Goal: Task Accomplishment & Management: Manage account settings

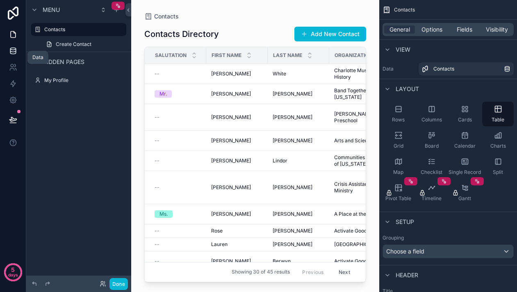
click at [17, 51] on link at bounding box center [13, 51] width 26 height 16
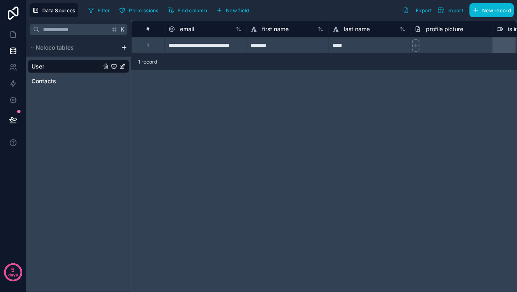
click at [125, 50] on html "**********" at bounding box center [258, 146] width 517 height 292
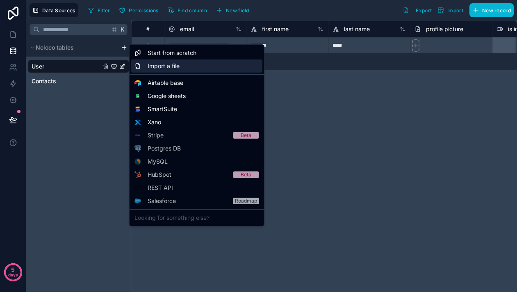
click at [168, 70] on span "Import a file" at bounding box center [164, 66] width 32 height 8
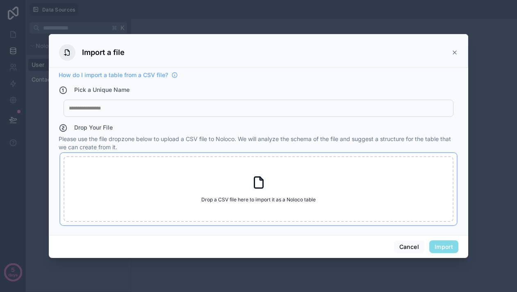
click at [226, 185] on div "Drop a CSV file here to import it as a Noloco table Drop a CSV file here to imp…" at bounding box center [259, 189] width 390 height 66
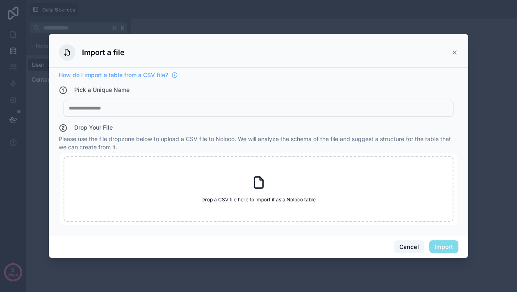
click at [403, 249] on button "Cancel" at bounding box center [409, 246] width 30 height 13
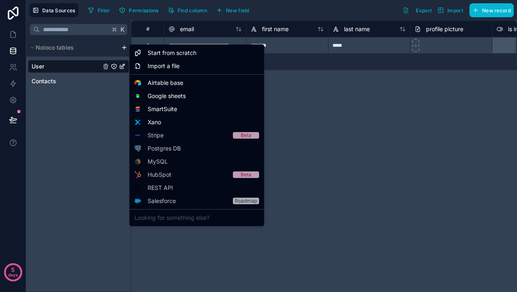
click at [123, 50] on html "**********" at bounding box center [258, 146] width 517 height 292
click at [152, 68] on span "Import a file" at bounding box center [164, 66] width 32 height 8
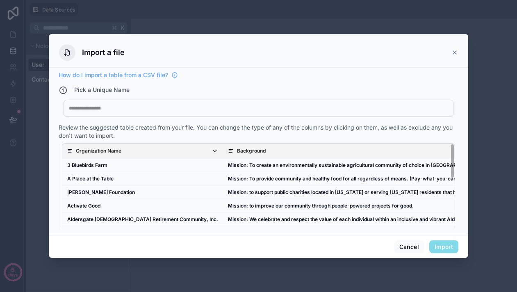
click at [167, 113] on div "My Imported File" at bounding box center [259, 108] width 390 height 17
click at [161, 112] on div "My Imported File" at bounding box center [259, 108] width 390 height 17
click at [98, 106] on div at bounding box center [258, 108] width 379 height 7
click at [437, 246] on button "Import" at bounding box center [443, 246] width 29 height 13
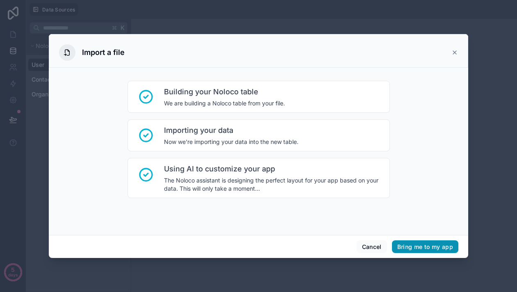
click at [429, 248] on button "Bring me to my app" at bounding box center [425, 246] width 66 height 13
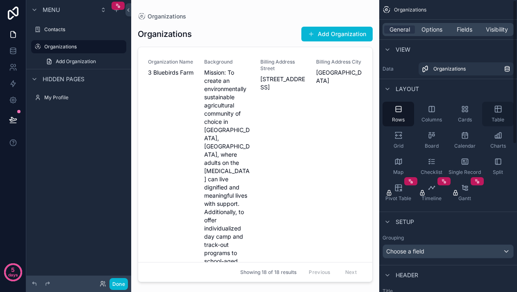
click at [498, 112] on icon "scrollable content" at bounding box center [498, 109] width 8 height 8
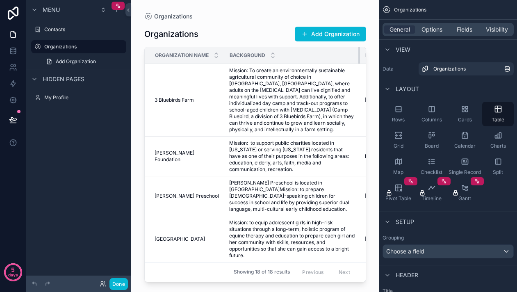
drag, startPoint x: 292, startPoint y: 54, endPoint x: 360, endPoint y: 54, distance: 67.6
click at [360, 54] on div "scrollable content" at bounding box center [359, 55] width 3 height 16
click at [388, 114] on div "Rows" at bounding box center [398, 114] width 32 height 25
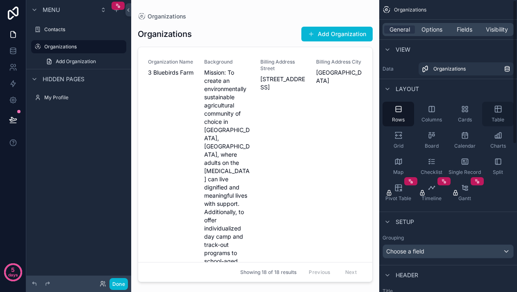
click at [503, 111] on div "Table" at bounding box center [498, 114] width 32 height 25
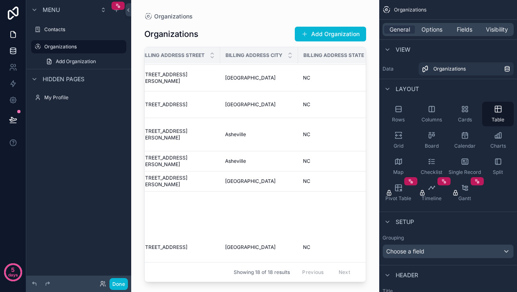
scroll to position [351, 131]
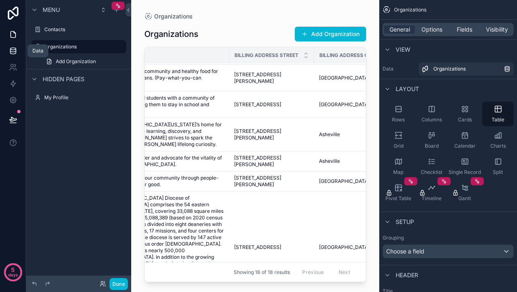
click at [10, 57] on link at bounding box center [13, 51] width 26 height 16
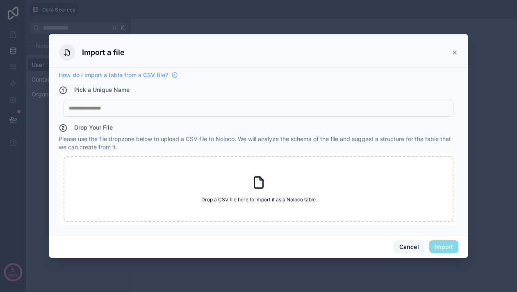
click at [405, 242] on button "Cancel" at bounding box center [409, 246] width 30 height 13
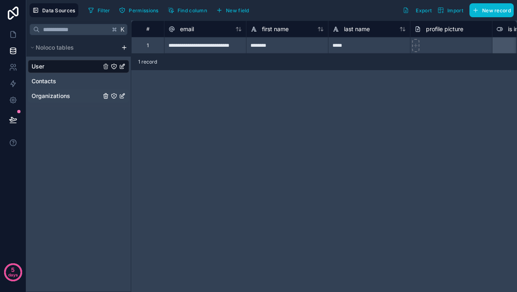
click at [56, 97] on span "Organizations" at bounding box center [51, 96] width 39 height 8
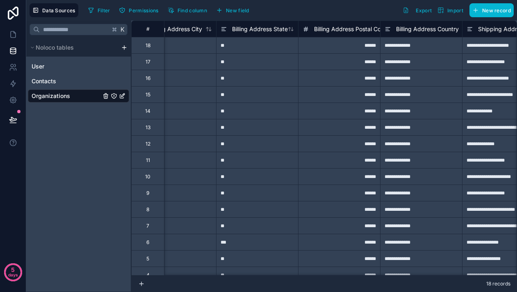
scroll to position [0, 341]
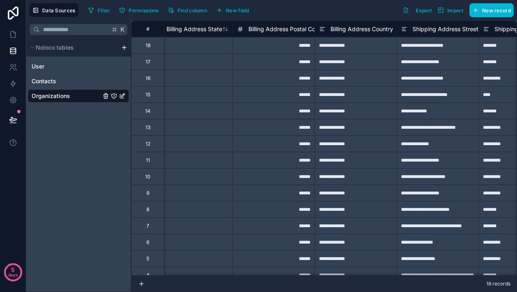
click at [300, 31] on span "Billing Address Postal Code" at bounding box center [285, 29] width 74 height 8
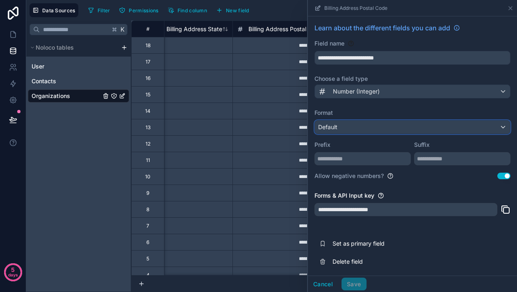
click at [372, 123] on div "Default" at bounding box center [412, 127] width 195 height 13
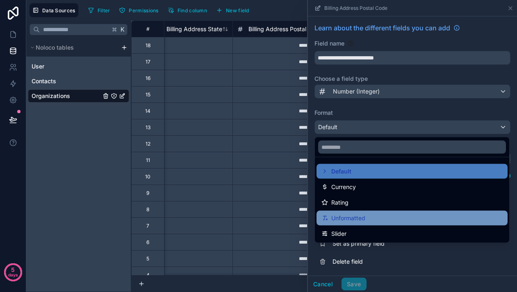
click at [352, 216] on span "Unformatted" at bounding box center [348, 218] width 34 height 10
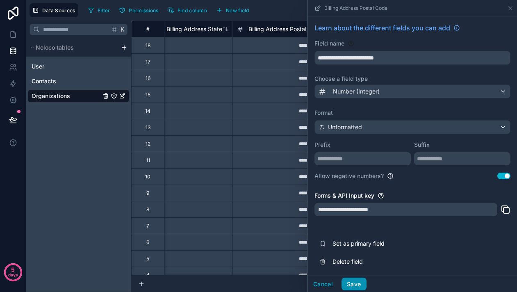
click at [350, 284] on button "Save" at bounding box center [353, 284] width 25 height 13
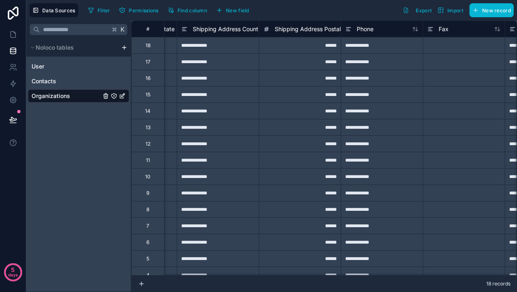
scroll to position [0, 808]
click at [311, 32] on span "Shipping Address Postal Code" at bounding box center [315, 29] width 82 height 8
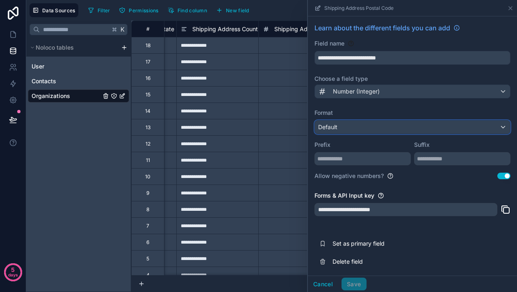
click at [350, 126] on div "Default" at bounding box center [412, 127] width 195 height 13
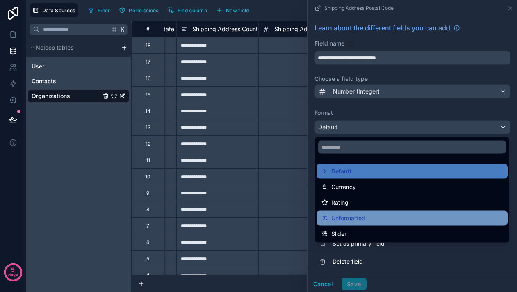
click at [347, 213] on span "Unformatted" at bounding box center [348, 218] width 34 height 10
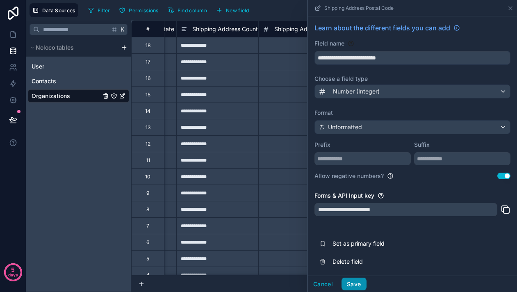
click at [355, 285] on button "Save" at bounding box center [353, 284] width 25 height 13
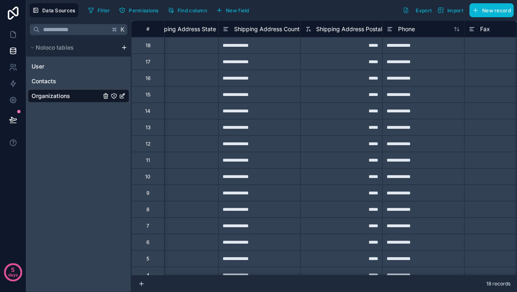
scroll to position [0, 858]
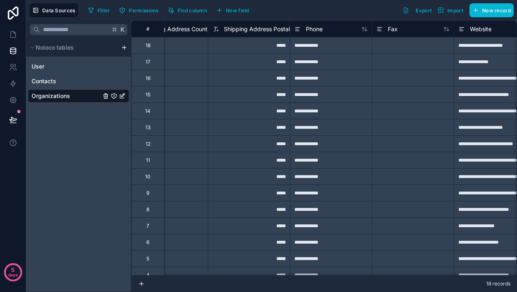
click at [312, 34] on div "Phone" at bounding box center [331, 28] width 82 height 16
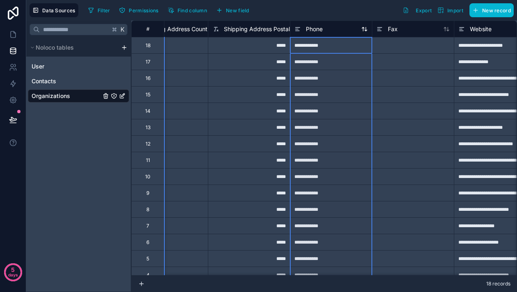
click at [312, 32] on span "Phone" at bounding box center [314, 29] width 17 height 8
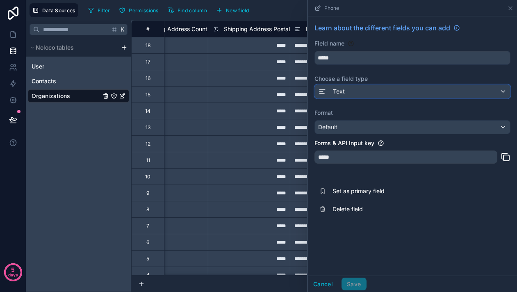
click at [333, 90] on span "Text" at bounding box center [339, 91] width 12 height 8
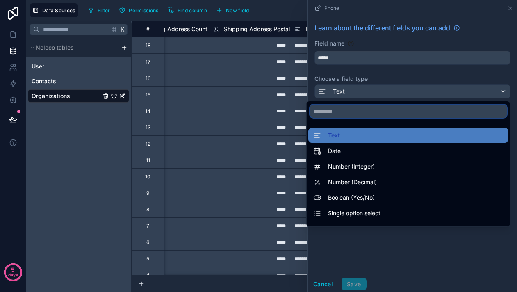
click at [348, 113] on input "text" at bounding box center [408, 111] width 197 height 13
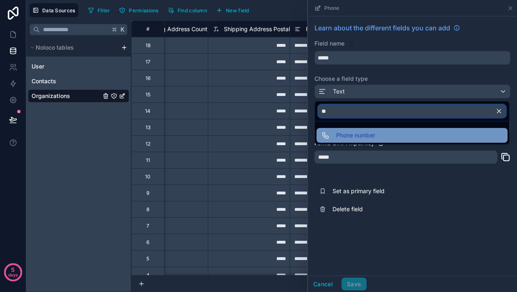
type input "**"
click at [340, 137] on span "Phone number" at bounding box center [355, 135] width 39 height 10
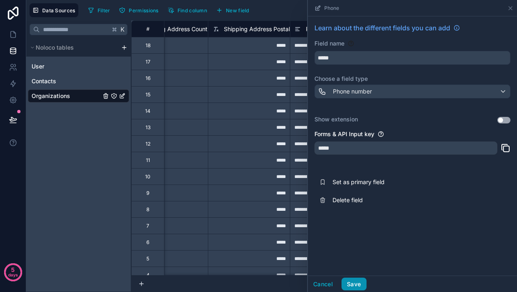
click at [355, 282] on button "Save" at bounding box center [353, 284] width 25 height 13
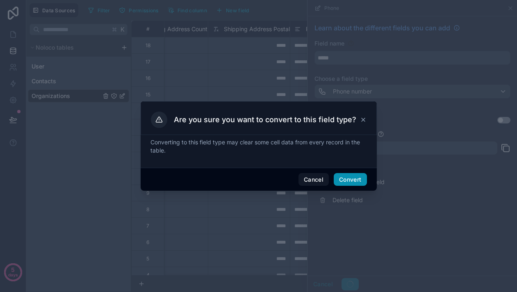
click at [346, 179] on button "Convert" at bounding box center [350, 179] width 33 height 13
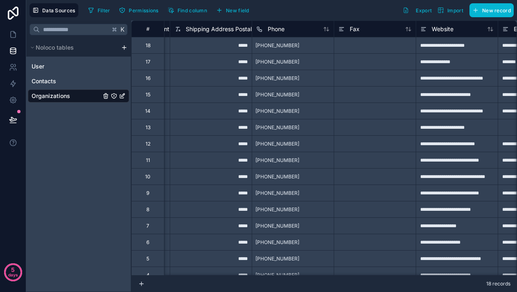
scroll to position [0, 944]
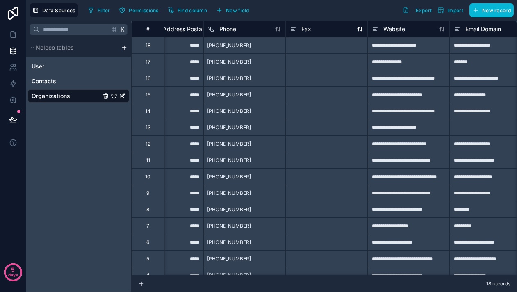
click at [323, 31] on div "Fax" at bounding box center [326, 29] width 73 height 10
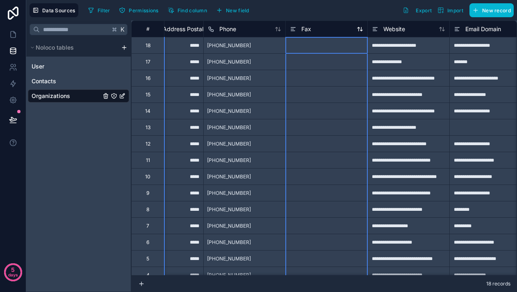
click at [307, 30] on span "Fax" at bounding box center [306, 29] width 10 height 8
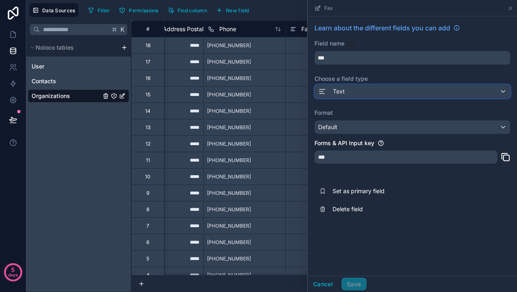
click at [345, 94] on div "Text" at bounding box center [412, 91] width 195 height 13
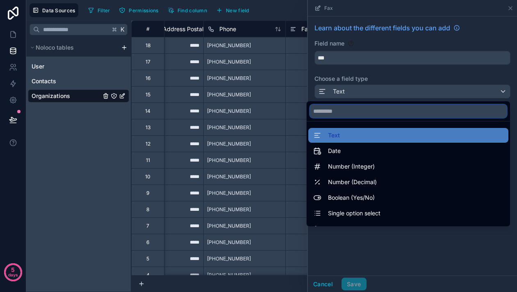
click at [340, 112] on input "text" at bounding box center [408, 111] width 197 height 13
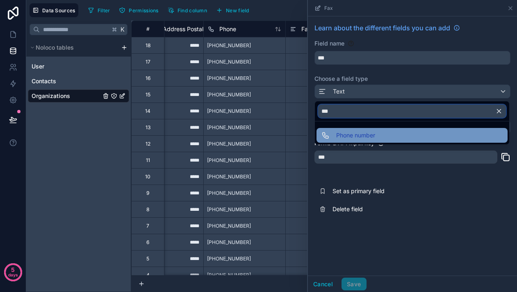
type input "***"
click at [341, 134] on span "Phone number" at bounding box center [355, 135] width 39 height 10
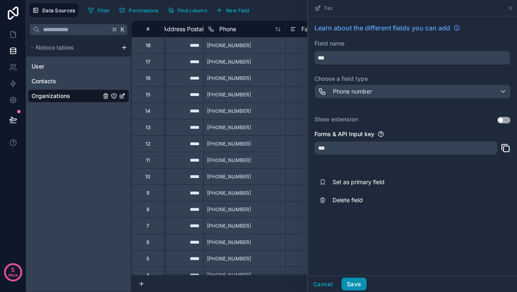
click at [351, 285] on button "Save" at bounding box center [353, 284] width 25 height 13
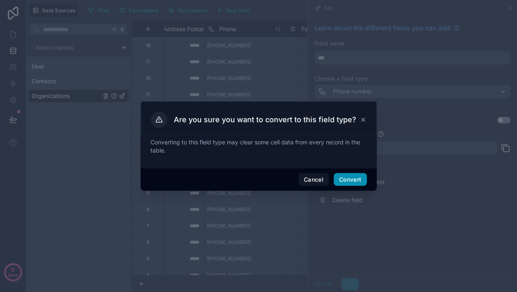
click at [349, 181] on button "Convert" at bounding box center [350, 179] width 33 height 13
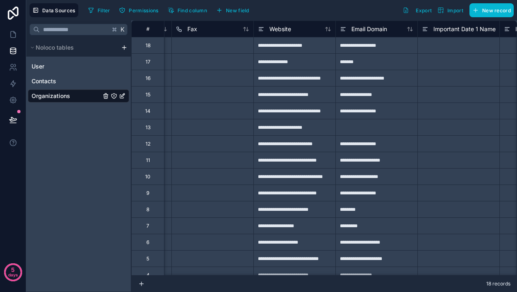
scroll to position [0, 1065]
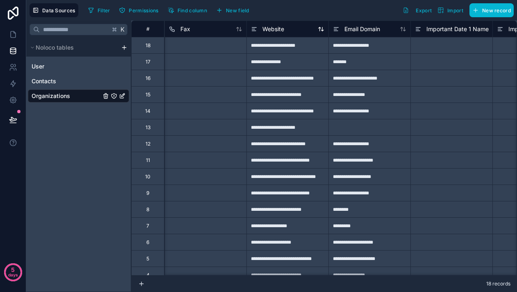
click at [274, 25] on span "Website" at bounding box center [273, 29] width 22 height 8
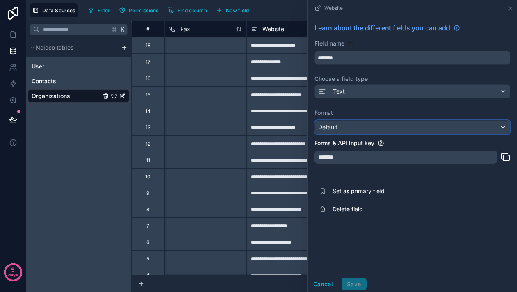
click at [342, 132] on div "Default" at bounding box center [412, 127] width 195 height 13
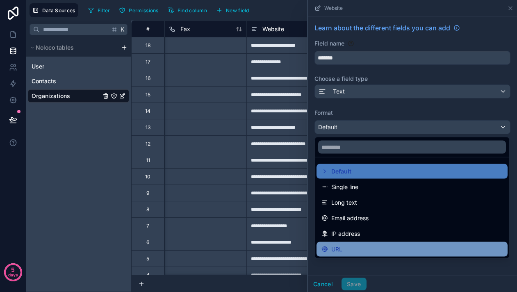
click at [339, 247] on span "URL" at bounding box center [336, 249] width 11 height 10
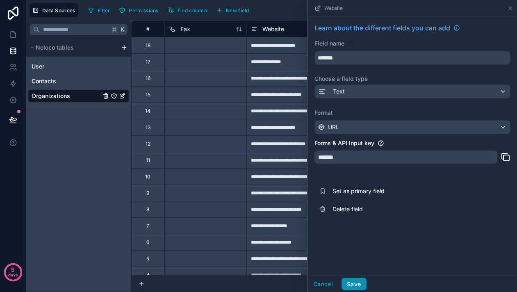
click at [354, 285] on button "Save" at bounding box center [353, 284] width 25 height 13
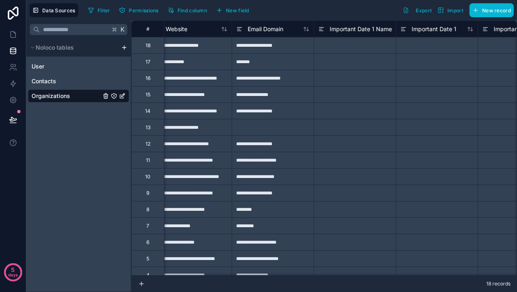
scroll to position [0, 1174]
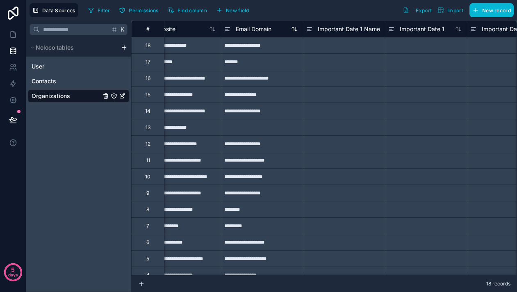
click at [244, 27] on span "Email Domain" at bounding box center [254, 29] width 36 height 8
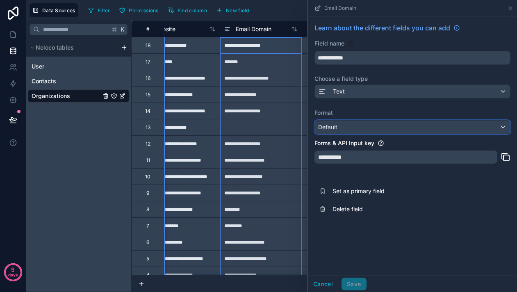
click at [351, 132] on div "Default" at bounding box center [412, 127] width 195 height 13
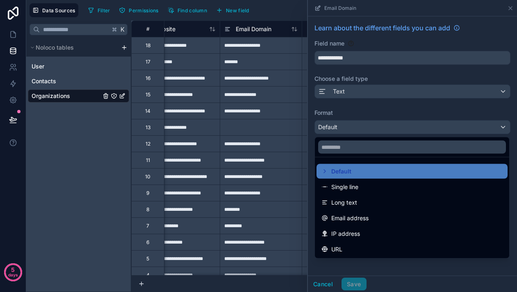
click at [384, 268] on div at bounding box center [412, 146] width 209 height 292
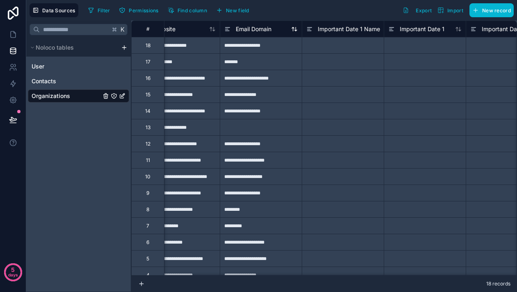
click at [246, 30] on span "Email Domain" at bounding box center [254, 29] width 36 height 8
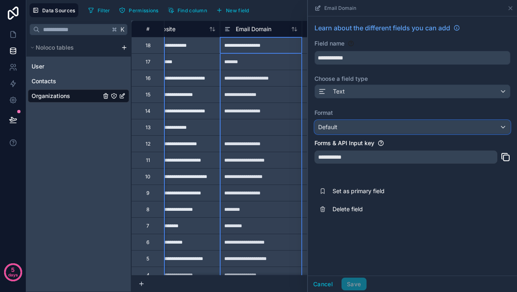
click at [339, 128] on div "Default" at bounding box center [412, 127] width 195 height 13
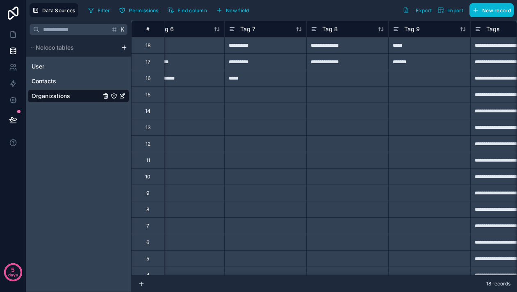
scroll to position [0, 2359]
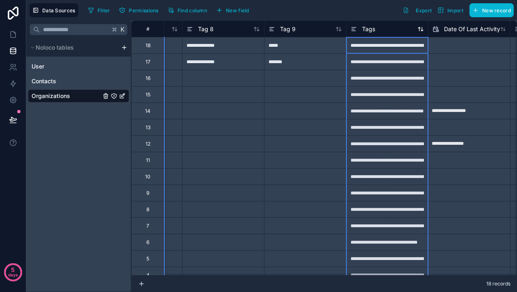
click at [380, 31] on div "Tags" at bounding box center [386, 29] width 73 height 10
click at [369, 30] on span "Tags" at bounding box center [368, 29] width 13 height 8
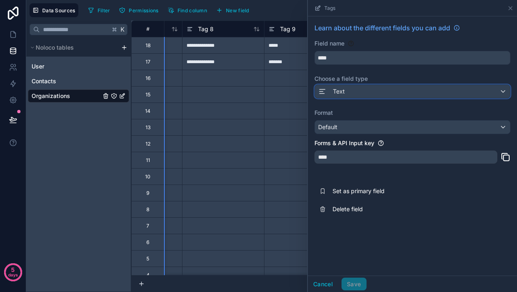
click at [363, 96] on div "Text" at bounding box center [412, 91] width 195 height 13
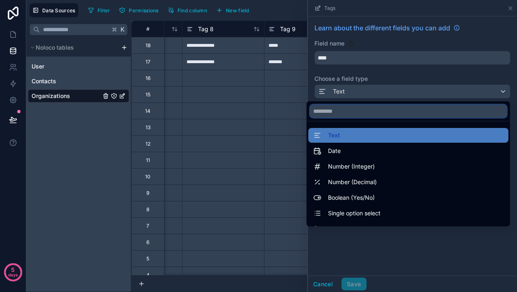
click at [353, 107] on input "text" at bounding box center [408, 111] width 197 height 13
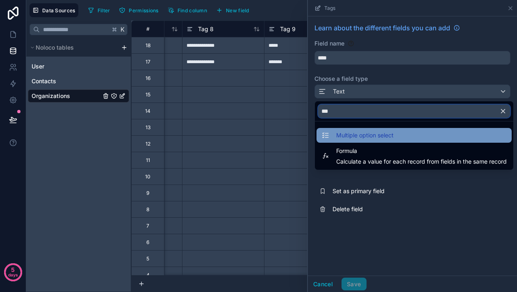
type input "***"
click at [364, 134] on span "Multiple option select" at bounding box center [364, 135] width 57 height 10
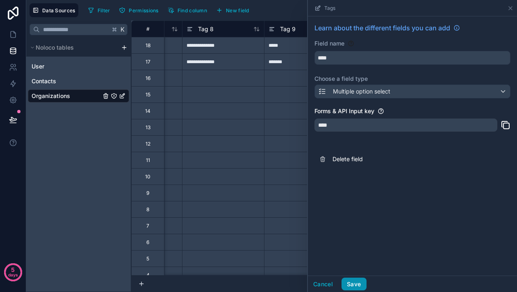
click at [353, 288] on button "Save" at bounding box center [353, 284] width 25 height 13
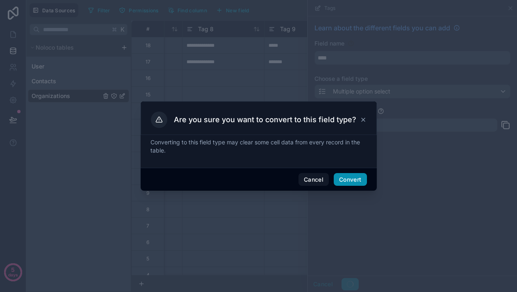
click at [351, 182] on button "Convert" at bounding box center [350, 179] width 33 height 13
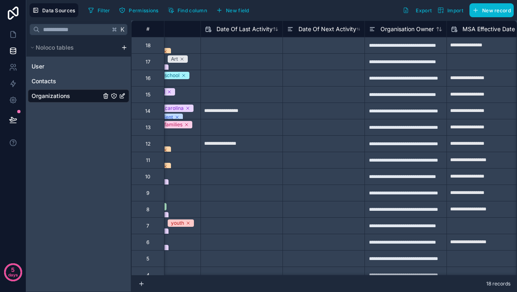
scroll to position [0, 2598]
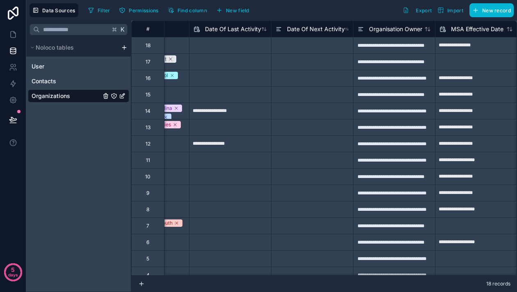
click at [312, 34] on div "Date Of Next Activity" at bounding box center [312, 28] width 82 height 16
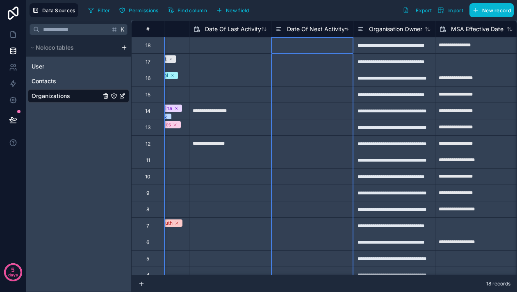
click at [312, 30] on span "Date Of Next Activity" at bounding box center [316, 29] width 58 height 8
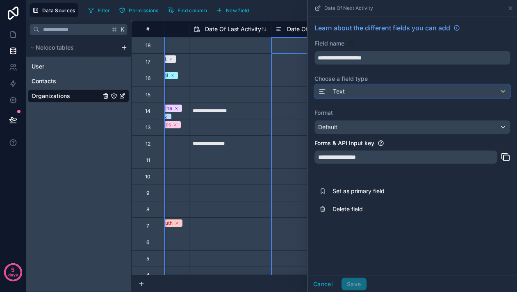
click at [348, 88] on div "Text" at bounding box center [412, 91] width 195 height 13
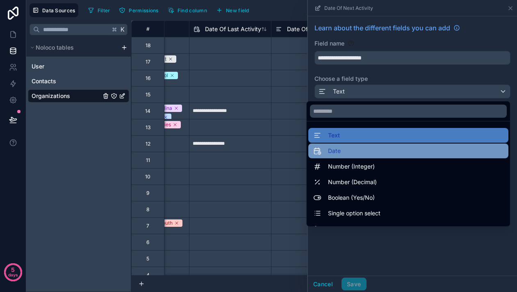
click at [334, 156] on div "Date" at bounding box center [408, 150] width 200 height 15
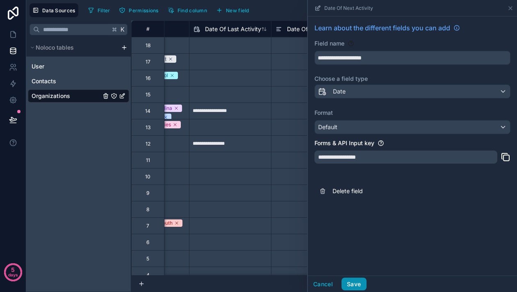
click at [356, 280] on button "Save" at bounding box center [353, 284] width 25 height 13
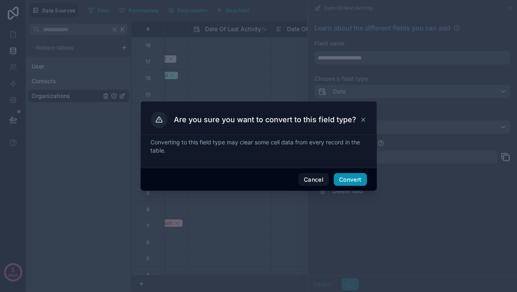
click at [346, 177] on button "Convert" at bounding box center [350, 179] width 33 height 13
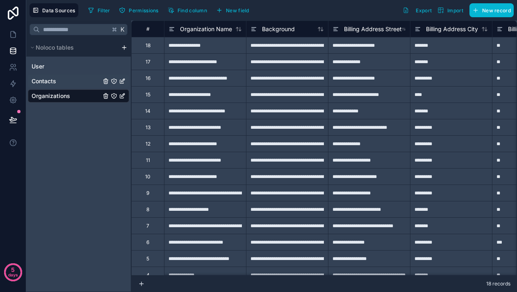
click at [46, 80] on span "Contacts" at bounding box center [44, 81] width 25 height 8
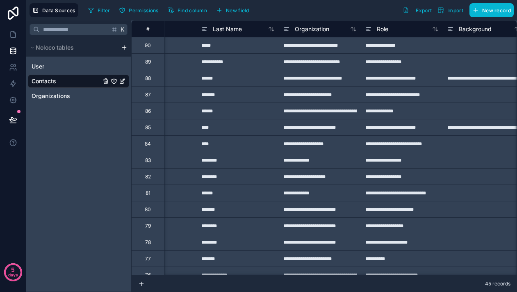
scroll to position [0, 137]
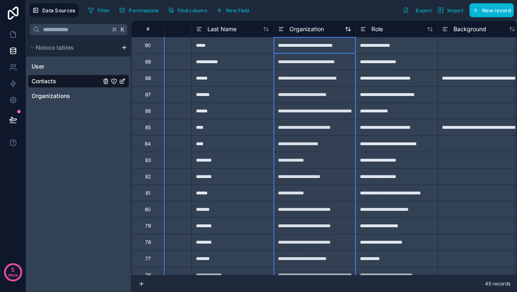
click at [318, 31] on span "Organization" at bounding box center [306, 29] width 34 height 8
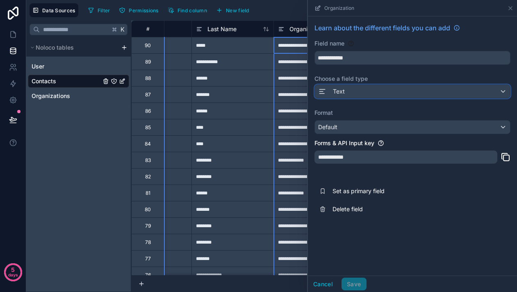
click at [359, 93] on div "Text" at bounding box center [412, 91] width 195 height 13
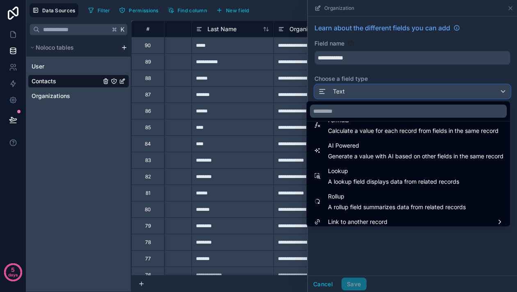
scroll to position [238, 0]
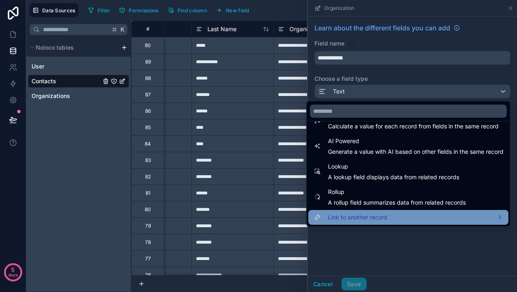
click at [357, 216] on span "Link to another record" at bounding box center [357, 217] width 59 height 10
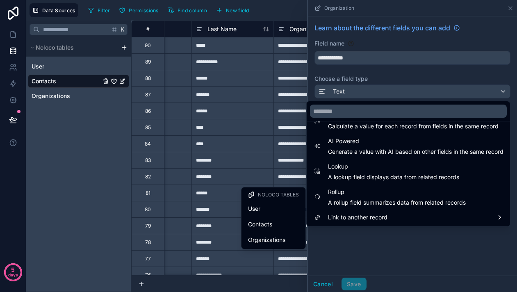
click at [369, 246] on div at bounding box center [412, 146] width 209 height 292
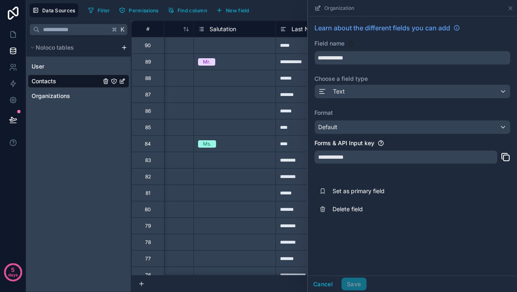
scroll to position [0, 0]
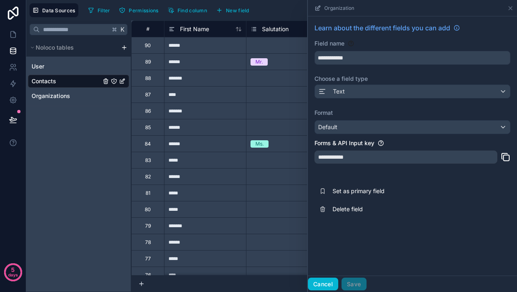
click at [328, 289] on button "Cancel" at bounding box center [323, 284] width 30 height 13
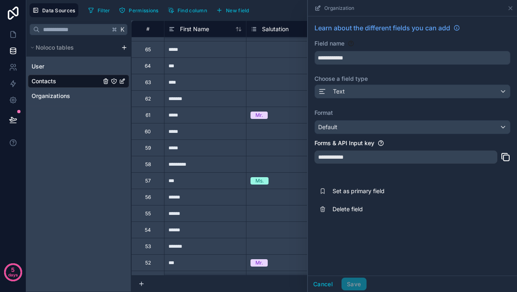
scroll to position [500, 0]
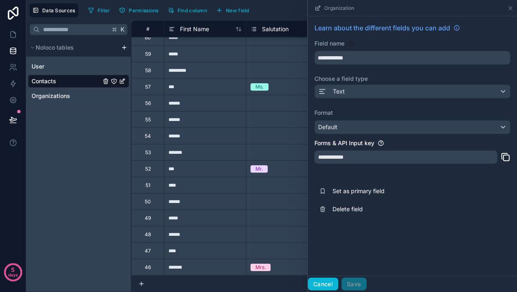
click at [323, 285] on button "Cancel" at bounding box center [323, 284] width 30 height 13
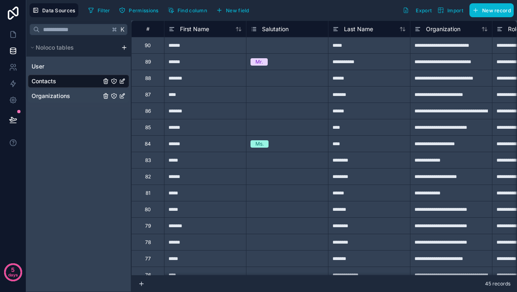
click at [52, 97] on span "Organizations" at bounding box center [51, 96] width 39 height 8
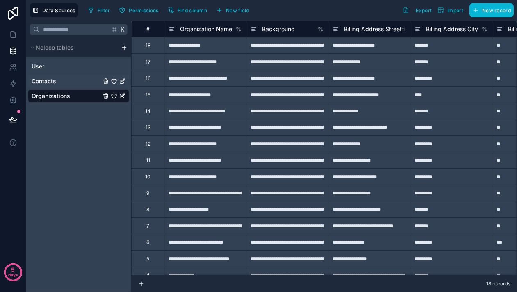
click at [64, 83] on div "Contacts" at bounding box center [78, 81] width 101 height 13
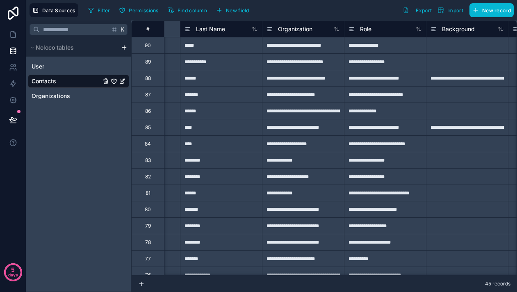
scroll to position [0, 103]
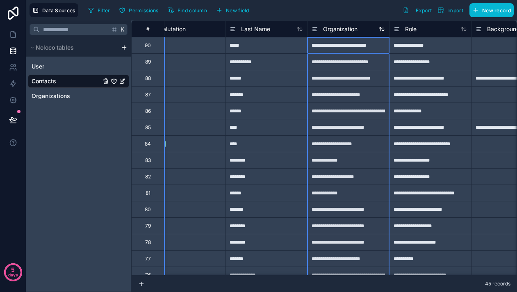
click at [328, 30] on span "Organization" at bounding box center [340, 29] width 34 height 8
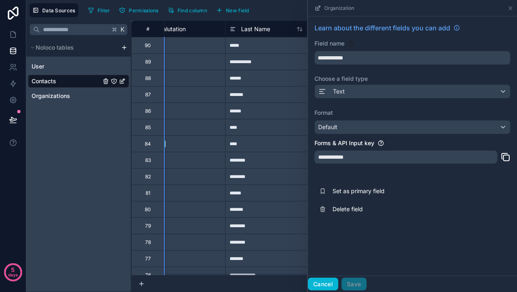
click at [320, 279] on button "Cancel" at bounding box center [323, 284] width 30 height 13
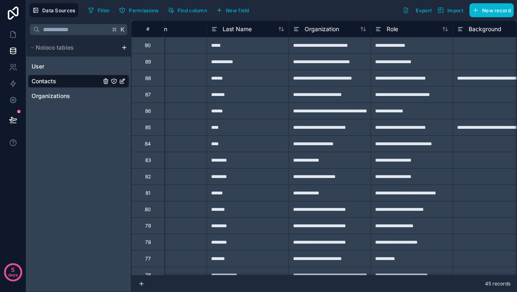
scroll to position [0, 125]
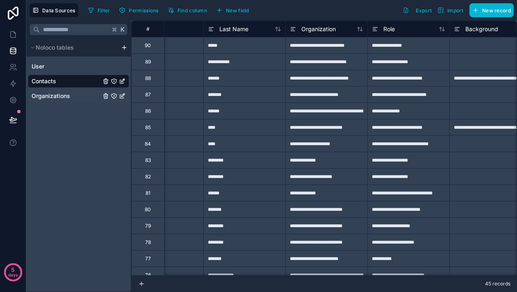
click at [54, 97] on span "Organizations" at bounding box center [51, 96] width 39 height 8
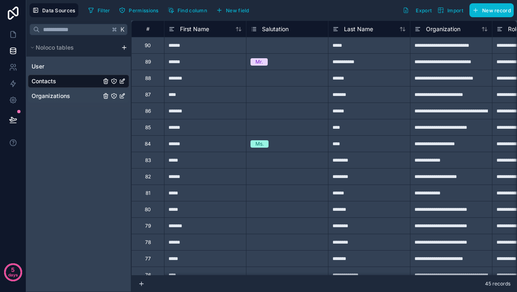
click at [40, 98] on span "Organizations" at bounding box center [51, 96] width 39 height 8
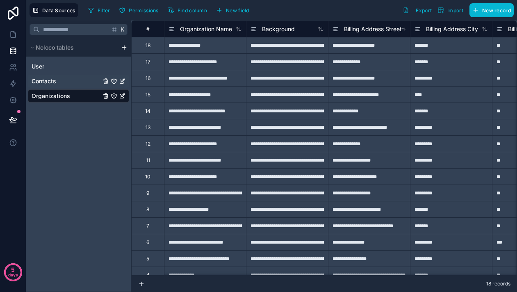
click at [58, 82] on div "Contacts" at bounding box center [78, 81] width 101 height 13
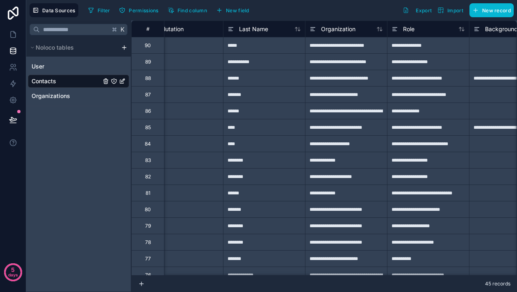
scroll to position [0, 140]
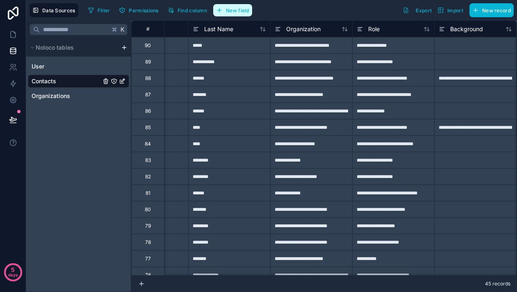
click at [239, 12] on span "New field" at bounding box center [237, 10] width 23 height 6
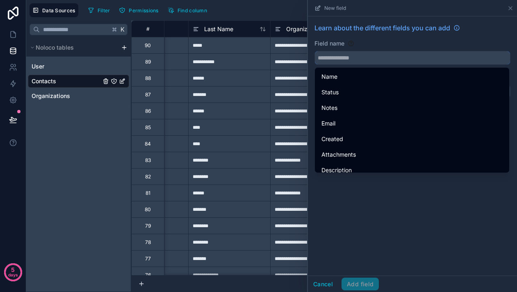
click at [355, 60] on input "text" at bounding box center [412, 57] width 195 height 13
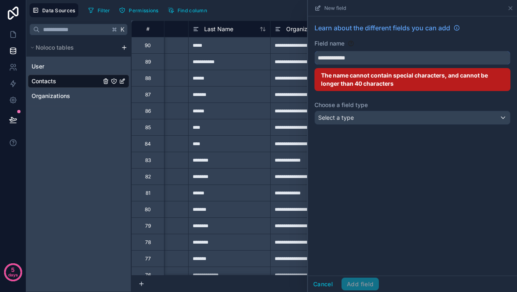
click at [314, 51] on button "**********" at bounding box center [412, 58] width 196 height 14
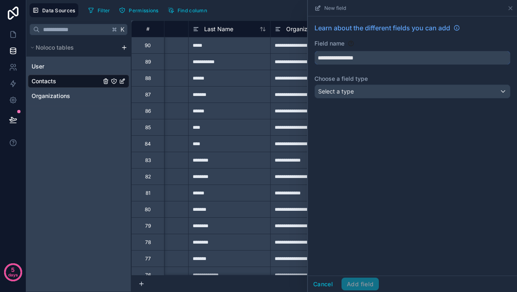
type input "**********"
click at [346, 89] on span "Select a type" at bounding box center [336, 91] width 36 height 7
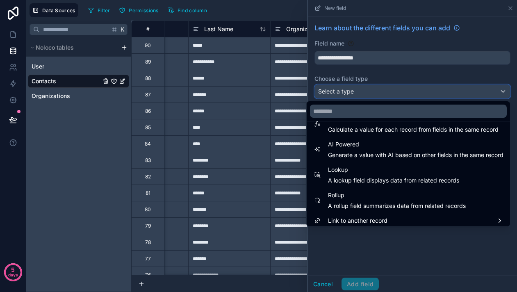
scroll to position [238, 0]
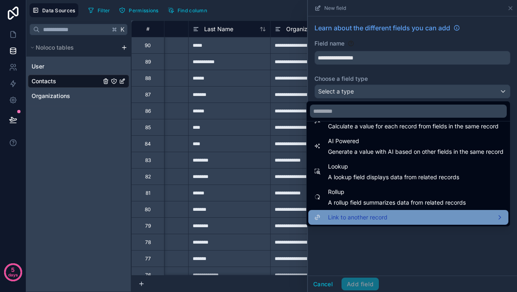
click at [348, 213] on span "Link to another record" at bounding box center [357, 217] width 59 height 10
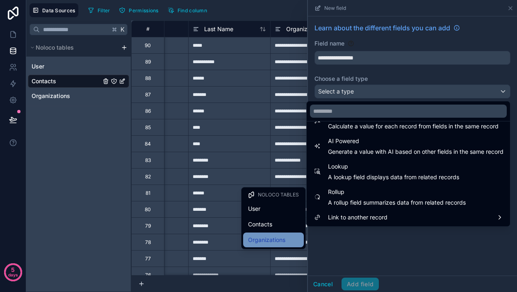
click at [267, 238] on span "Organizations" at bounding box center [266, 240] width 37 height 10
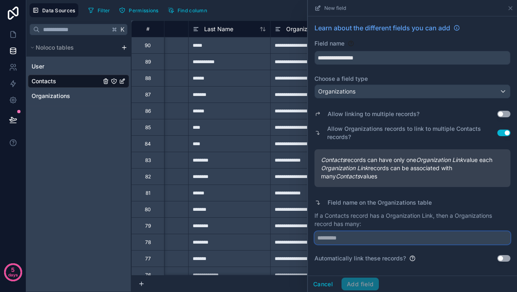
click at [375, 239] on input "text" at bounding box center [412, 237] width 196 height 13
type input "********"
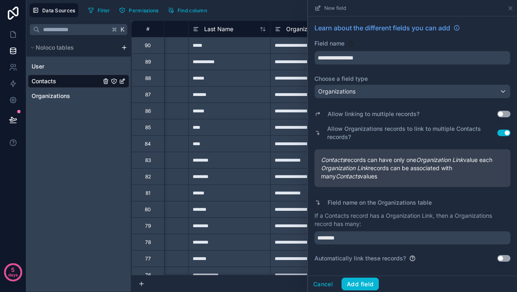
click at [503, 259] on button "Use setting" at bounding box center [503, 258] width 13 height 7
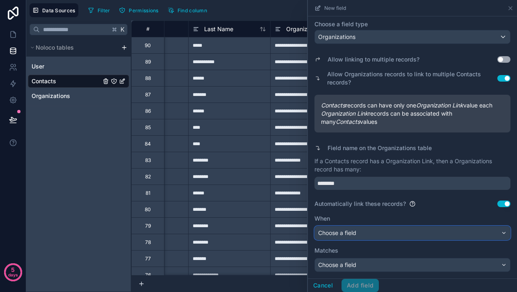
click at [354, 234] on span "Choose a field" at bounding box center [337, 232] width 38 height 7
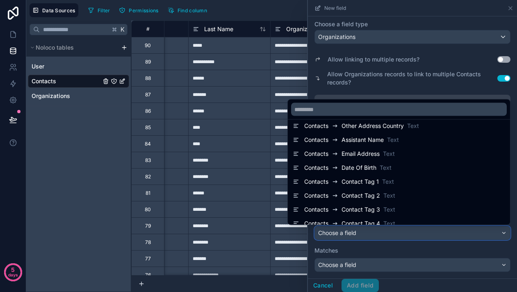
scroll to position [245, 0]
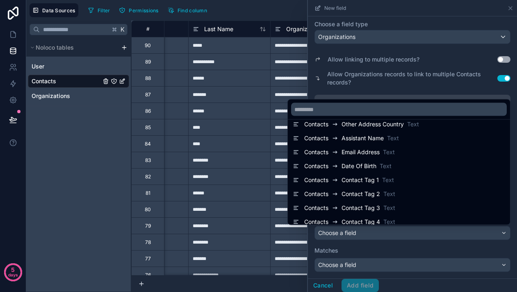
click at [357, 248] on div at bounding box center [412, 146] width 209 height 292
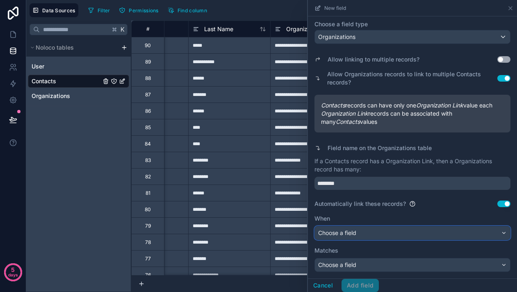
click at [352, 235] on span "Choose a field" at bounding box center [337, 232] width 38 height 7
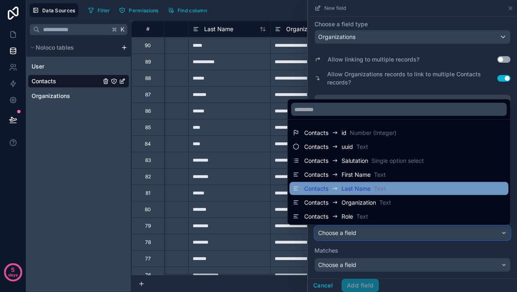
scroll to position [17, 0]
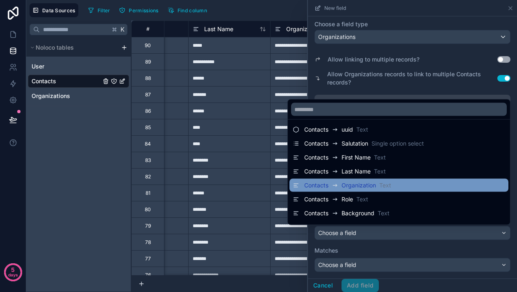
click at [352, 187] on span "Organization" at bounding box center [358, 185] width 34 height 8
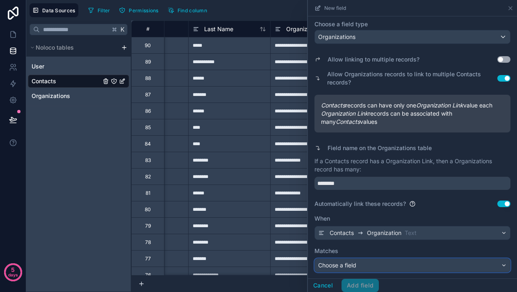
click at [356, 263] on span "Choose a field" at bounding box center [337, 265] width 38 height 7
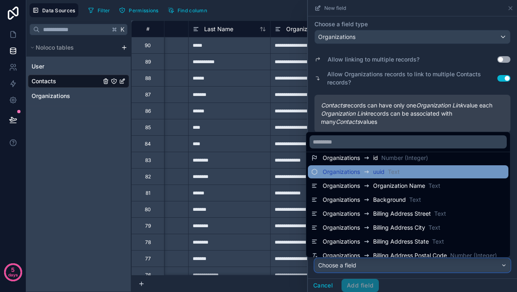
scroll to position [8, 0]
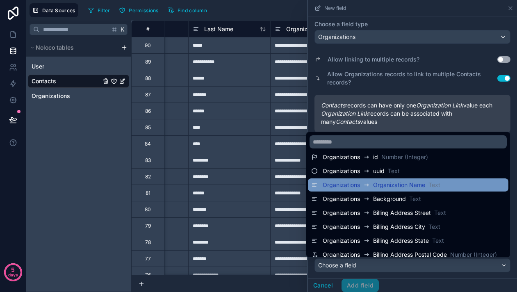
click at [356, 186] on span "Organizations" at bounding box center [341, 185] width 37 height 8
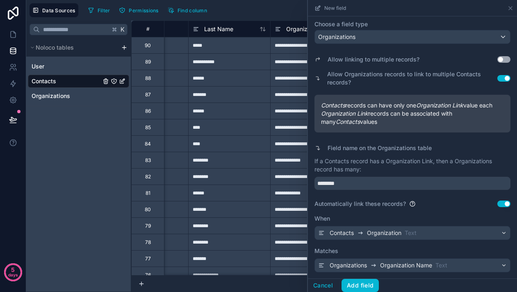
scroll to position [56, 0]
click at [358, 287] on button "Add field" at bounding box center [359, 285] width 37 height 13
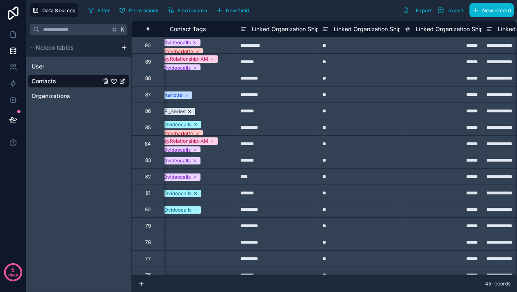
scroll to position [0, 2923]
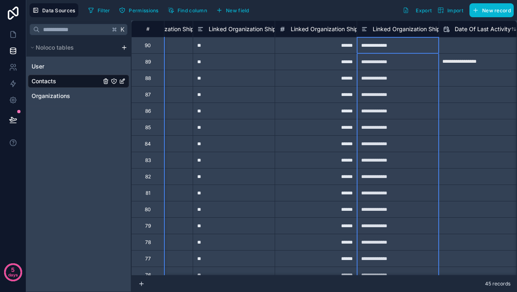
drag, startPoint x: 357, startPoint y: 29, endPoint x: 388, endPoint y: 29, distance: 30.3
click at [388, 29] on div "Linked Organization Shipping Country" at bounding box center [398, 29] width 82 height 10
click at [335, 30] on span "Linked Organization Shipping Postal Code" at bounding box center [348, 29] width 114 height 8
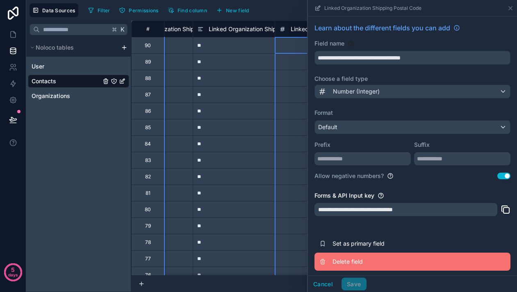
click at [351, 264] on span "Delete field" at bounding box center [391, 261] width 118 height 8
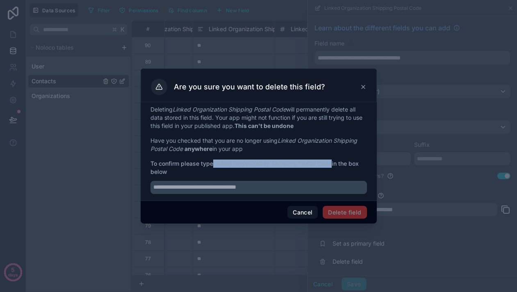
drag, startPoint x: 216, startPoint y: 165, endPoint x: 330, endPoint y: 164, distance: 114.8
click at [330, 164] on strong "Linked Organization Shipping Postal Code" at bounding box center [272, 163] width 118 height 7
copy strong "Linked Organization Shipping Postal Code"
click at [325, 190] on input "text" at bounding box center [258, 187] width 216 height 13
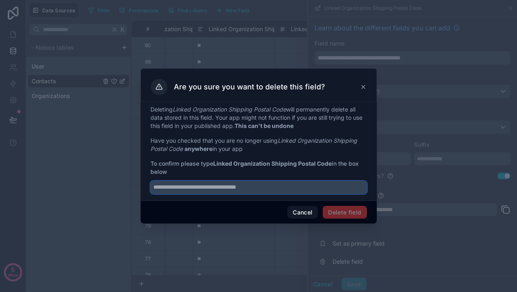
paste input "**********"
type input "**********"
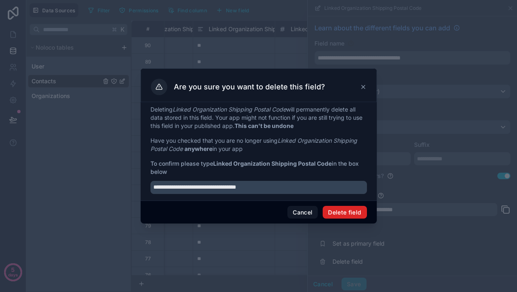
click at [335, 210] on button "Delete field" at bounding box center [345, 212] width 44 height 13
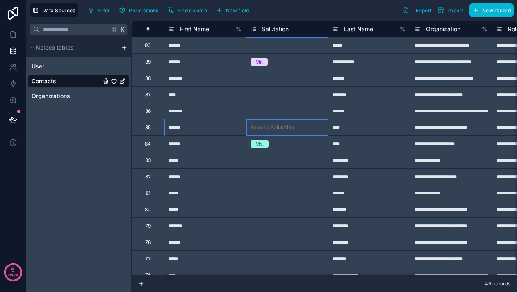
click at [280, 124] on div "Select a Salutation" at bounding box center [271, 127] width 43 height 7
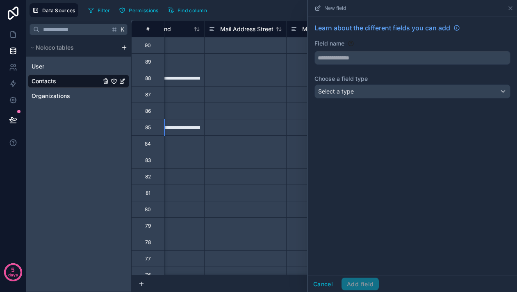
scroll to position [0, 463]
click at [326, 288] on button "Cancel" at bounding box center [323, 284] width 30 height 13
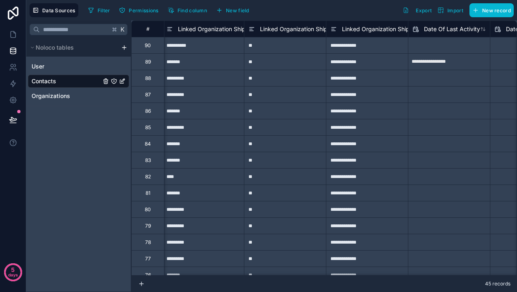
scroll to position [0, 2887]
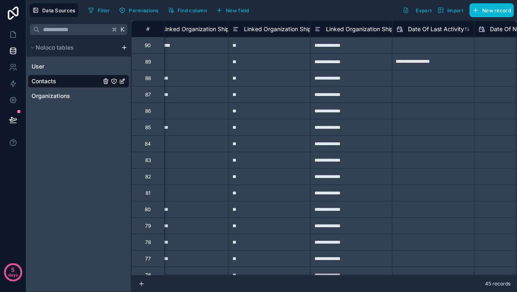
click at [363, 29] on span "Linked Organization Shipping Country" at bounding box center [377, 29] width 102 height 8
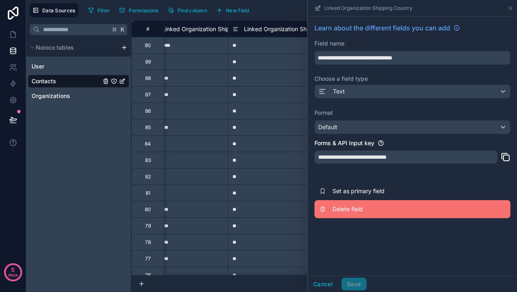
click at [350, 213] on button "Delete field" at bounding box center [412, 209] width 196 height 18
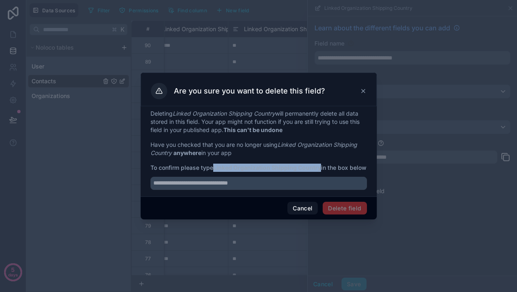
drag, startPoint x: 215, startPoint y: 161, endPoint x: 320, endPoint y: 163, distance: 105.4
click at [320, 164] on strong "Linked Organization Shipping Country" at bounding box center [267, 167] width 108 height 7
copy strong "Linked Organization Shipping Country"
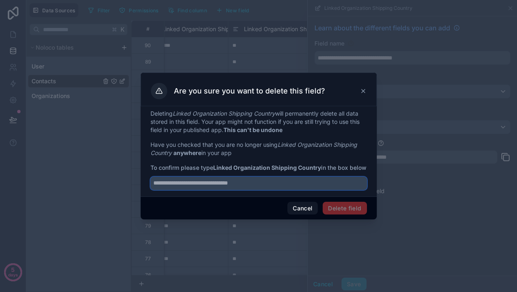
click at [304, 185] on input "text" at bounding box center [258, 183] width 216 height 13
paste input "**********"
type input "**********"
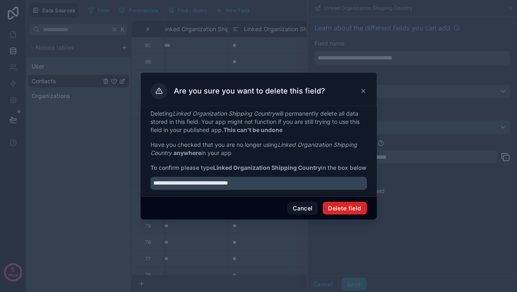
click at [337, 212] on button "Delete field" at bounding box center [345, 208] width 44 height 13
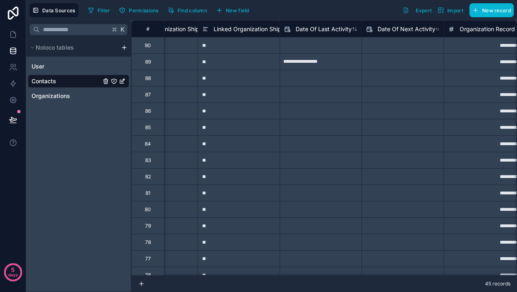
scroll to position [0, 2911]
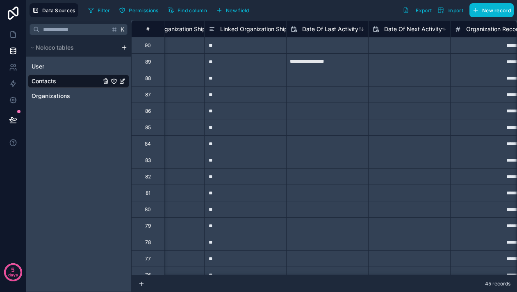
click at [250, 31] on span "Linked Organization Shipping State" at bounding box center [268, 29] width 96 height 8
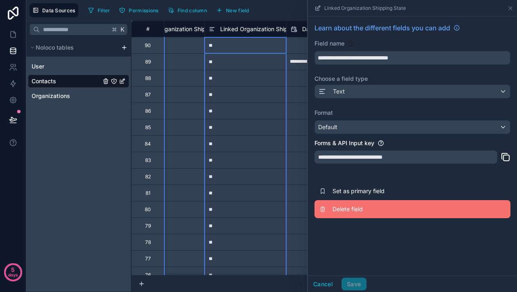
click at [357, 211] on span "Delete field" at bounding box center [391, 209] width 118 height 8
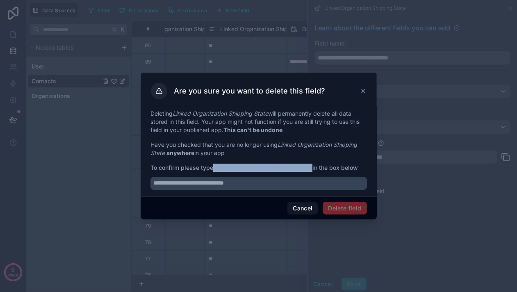
drag, startPoint x: 215, startPoint y: 169, endPoint x: 314, endPoint y: 168, distance: 98.8
click at [314, 168] on span "To confirm please type Linked Organization Shipping State in the box below" at bounding box center [258, 168] width 216 height 8
copy strong "Linked Organization Shipping State"
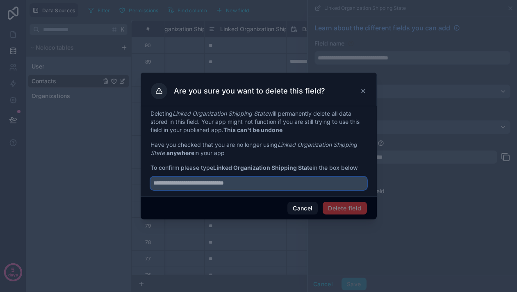
click at [309, 181] on input "text" at bounding box center [258, 183] width 216 height 13
paste input "**********"
type input "**********"
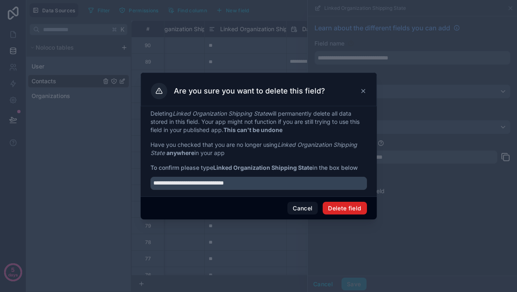
click at [335, 209] on button "Delete field" at bounding box center [345, 208] width 44 height 13
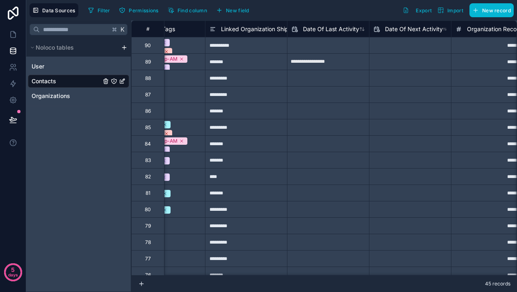
scroll to position [0, 2787]
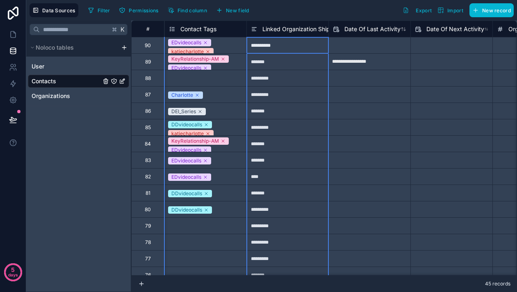
click at [275, 30] on span "Linked Organization Shipping City" at bounding box center [308, 29] width 92 height 8
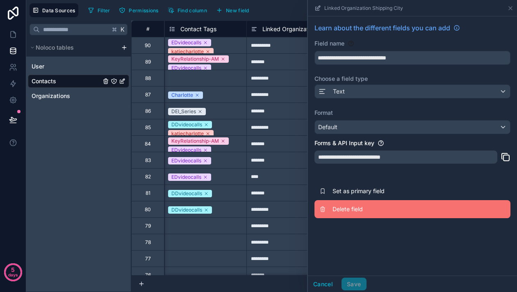
click at [341, 211] on span "Delete field" at bounding box center [391, 209] width 118 height 8
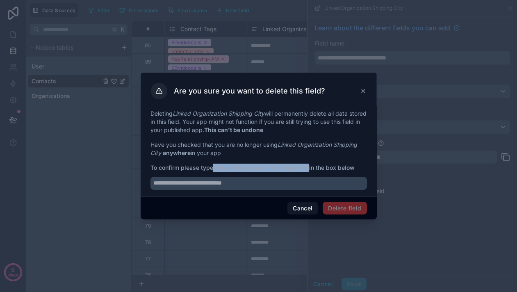
drag, startPoint x: 215, startPoint y: 169, endPoint x: 310, endPoint y: 168, distance: 95.1
click at [310, 168] on span "To confirm please type Linked Organization Shipping City in the box below" at bounding box center [258, 168] width 216 height 8
copy strong "Linked Organization Shipping City"
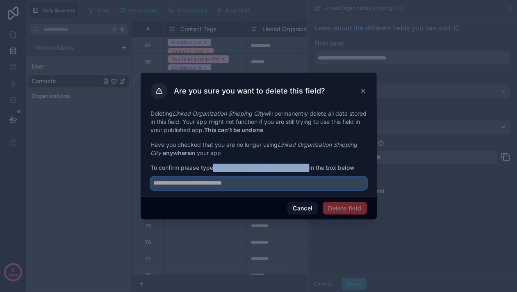
click at [327, 187] on input "text" at bounding box center [258, 183] width 216 height 13
paste input "**********"
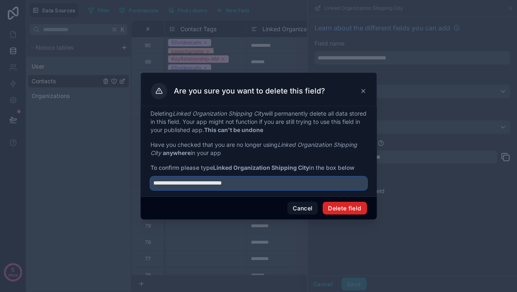
type input "**********"
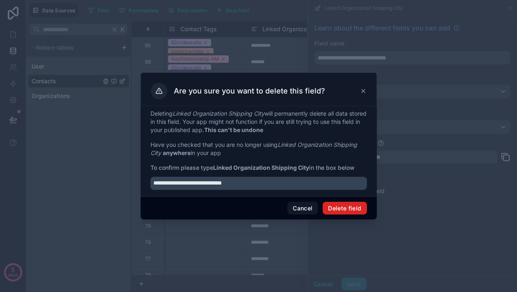
click at [337, 207] on button "Delete field" at bounding box center [345, 208] width 44 height 13
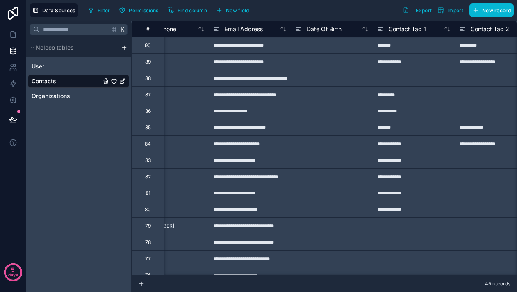
scroll to position [0, 1794]
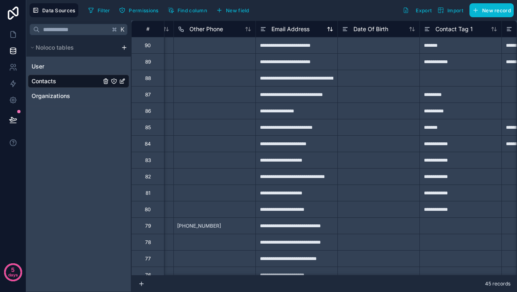
click at [284, 28] on span "Email Address" at bounding box center [290, 29] width 38 height 8
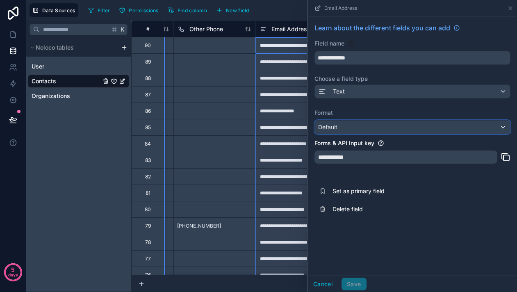
click at [344, 130] on div "Default" at bounding box center [412, 127] width 195 height 13
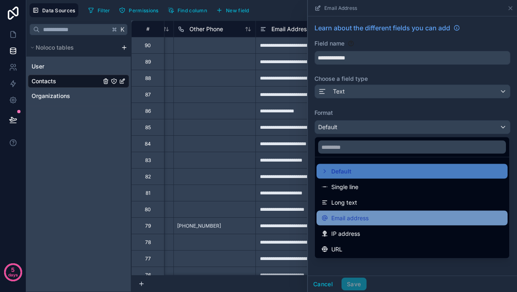
click at [345, 216] on span "Email address" at bounding box center [349, 218] width 37 height 10
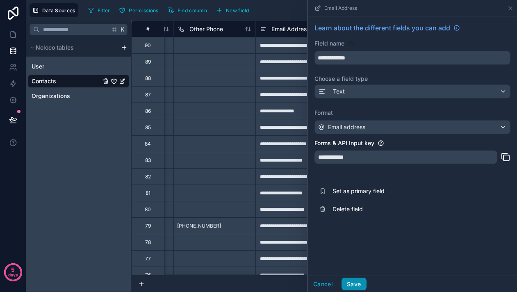
click at [353, 283] on button "Save" at bounding box center [353, 284] width 25 height 13
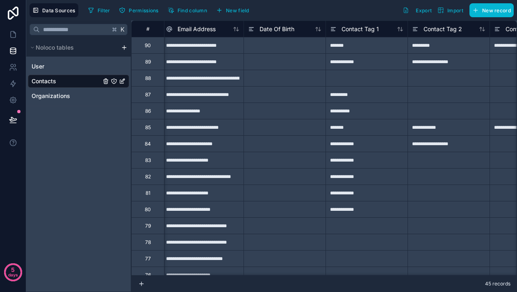
scroll to position [0, 1961]
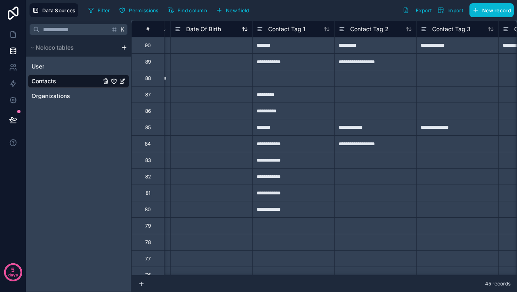
click at [205, 32] on span "Date Of Birth" at bounding box center [203, 29] width 35 height 8
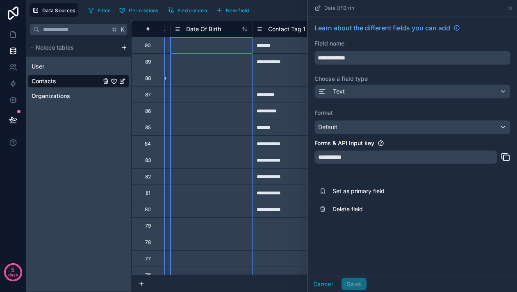
click at [340, 136] on div "**********" at bounding box center [412, 120] width 209 height 208
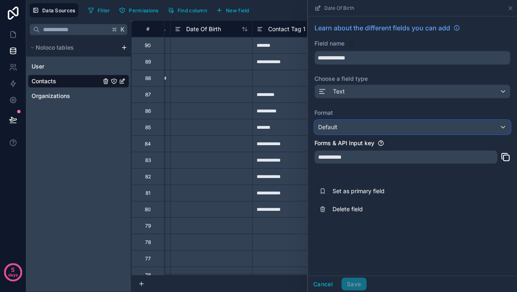
click at [340, 125] on div "Default" at bounding box center [412, 127] width 195 height 13
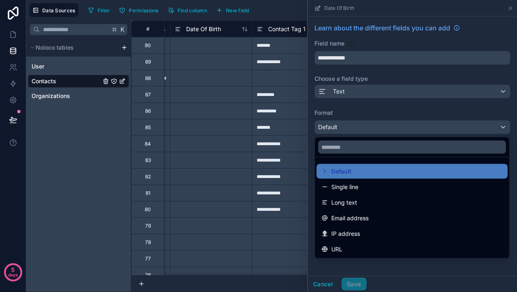
click at [341, 87] on div at bounding box center [412, 146] width 209 height 292
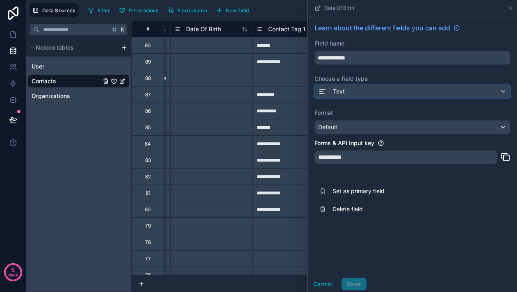
click at [341, 87] on div "Text" at bounding box center [331, 91] width 27 height 10
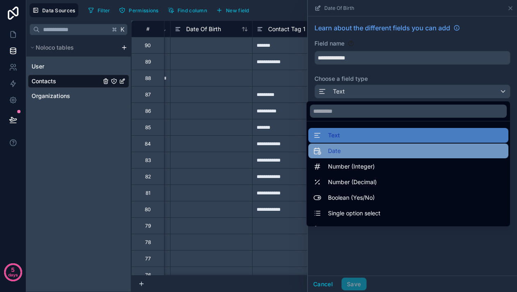
click at [331, 156] on div "Date" at bounding box center [408, 150] width 200 height 15
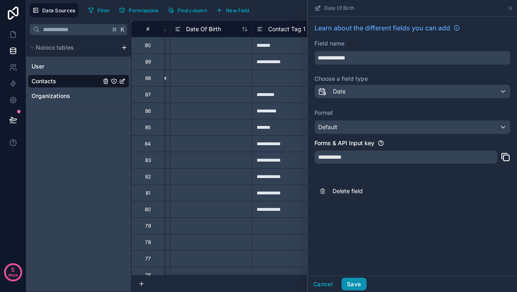
click at [354, 281] on button "Save" at bounding box center [353, 284] width 25 height 13
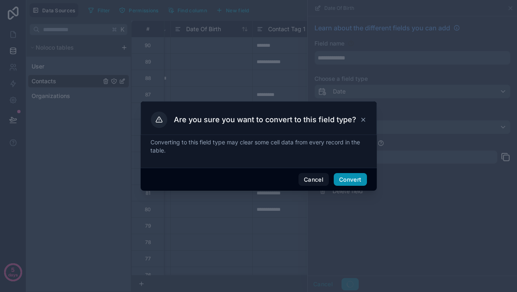
click at [352, 177] on button "Convert" at bounding box center [350, 179] width 33 height 13
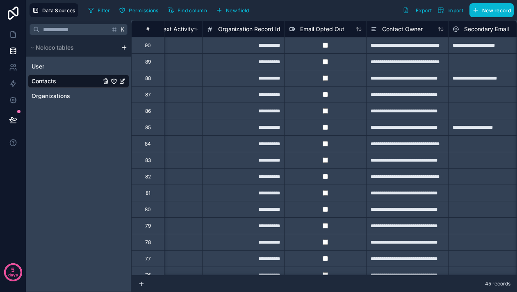
scroll to position [0, 2999]
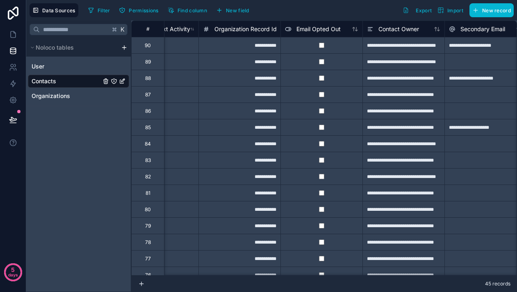
click at [237, 29] on span "Organization Record Id" at bounding box center [245, 29] width 62 height 8
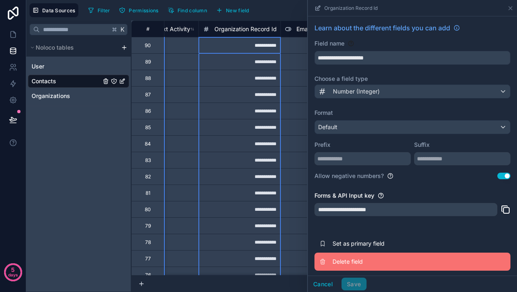
click at [343, 256] on button "Delete field" at bounding box center [412, 262] width 196 height 18
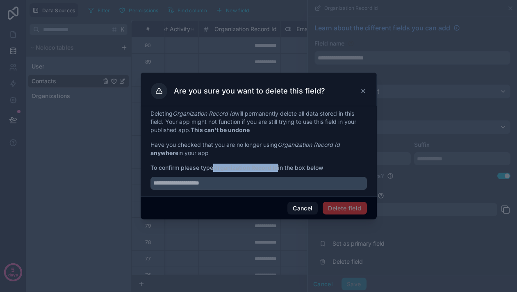
drag, startPoint x: 216, startPoint y: 166, endPoint x: 278, endPoint y: 168, distance: 62.3
click at [278, 168] on strong "Organization Record Id" at bounding box center [245, 167] width 65 height 7
copy strong "Organization Record Id"
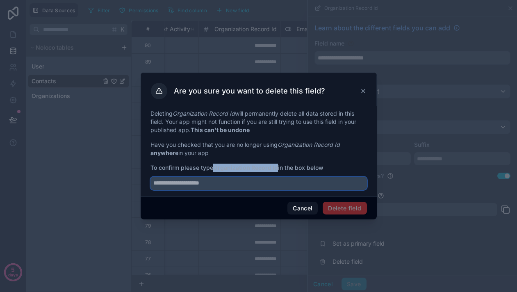
click at [273, 182] on input "text" at bounding box center [258, 183] width 216 height 13
paste input "**********"
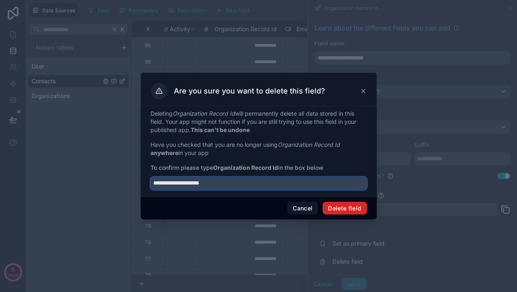
type input "**********"
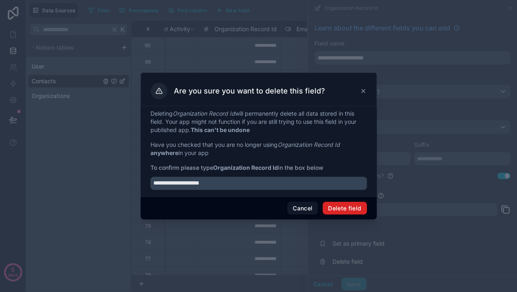
click at [351, 209] on button "Delete field" at bounding box center [345, 208] width 44 height 13
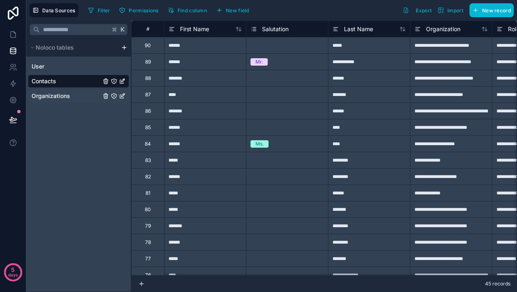
click at [64, 99] on span "Organizations" at bounding box center [51, 96] width 39 height 8
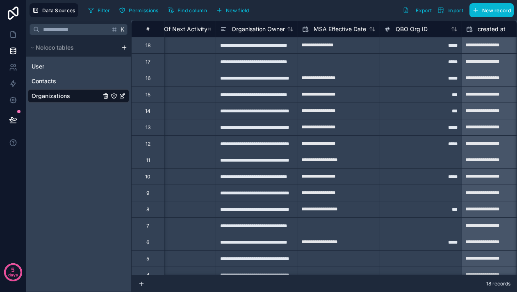
scroll to position [0, 2692]
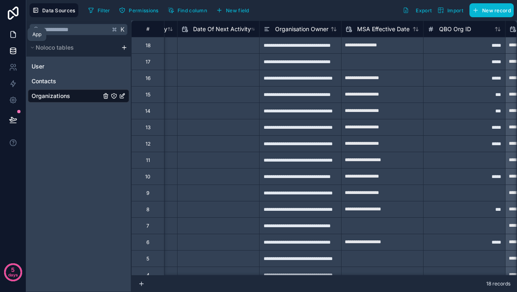
click at [16, 36] on icon at bounding box center [13, 34] width 8 height 8
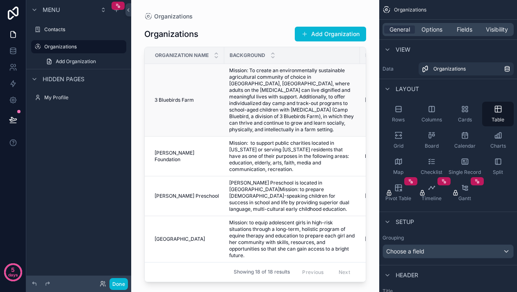
click at [278, 89] on span "Mission: To create an environmentally sustainable agricultural community of cho…" at bounding box center [292, 100] width 126 height 66
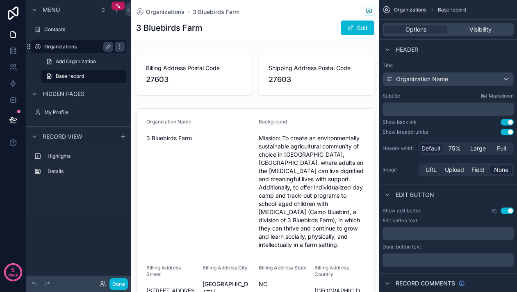
click at [59, 47] on label "Organizations" at bounding box center [77, 46] width 66 height 7
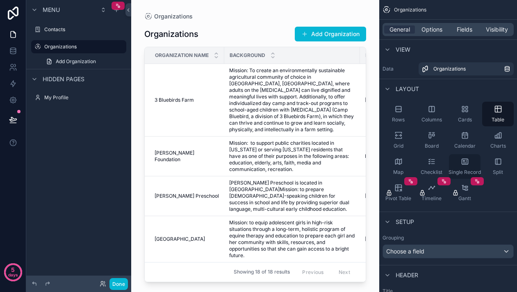
click at [466, 162] on icon "scrollable content" at bounding box center [465, 161] width 8 height 8
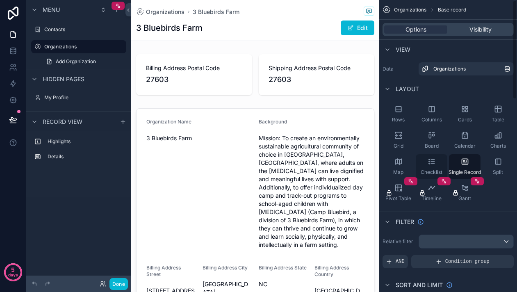
click at [433, 166] on div "Checklist" at bounding box center [432, 166] width 32 height 25
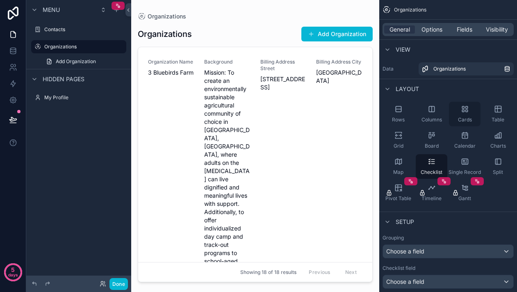
click at [462, 109] on icon "scrollable content" at bounding box center [465, 109] width 8 height 8
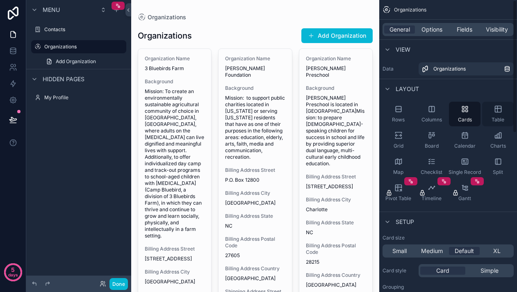
click at [502, 117] on span "Table" at bounding box center [497, 119] width 13 height 7
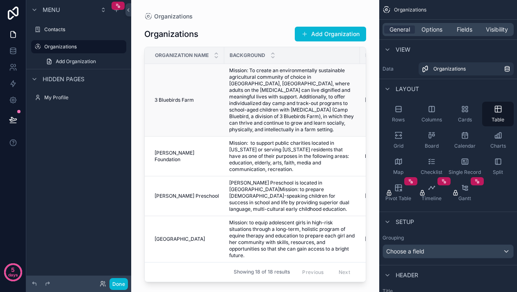
click at [198, 95] on td "3 Bluebirds Farm 3 Bluebirds Farm" at bounding box center [185, 100] width 80 height 73
click at [217, 161] on td "[PERSON_NAME] Foundation [PERSON_NAME] Foundation" at bounding box center [185, 157] width 80 height 40
click at [343, 159] on span "Mission: to support public charities located in [US_STATE] or serving [US_STATE…" at bounding box center [292, 156] width 126 height 33
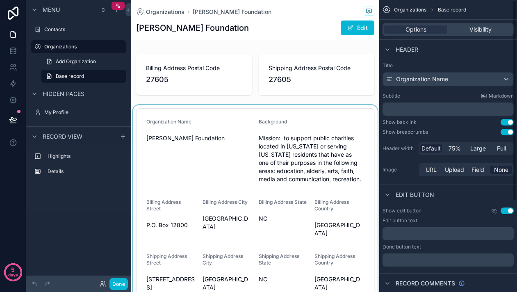
click at [368, 118] on div "scrollable content" at bounding box center [255, 206] width 248 height 203
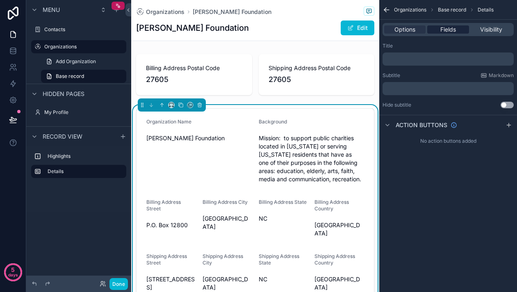
click at [441, 28] on span "Fields" at bounding box center [448, 29] width 16 height 8
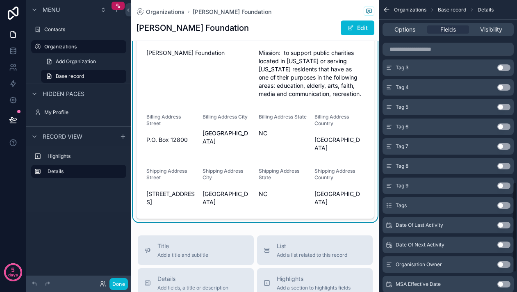
scroll to position [589, 0]
click at [500, 207] on button "Use setting" at bounding box center [503, 205] width 13 height 7
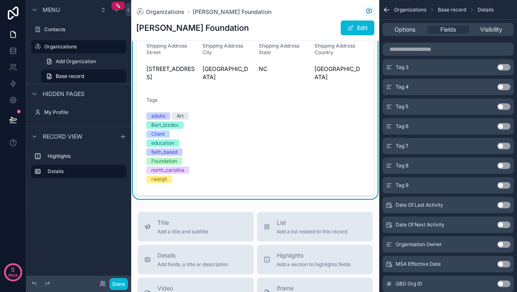
scroll to position [209, 0]
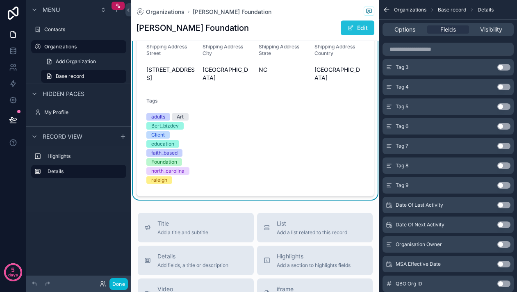
click at [350, 30] on span "scrollable content" at bounding box center [350, 28] width 7 height 7
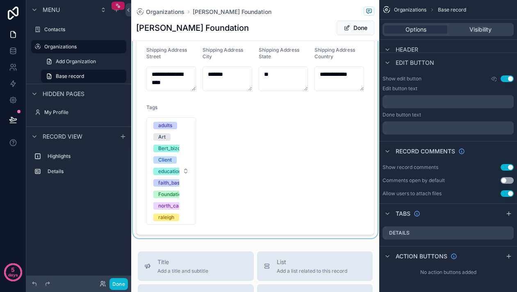
click at [187, 172] on div "scrollable content" at bounding box center [255, 41] width 248 height 394
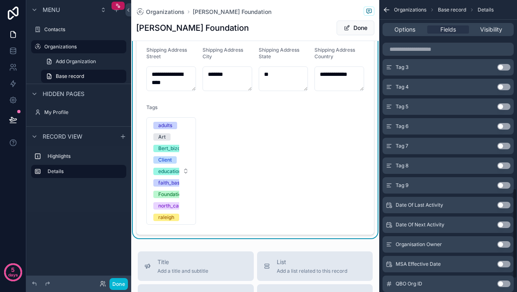
click at [187, 172] on button "adults Art Bert_bizdev Client education faith_based Foundation north_carolina […" at bounding box center [171, 170] width 50 height 107
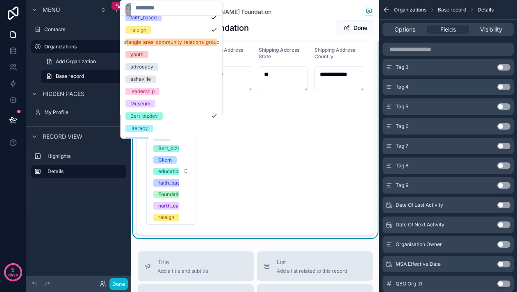
scroll to position [0, 0]
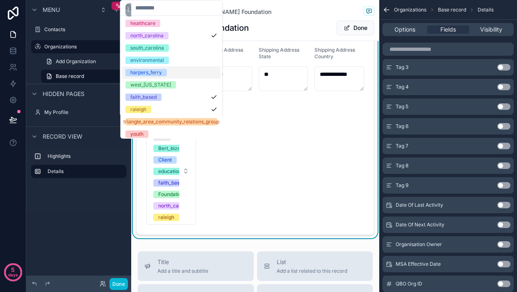
click at [295, 165] on form "**********" at bounding box center [255, 41] width 237 height 387
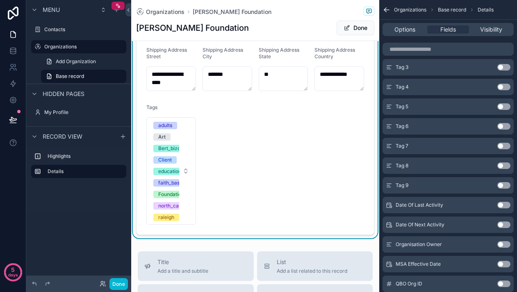
click at [215, 154] on form "**********" at bounding box center [255, 41] width 237 height 387
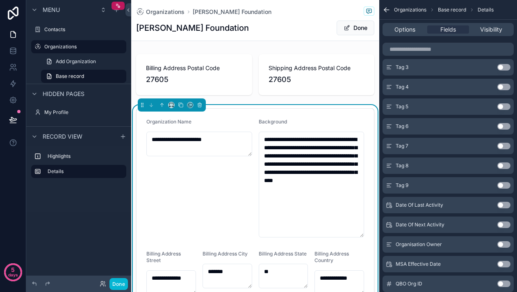
click at [203, 191] on div "**********" at bounding box center [199, 177] width 106 height 119
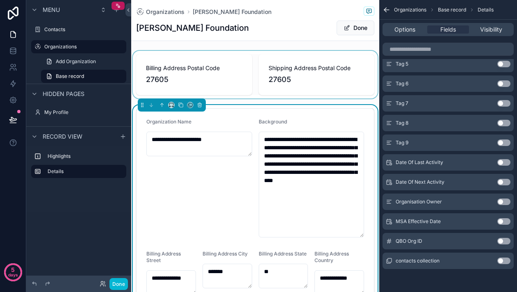
click at [241, 66] on div "scrollable content" at bounding box center [255, 75] width 248 height 48
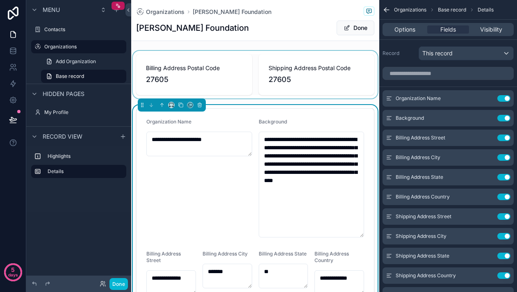
click at [246, 83] on div "scrollable content" at bounding box center [255, 75] width 248 height 48
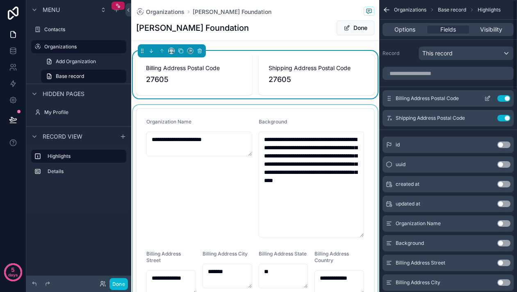
click at [505, 100] on button "Use setting" at bounding box center [503, 98] width 13 height 7
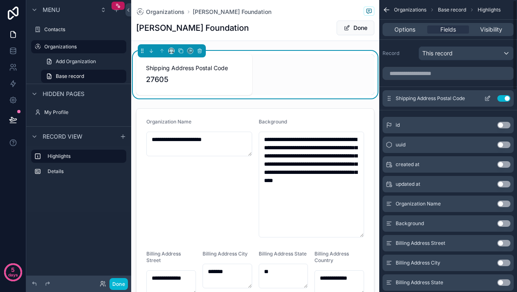
click at [504, 97] on button "Use setting" at bounding box center [503, 98] width 13 height 7
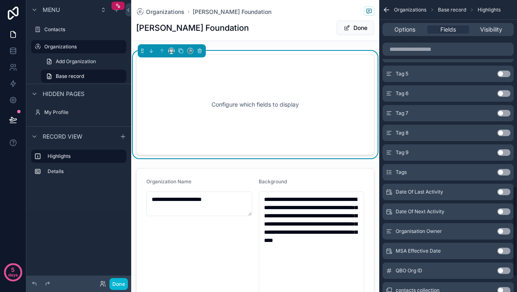
scroll to position [599, 0]
click at [413, 50] on input "scrollable content" at bounding box center [447, 49] width 131 height 13
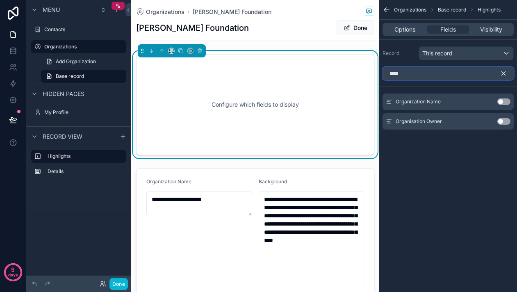
type input "****"
click at [504, 104] on button "Use setting" at bounding box center [503, 101] width 13 height 7
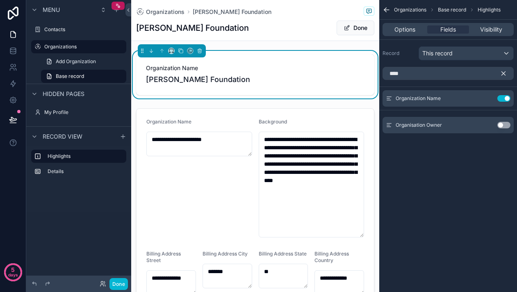
click at [506, 74] on icon "scrollable content" at bounding box center [503, 73] width 7 height 7
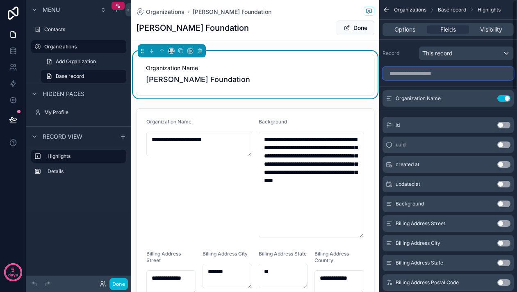
click at [436, 76] on input "scrollable content" at bounding box center [447, 73] width 131 height 13
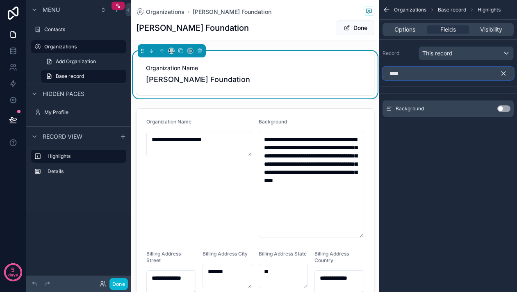
type input "****"
click at [504, 111] on button "Use setting" at bounding box center [503, 108] width 13 height 7
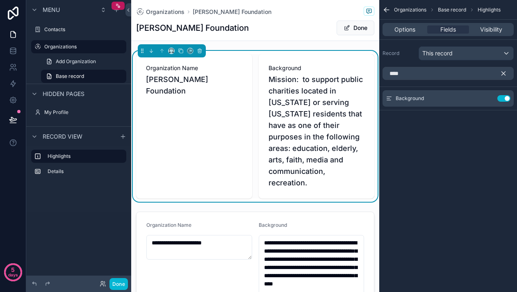
scroll to position [23, 0]
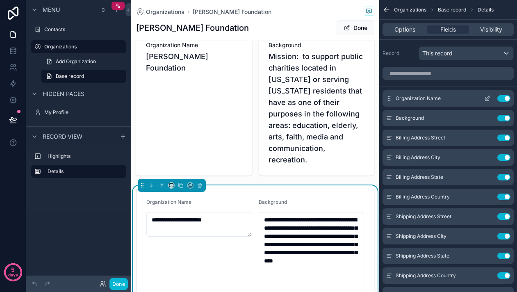
click at [503, 98] on button "Use setting" at bounding box center [503, 98] width 13 height 7
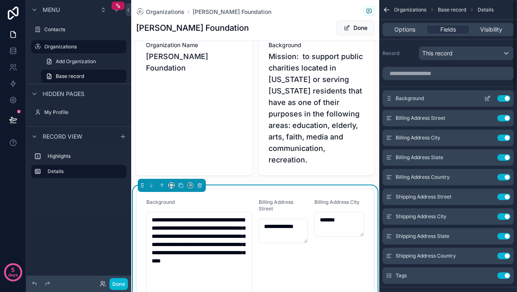
click at [505, 96] on button "Use setting" at bounding box center [503, 98] width 13 height 7
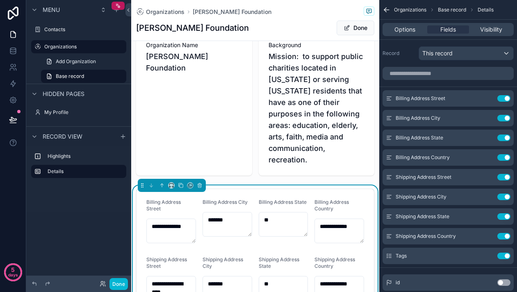
click at [291, 19] on div "Organizations [PERSON_NAME] Foundation [PERSON_NAME] Foundation Done" at bounding box center [255, 20] width 238 height 41
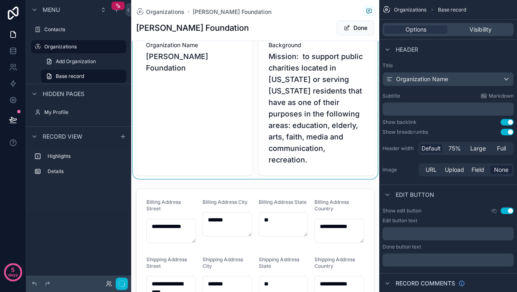
scroll to position [0, 0]
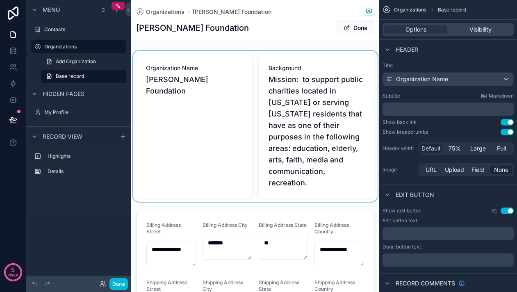
click at [199, 93] on div "scrollable content" at bounding box center [255, 126] width 248 height 151
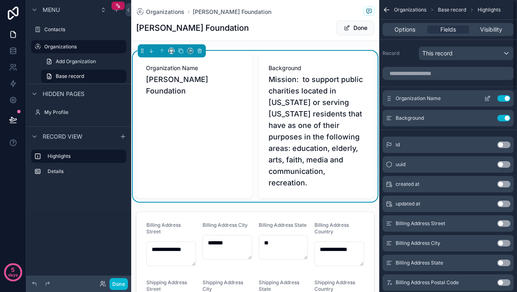
click at [506, 101] on button "Use setting" at bounding box center [503, 98] width 13 height 7
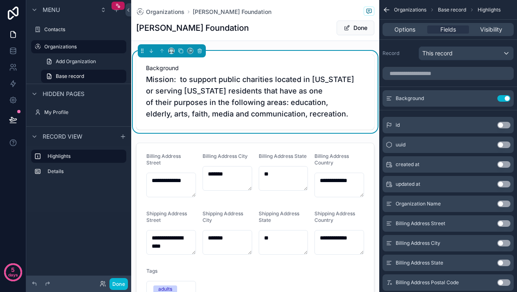
click at [56, 32] on label "Contacts" at bounding box center [77, 29] width 66 height 7
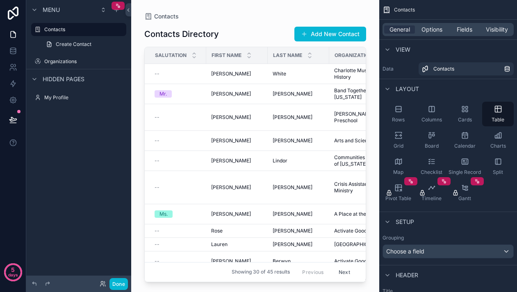
click at [239, 75] on div "scrollable content" at bounding box center [255, 141] width 248 height 282
click at [239, 75] on div "[PERSON_NAME] [PERSON_NAME]" at bounding box center [237, 74] width 52 height 7
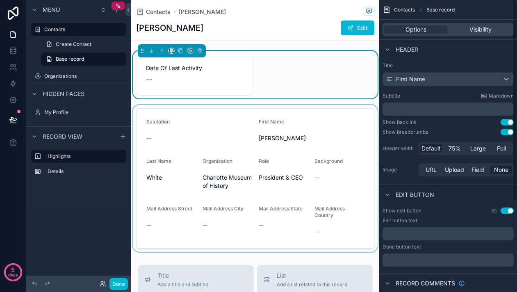
click at [305, 143] on div "scrollable content" at bounding box center [255, 178] width 248 height 147
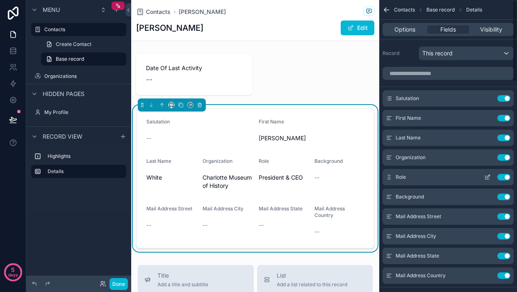
click at [505, 177] on button "Use setting" at bounding box center [503, 177] width 13 height 7
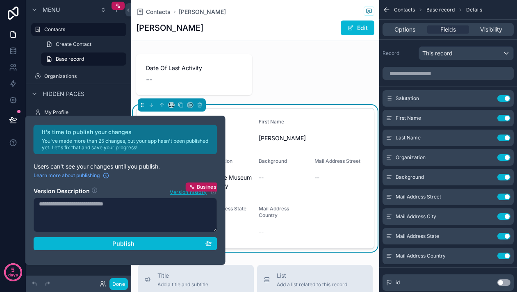
click at [259, 126] on div "First Name" at bounding box center [312, 123] width 106 height 10
click at [94, 267] on div "Menu Contacts Create Contact Base record Organizations Hidden pages My Profile …" at bounding box center [78, 141] width 105 height 282
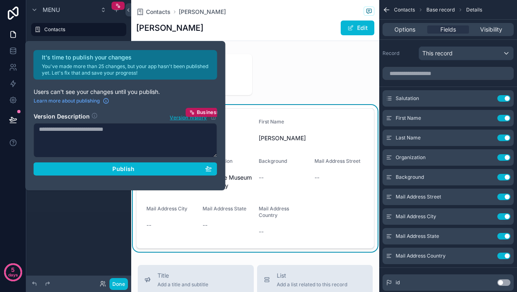
click at [107, 230] on div "Menu Contacts Create Contact Base record Organizations Hidden pages My Profile …" at bounding box center [78, 141] width 105 height 282
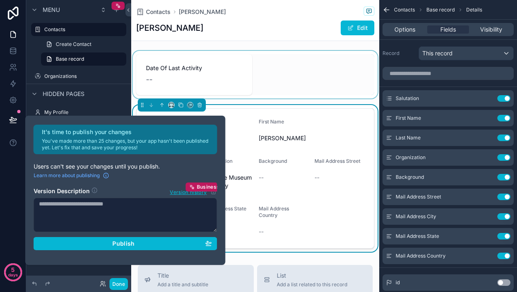
click at [240, 68] on div "scrollable content" at bounding box center [255, 75] width 248 height 48
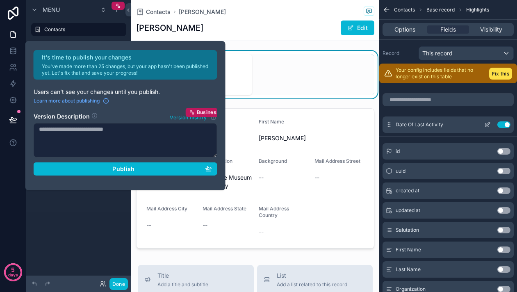
click at [505, 127] on button "Use setting" at bounding box center [503, 124] width 13 height 7
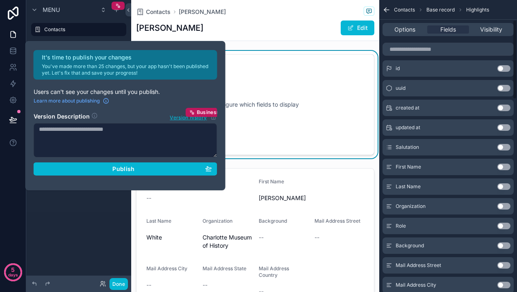
scroll to position [73, 0]
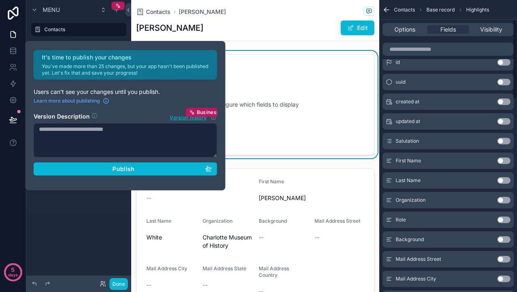
click at [506, 221] on button "Use setting" at bounding box center [503, 219] width 13 height 7
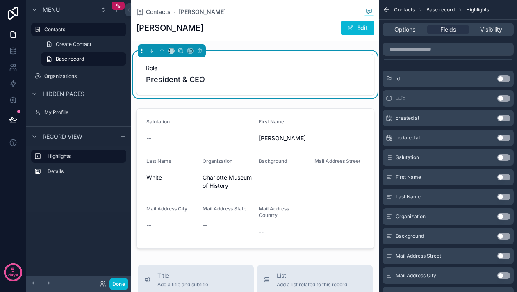
click at [63, 225] on div "Menu Contacts Create Contact Base record Organizations Hidden pages My Profile …" at bounding box center [78, 141] width 105 height 282
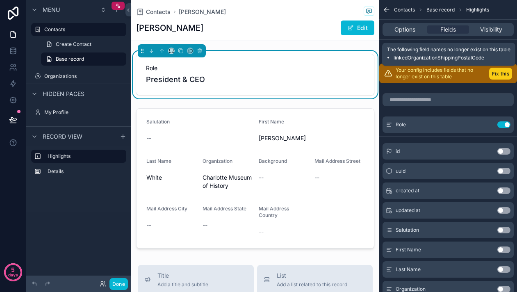
click at [495, 70] on button "Fix this" at bounding box center [500, 74] width 23 height 12
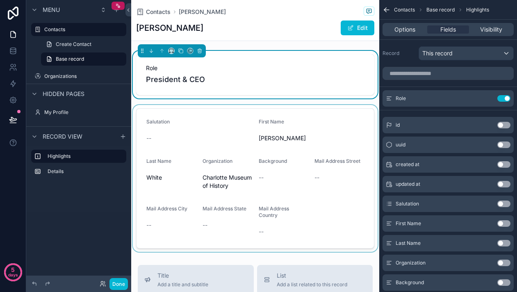
scroll to position [2, 0]
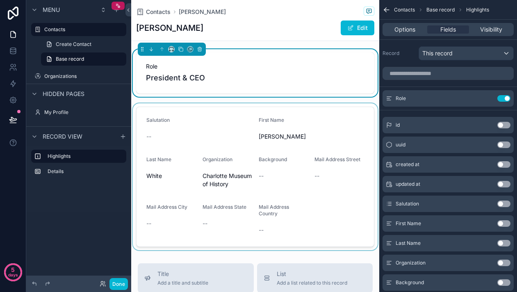
click at [312, 127] on div "scrollable content" at bounding box center [255, 176] width 248 height 147
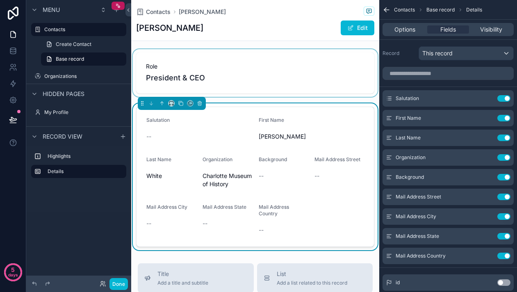
click at [268, 79] on div "scrollable content" at bounding box center [255, 73] width 248 height 48
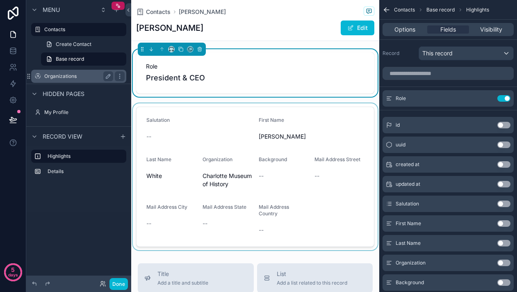
click at [62, 73] on div "Organizations" at bounding box center [78, 76] width 69 height 10
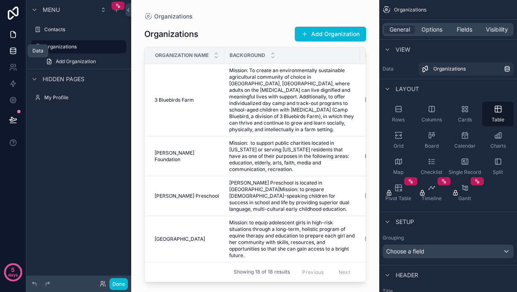
click at [14, 50] on icon at bounding box center [13, 51] width 8 height 8
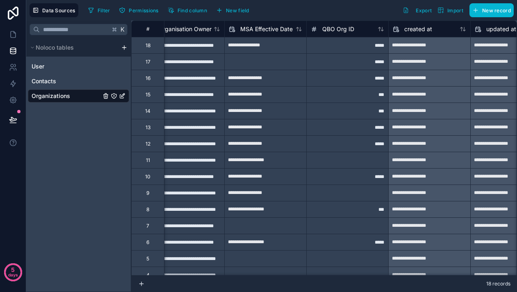
scroll to position [0, 2810]
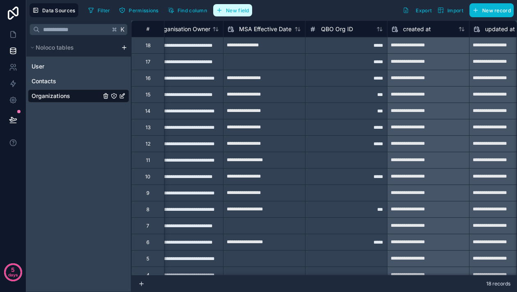
click at [242, 10] on span "New field" at bounding box center [237, 10] width 23 height 6
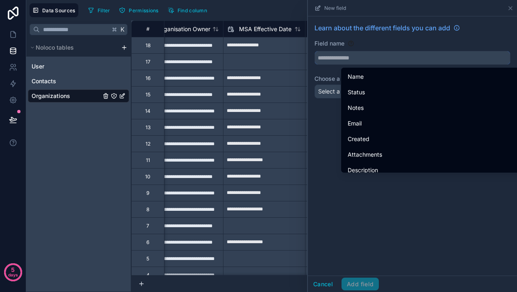
click at [343, 62] on input "text" at bounding box center [412, 57] width 195 height 13
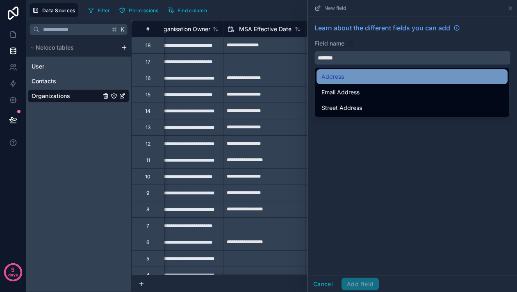
type input "*******"
click at [340, 73] on span "Address" at bounding box center [332, 77] width 23 height 10
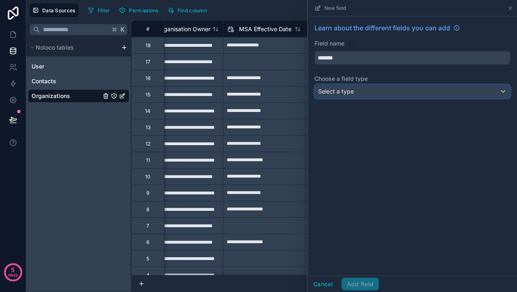
click at [339, 88] on span "Select a type" at bounding box center [336, 91] width 36 height 7
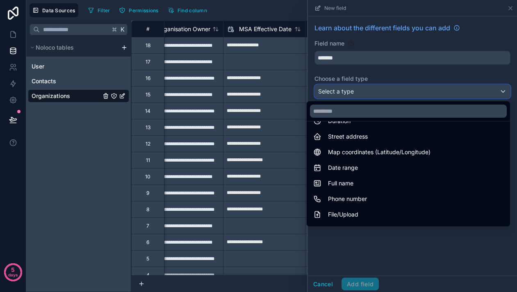
scroll to position [121, 0]
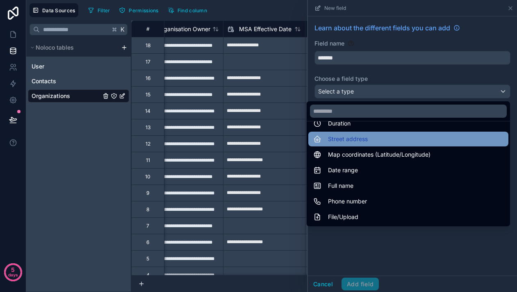
click at [343, 138] on span "Street address" at bounding box center [348, 139] width 40 height 10
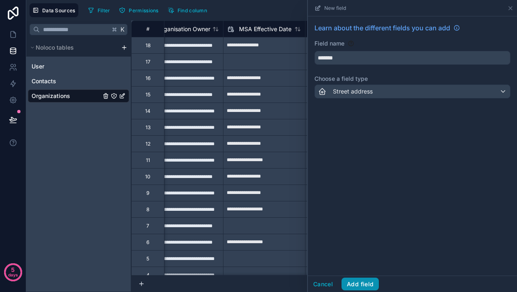
click at [369, 282] on button "Add field" at bounding box center [359, 284] width 37 height 13
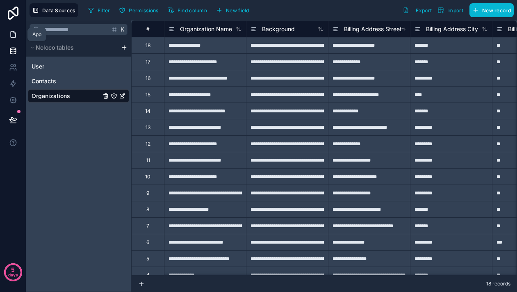
click at [9, 38] on icon at bounding box center [13, 34] width 8 height 8
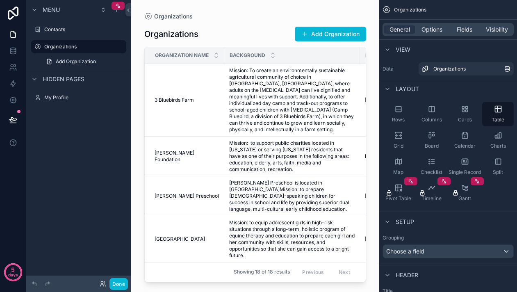
click at [222, 95] on div "scrollable content" at bounding box center [255, 141] width 248 height 282
click at [227, 96] on td "Mission: To create an environmentally sustainable agricultural community of cho…" at bounding box center [292, 100] width 136 height 73
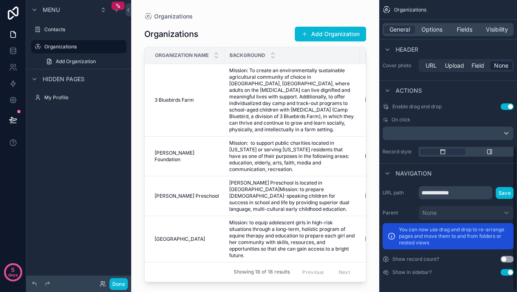
scroll to position [297, 0]
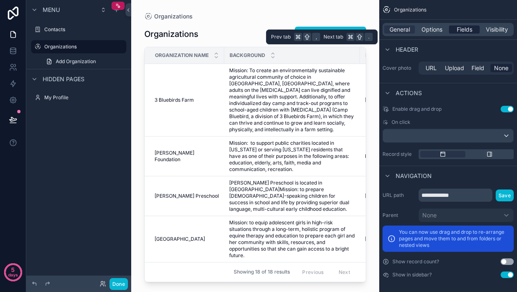
click at [467, 27] on span "Fields" at bounding box center [465, 29] width 16 height 8
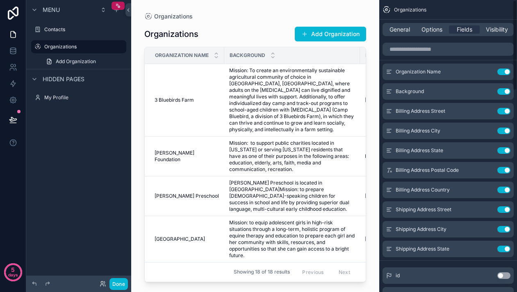
scroll to position [0, 0]
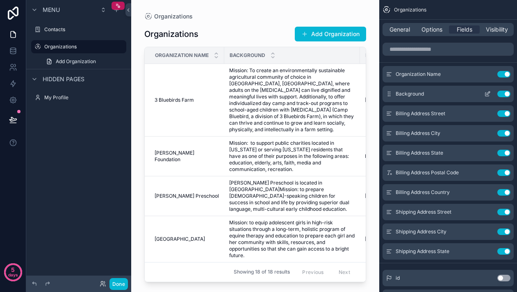
click at [500, 94] on button "Use setting" at bounding box center [503, 94] width 13 height 7
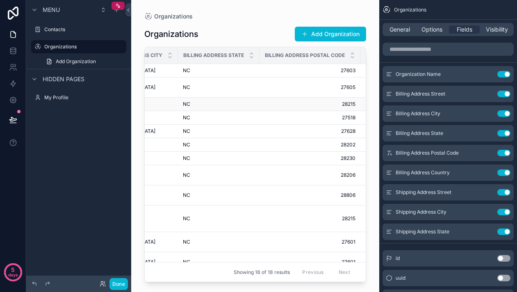
scroll to position [0, 69]
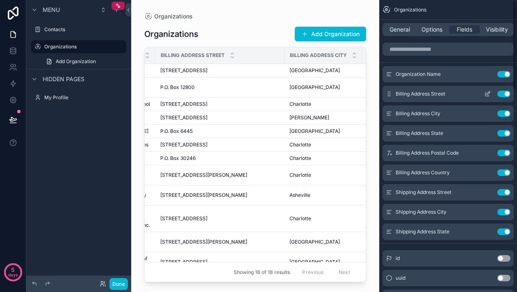
click at [503, 94] on button "Use setting" at bounding box center [503, 94] width 13 height 7
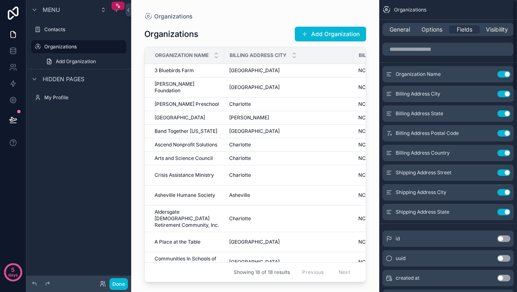
click at [503, 94] on button "Use setting" at bounding box center [503, 94] width 13 height 7
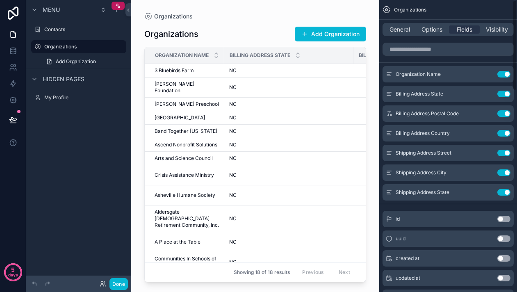
click at [503, 94] on button "Use setting" at bounding box center [503, 94] width 13 height 7
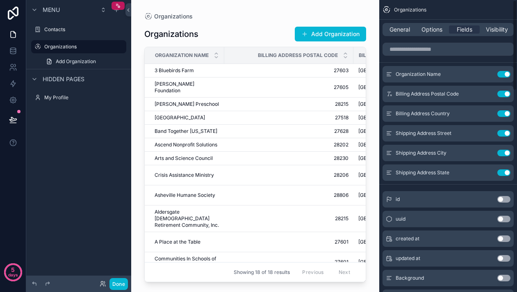
click at [503, 94] on button "Use setting" at bounding box center [503, 94] width 13 height 7
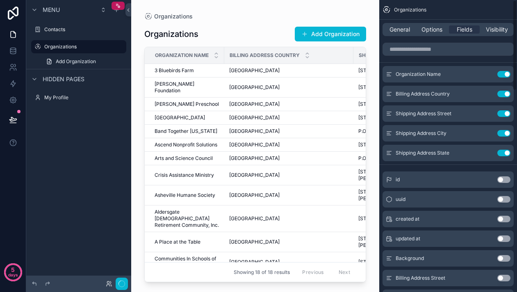
click at [503, 94] on button "Use setting" at bounding box center [503, 94] width 13 height 7
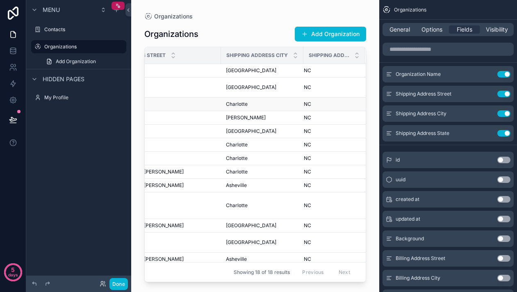
scroll to position [0, 0]
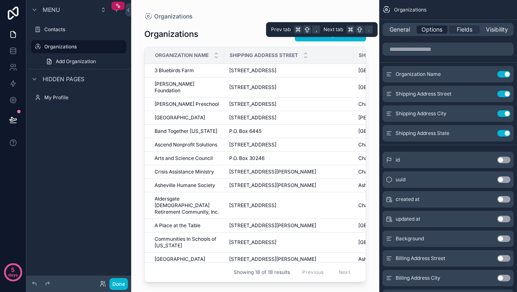
click at [426, 31] on span "Options" at bounding box center [431, 29] width 21 height 8
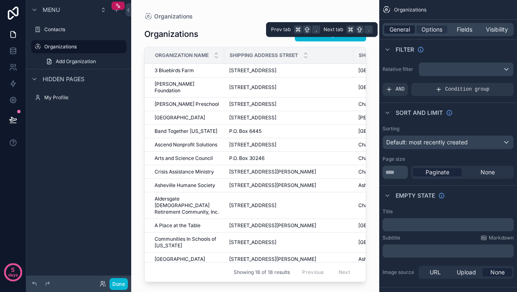
click at [392, 31] on span "General" at bounding box center [399, 29] width 20 height 8
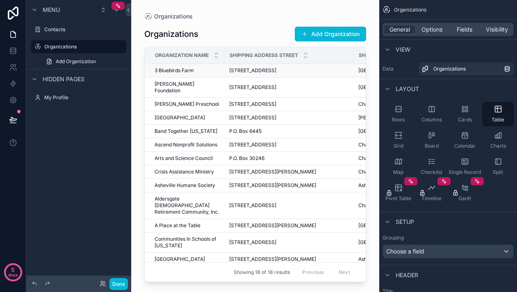
click at [262, 75] on td "[STREET_ADDRESS] [STREET_ADDRESS]" at bounding box center [288, 71] width 129 height 14
click at [262, 84] on span "[STREET_ADDRESS]" at bounding box center [252, 87] width 47 height 7
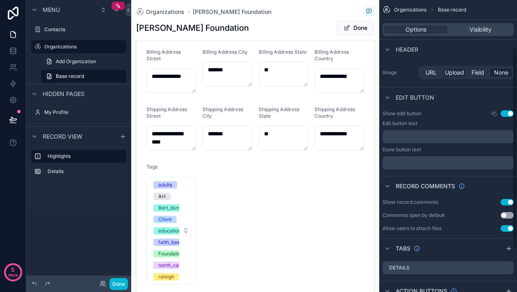
scroll to position [51, 0]
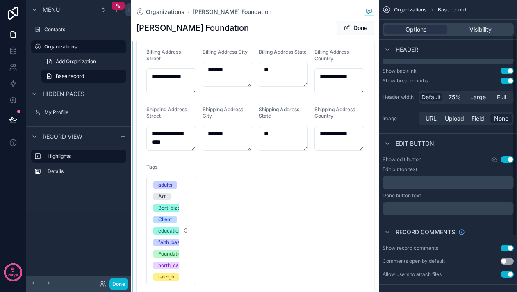
click at [325, 206] on div "scrollable content" at bounding box center [255, 166] width 248 height 262
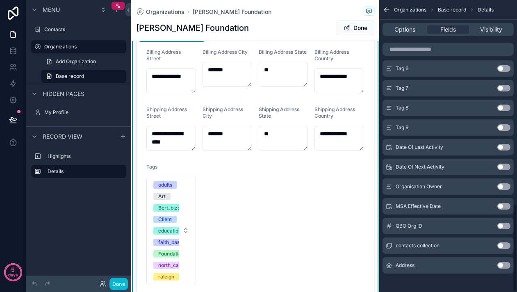
scroll to position [671, 0]
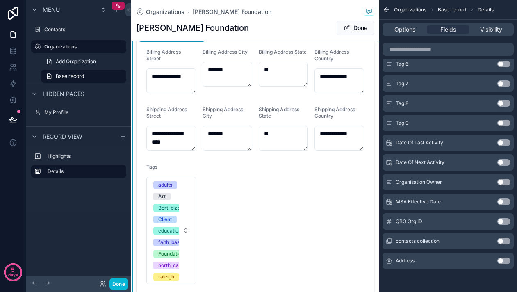
click at [501, 260] on button "Use setting" at bounding box center [503, 260] width 13 height 7
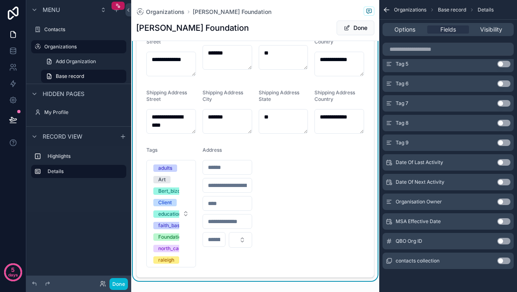
scroll to position [105, 0]
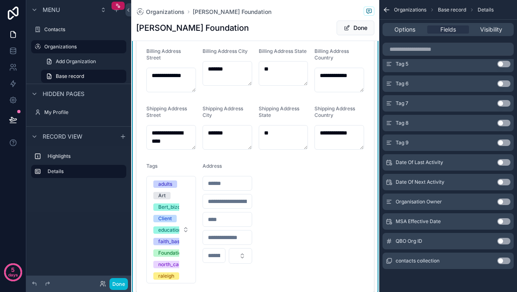
click at [226, 180] on input "scrollable content" at bounding box center [227, 182] width 49 height 11
click at [276, 189] on form "**********" at bounding box center [255, 165] width 237 height 255
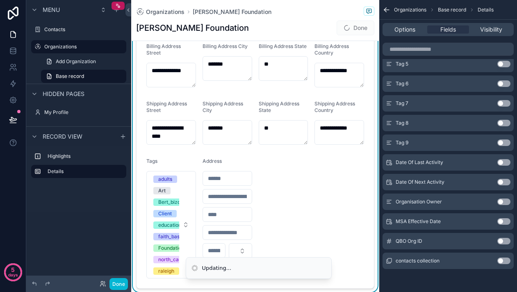
scroll to position [114, 0]
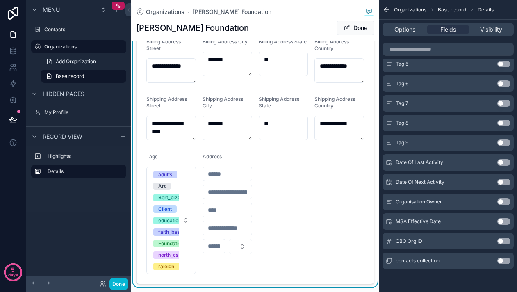
click at [218, 157] on span "Address" at bounding box center [212, 156] width 19 height 6
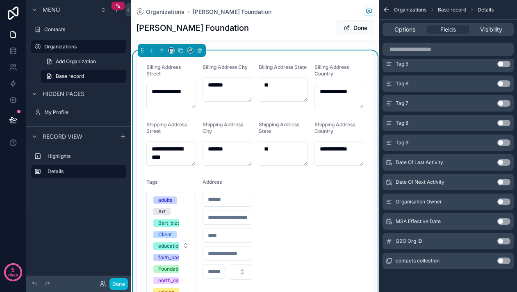
scroll to position [105, 0]
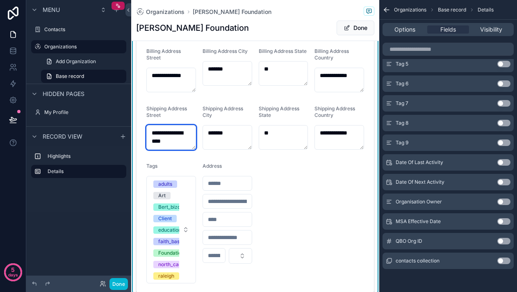
click at [180, 140] on textarea "**********" at bounding box center [171, 137] width 50 height 25
click at [234, 184] on input "scrollable content" at bounding box center [227, 182] width 49 height 11
click at [171, 143] on textarea "**********" at bounding box center [171, 137] width 50 height 25
click at [237, 184] on body "**********" at bounding box center [258, 146] width 517 height 292
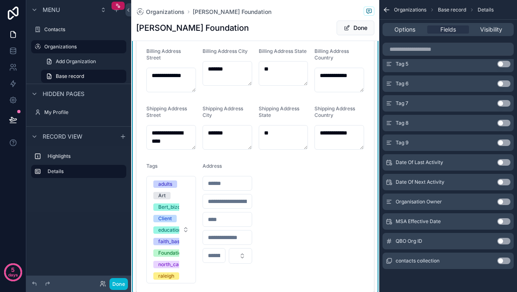
paste input "**********"
type input "**********"
click at [309, 187] on form "**********" at bounding box center [255, 165] width 237 height 255
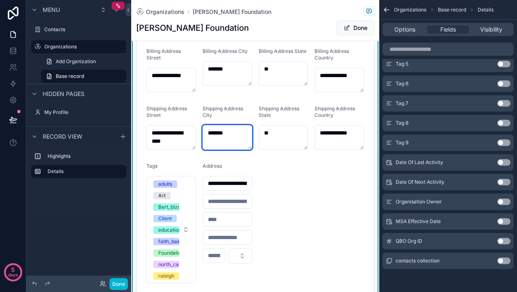
click at [239, 138] on textarea "*******" at bounding box center [228, 137] width 50 height 25
click at [221, 227] on div "scrollable content" at bounding box center [228, 219] width 50 height 15
click at [223, 221] on input "scrollable content" at bounding box center [227, 219] width 49 height 11
type input "*******"
type input "**"
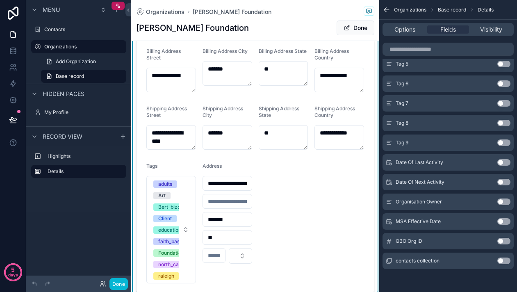
click at [217, 257] on input "scrollable content" at bounding box center [214, 255] width 22 height 11
click at [241, 258] on button "Country" at bounding box center [240, 256] width 23 height 16
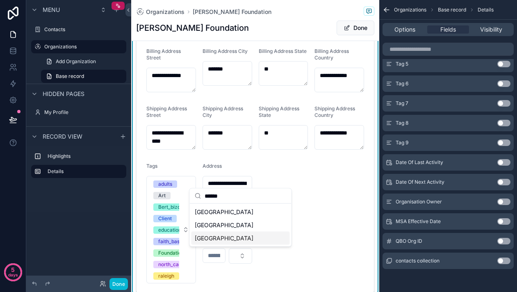
type input "******"
click at [230, 236] on div "[GEOGRAPHIC_DATA]" at bounding box center [240, 238] width 98 height 13
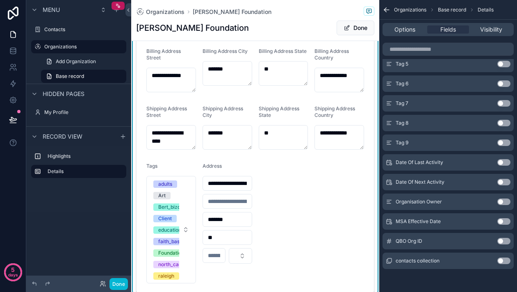
click at [216, 253] on input "scrollable content" at bounding box center [214, 255] width 22 height 11
type input "*****"
click at [332, 148] on textarea "**********" at bounding box center [339, 137] width 50 height 25
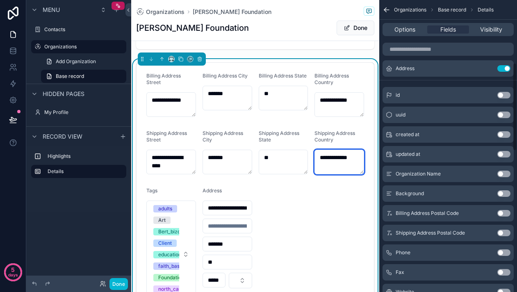
scroll to position [209, 0]
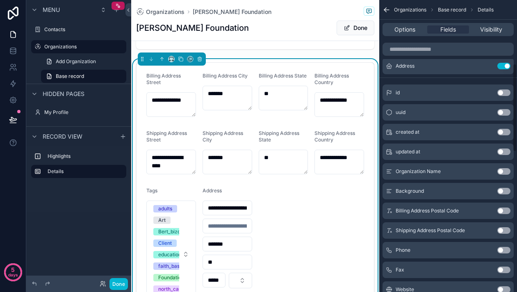
click at [500, 230] on button "Use setting" at bounding box center [503, 230] width 13 height 7
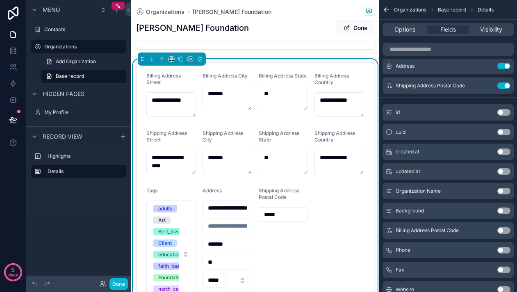
click at [219, 280] on input "*****" at bounding box center [214, 279] width 22 height 11
type input "*****"
click at [303, 264] on div "Shipping Address Postal Code *****" at bounding box center [284, 247] width 50 height 121
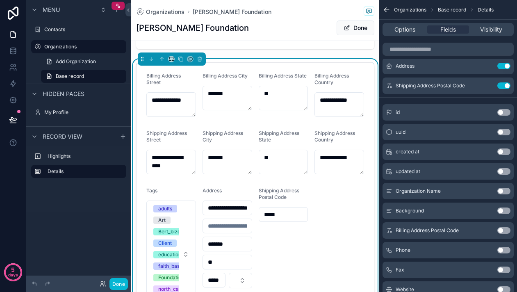
click at [221, 194] on div "Address" at bounding box center [228, 192] width 50 height 10
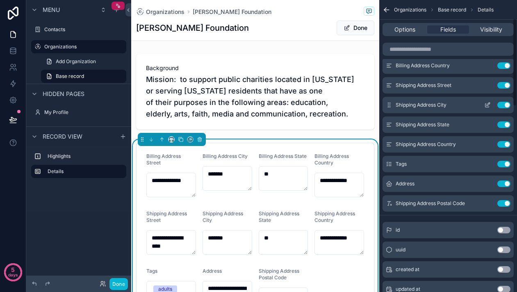
scroll to position [112, 0]
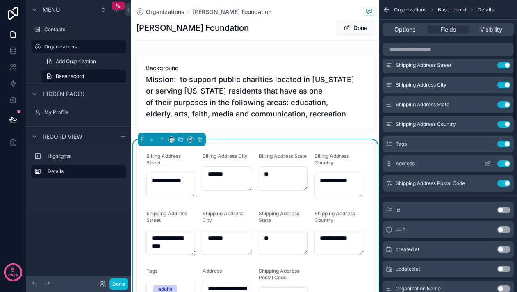
click at [502, 166] on button "Use setting" at bounding box center [503, 163] width 13 height 7
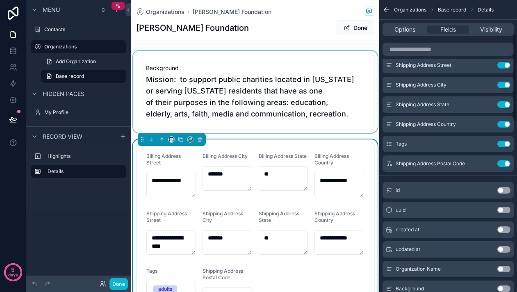
click at [341, 89] on div "scrollable content" at bounding box center [255, 92] width 248 height 82
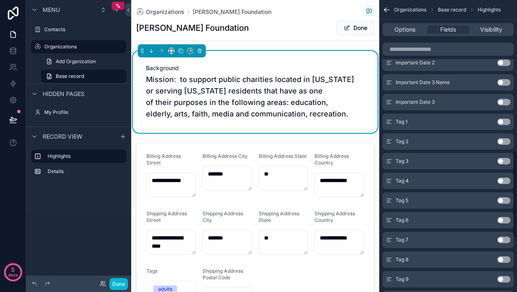
scroll to position [671, 0]
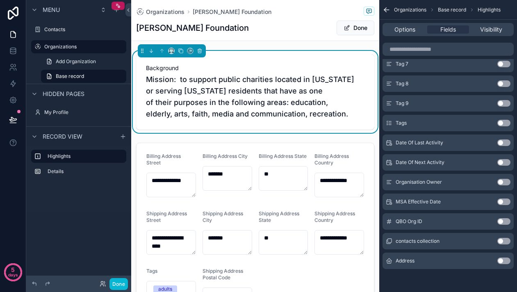
click at [502, 263] on button "Use setting" at bounding box center [503, 260] width 13 height 7
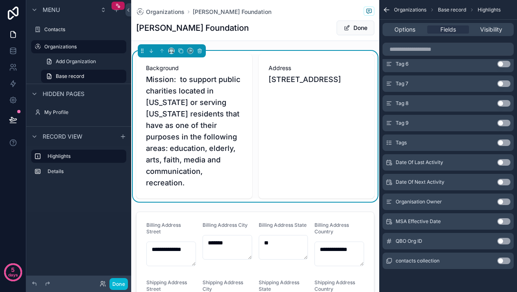
click at [308, 139] on div "Address [STREET_ADDRESS]" at bounding box center [317, 126] width 116 height 144
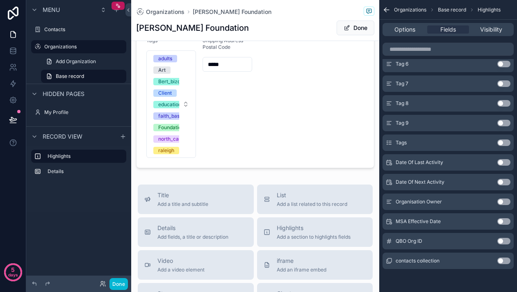
scroll to position [291, 0]
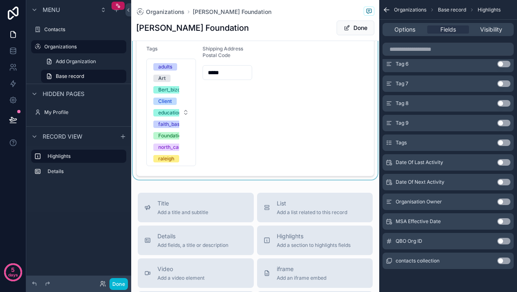
click at [249, 71] on div "scrollable content" at bounding box center [255, 48] width 248 height 262
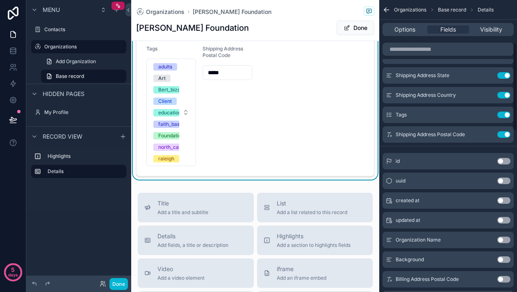
scroll to position [140, 0]
click at [505, 135] on button "Use setting" at bounding box center [503, 135] width 13 height 7
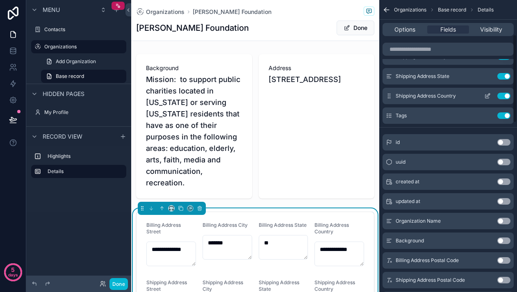
scroll to position [0, 0]
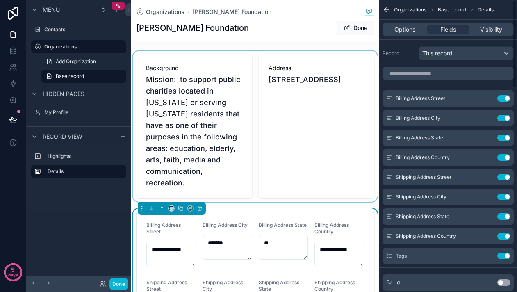
click at [296, 54] on div "scrollable content" at bounding box center [255, 126] width 248 height 151
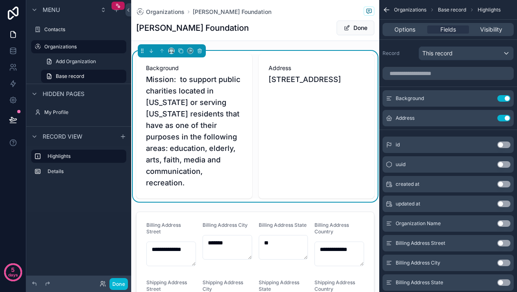
click at [178, 67] on span "Background" at bounding box center [194, 68] width 96 height 8
click at [307, 62] on div "Address [STREET_ADDRESS]" at bounding box center [317, 126] width 116 height 144
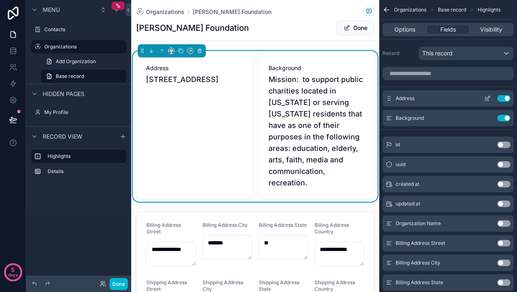
click at [486, 98] on icon "scrollable content" at bounding box center [487, 98] width 7 height 7
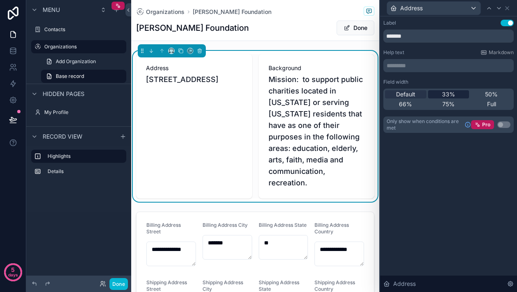
click at [446, 91] on span "33%" at bounding box center [448, 94] width 13 height 8
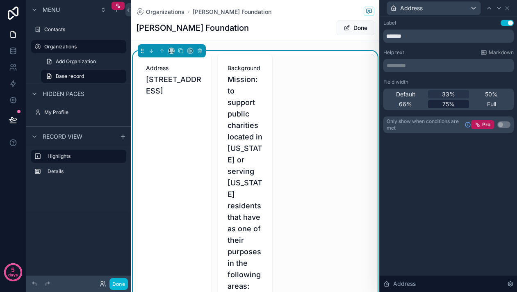
click at [445, 102] on span "75%" at bounding box center [448, 104] width 12 height 8
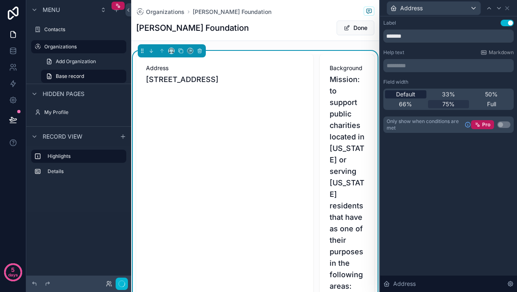
click at [414, 96] on span "Default" at bounding box center [405, 94] width 19 height 8
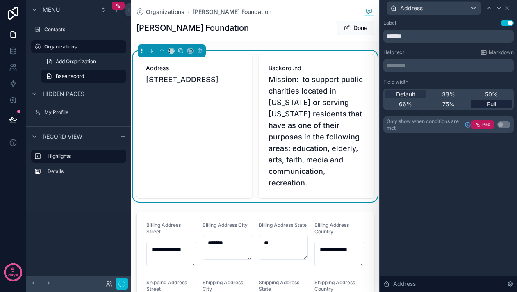
click at [494, 105] on span "Full" at bounding box center [491, 104] width 9 height 8
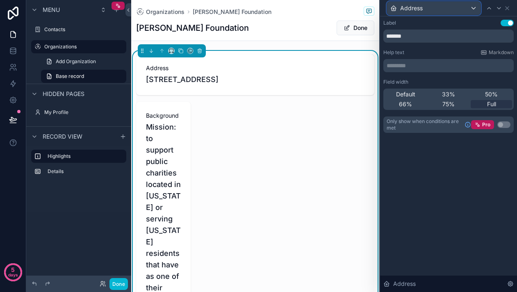
click at [475, 7] on div "Address" at bounding box center [433, 8] width 93 height 13
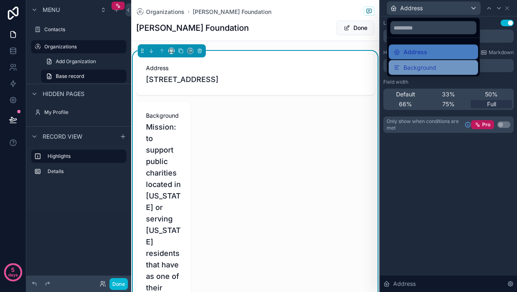
click at [422, 63] on span "Background" at bounding box center [419, 68] width 33 height 10
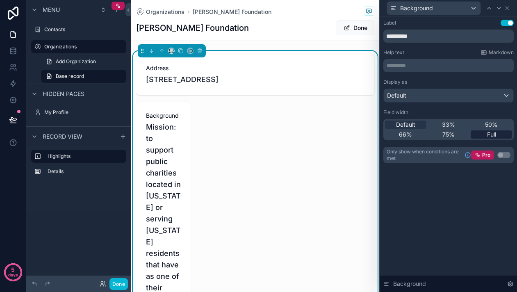
click at [485, 136] on div "Full" at bounding box center [491, 134] width 41 height 8
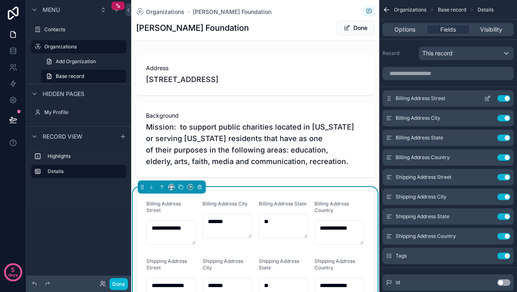
click at [487, 98] on icon "scrollable content" at bounding box center [487, 98] width 7 height 7
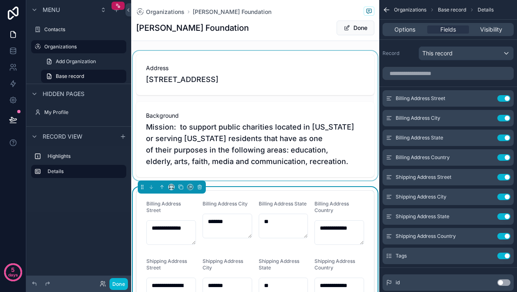
click at [273, 128] on div "scrollable content" at bounding box center [255, 116] width 248 height 130
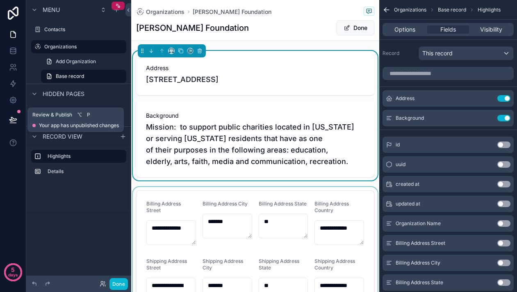
click at [11, 117] on icon at bounding box center [13, 120] width 8 height 8
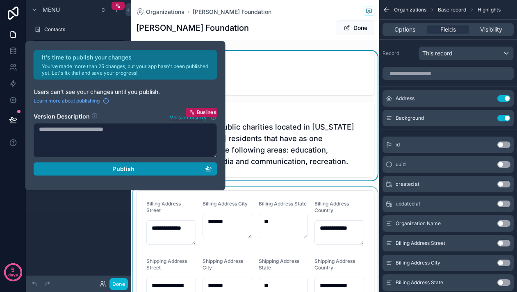
click at [119, 171] on span "Publish" at bounding box center [123, 168] width 22 height 7
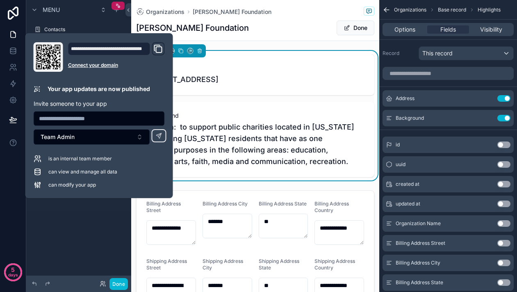
click at [99, 209] on div "Highlights Details" at bounding box center [78, 179] width 105 height 66
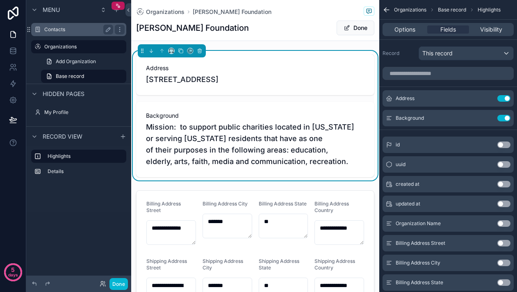
click at [80, 27] on label "Contacts" at bounding box center [77, 29] width 66 height 7
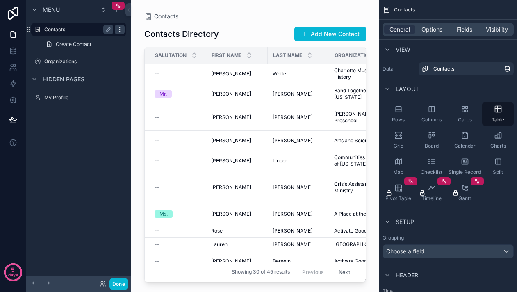
click at [121, 31] on icon "scrollable content" at bounding box center [119, 29] width 7 height 7
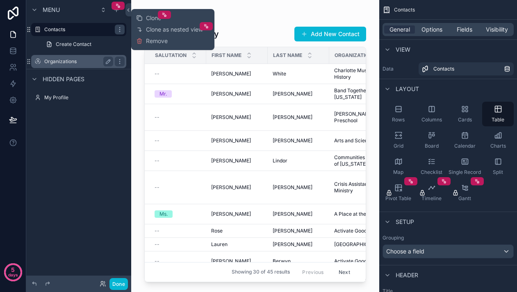
click at [87, 56] on div "Organizations" at bounding box center [79, 61] width 92 height 13
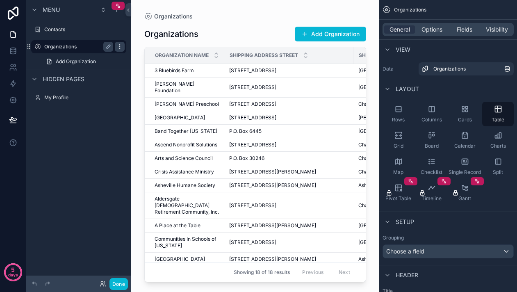
click at [120, 50] on div "scrollable content" at bounding box center [120, 47] width 10 height 10
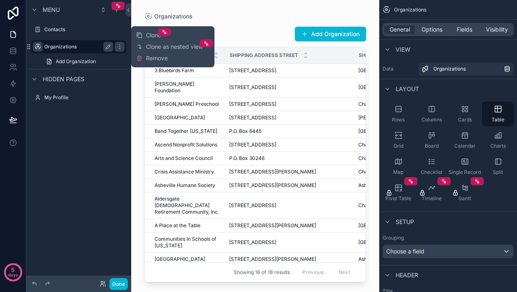
click at [38, 49] on icon "scrollable content" at bounding box center [37, 46] width 7 height 7
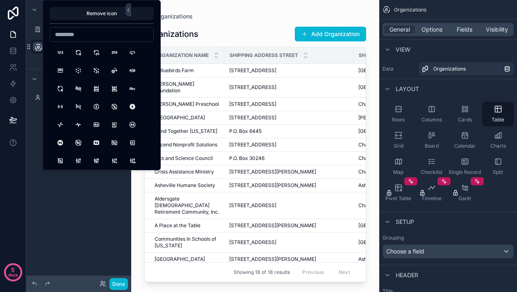
click at [64, 184] on div "**********" at bounding box center [78, 141] width 105 height 282
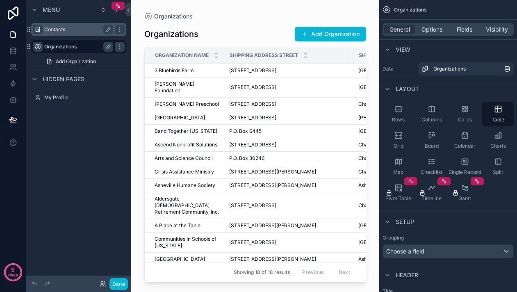
click at [39, 30] on icon "scrollable content" at bounding box center [37, 29] width 7 height 7
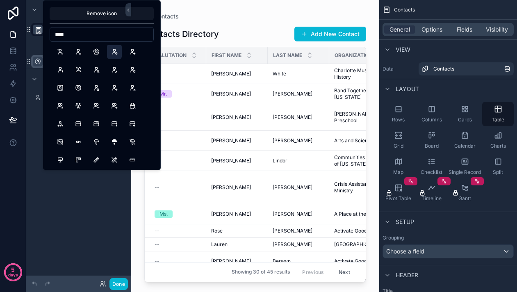
scroll to position [57, 0]
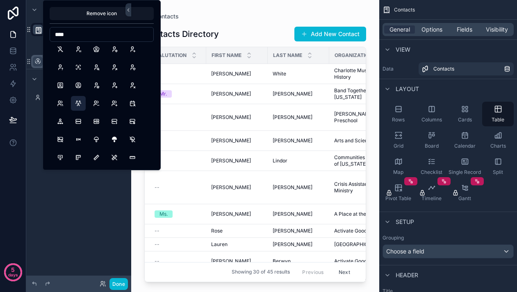
type input "****"
click at [79, 104] on button "UsersGroup" at bounding box center [78, 103] width 15 height 15
click at [50, 171] on div "Menu ******** Create Contact Organizations Hidden pages My Profile" at bounding box center [78, 141] width 105 height 282
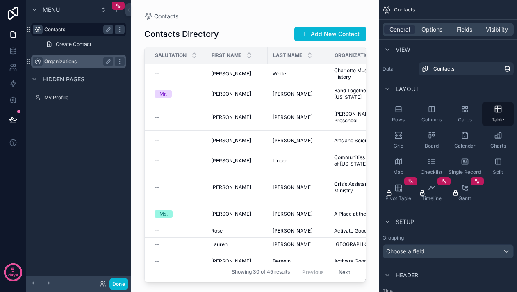
click at [40, 58] on icon "scrollable content" at bounding box center [37, 61] width 7 height 7
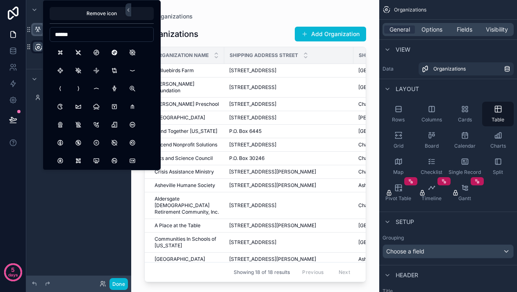
type input "*******"
type input "*"
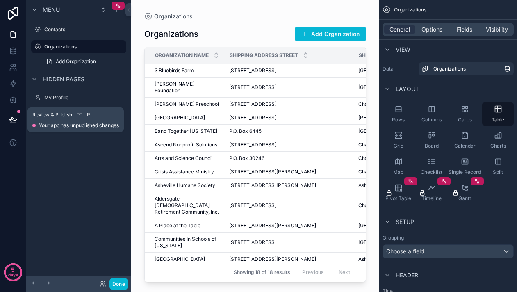
click at [20, 117] on button at bounding box center [13, 119] width 18 height 23
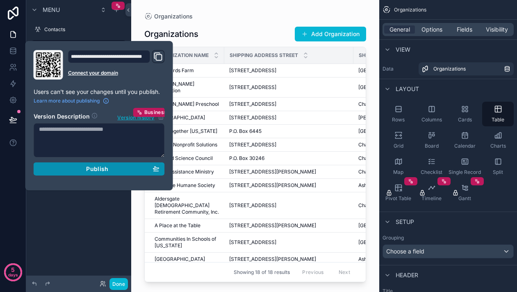
click at [82, 170] on div "Publish" at bounding box center [99, 168] width 121 height 7
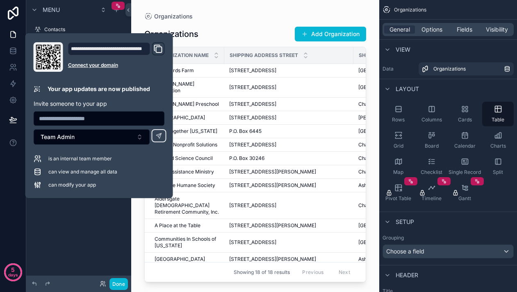
click at [160, 49] on icon "Domain and Custom Link" at bounding box center [158, 49] width 10 height 10
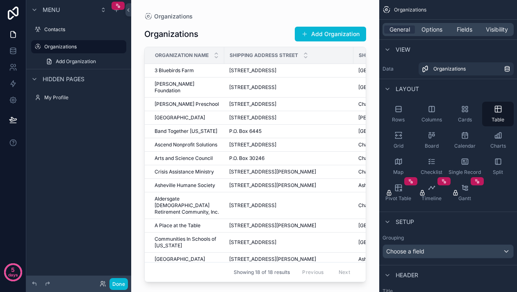
click at [79, 241] on div "Menu Contacts Organizations Add Organization Hidden pages My Profile" at bounding box center [78, 141] width 105 height 282
click at [71, 60] on span "Add Organization" at bounding box center [76, 61] width 40 height 7
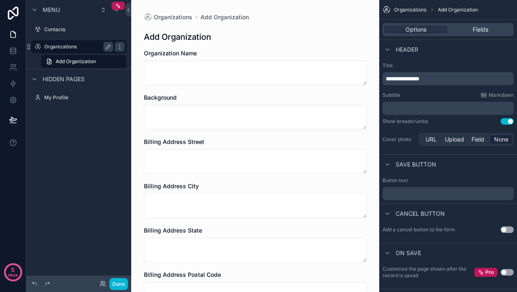
click at [63, 41] on div "Organizations" at bounding box center [79, 46] width 92 height 13
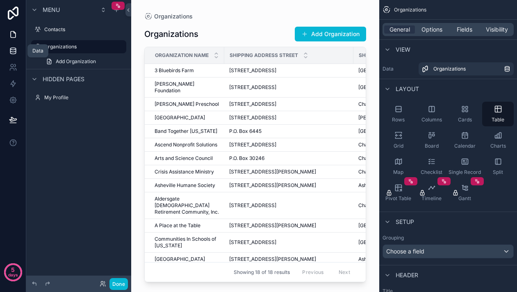
click at [13, 48] on icon at bounding box center [13, 51] width 8 height 8
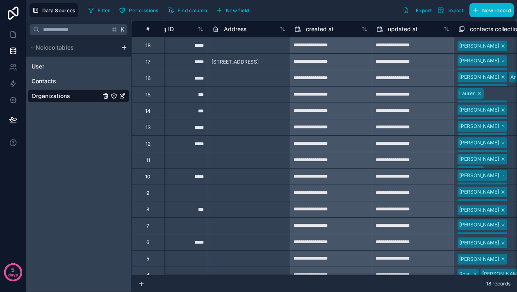
scroll to position [0, 2983]
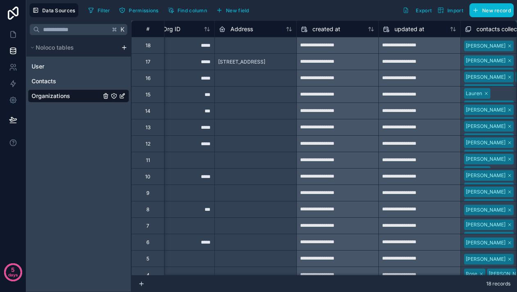
click at [259, 70] on div at bounding box center [255, 78] width 82 height 16
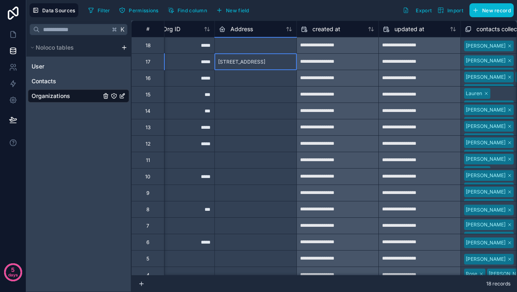
click at [261, 63] on span "[STREET_ADDRESS]" at bounding box center [241, 62] width 47 height 7
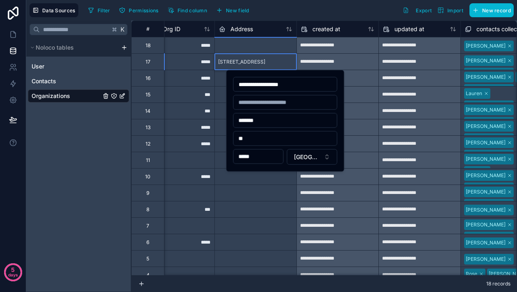
click at [266, 110] on div "**********" at bounding box center [285, 121] width 104 height 88
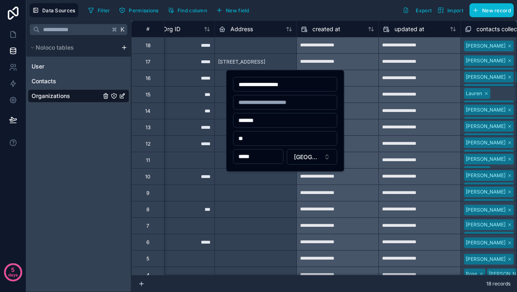
click at [268, 103] on input "text" at bounding box center [285, 102] width 103 height 11
type input "*********"
click at [262, 179] on div at bounding box center [255, 176] width 82 height 16
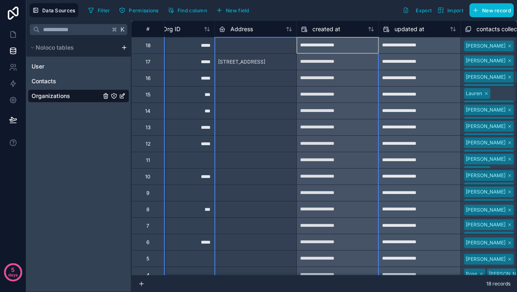
drag, startPoint x: 297, startPoint y: 30, endPoint x: 268, endPoint y: 62, distance: 43.8
click at [265, 62] on span "909 Glenwood Avenue, Suite 300, Raleigh, NC, 27605, United States" at bounding box center [241, 62] width 47 height 7
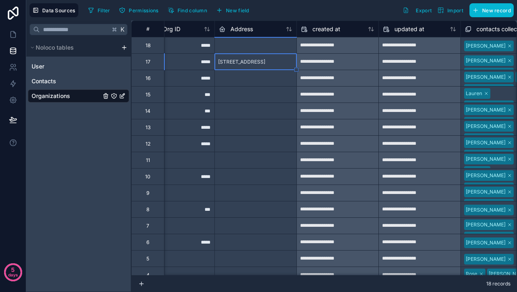
click at [265, 62] on span "909 Glenwood Avenue, Suite 300, Raleigh, NC, 27605, United States" at bounding box center [241, 62] width 47 height 7
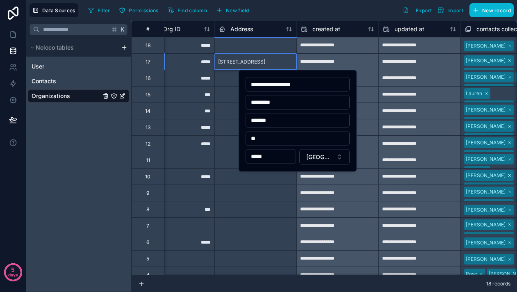
click at [265, 62] on span "909 Glenwood Avenue, Suite 300, Raleigh, NC, 27605, United States" at bounding box center [241, 62] width 47 height 7
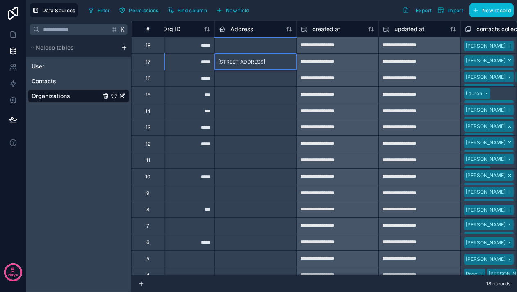
click at [265, 62] on span "909 Glenwood Avenue, Suite 300, Raleigh, NC, 27605, United States" at bounding box center [241, 62] width 47 height 7
click at [267, 84] on div at bounding box center [255, 78] width 82 height 16
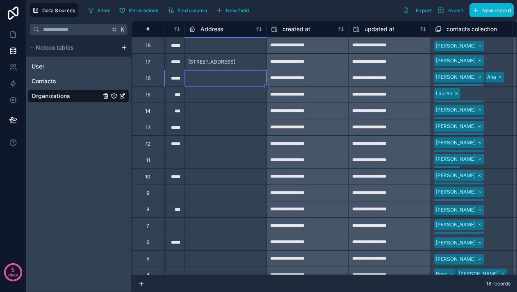
scroll to position [0, 3009]
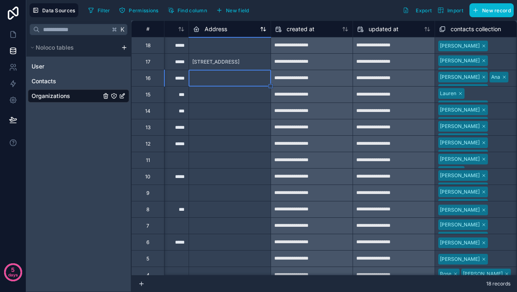
click at [215, 30] on span "Address" at bounding box center [216, 29] width 23 height 8
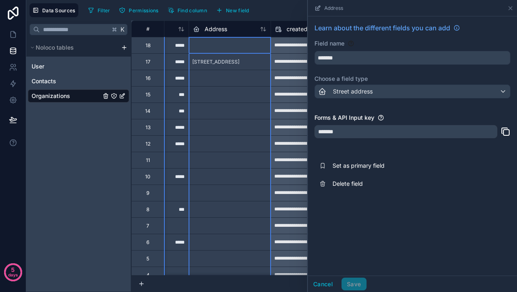
click at [224, 68] on div "909 Glenwood Avenue, Suite 300, Raleigh, NC, 27605, United States" at bounding box center [216, 61] width 54 height 13
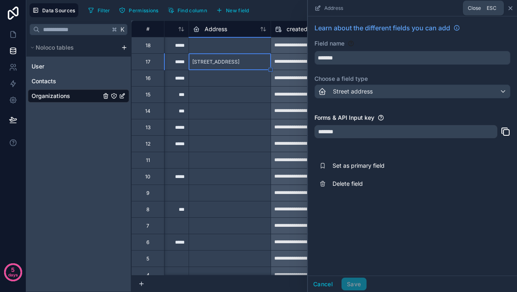
click at [510, 9] on icon at bounding box center [510, 8] width 7 height 7
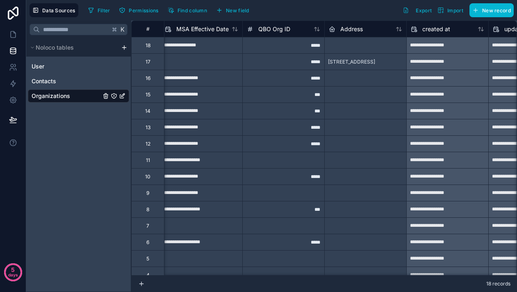
scroll to position [0, 2882]
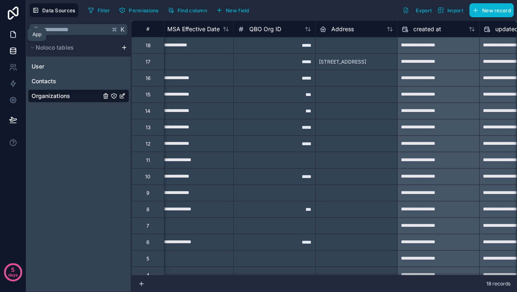
click at [14, 33] on icon at bounding box center [15, 33] width 2 height 2
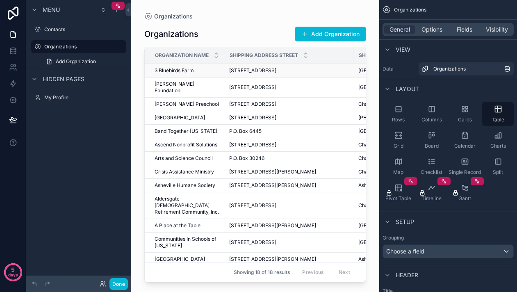
click at [287, 73] on div "[STREET_ADDRESS] [STREET_ADDRESS]" at bounding box center [288, 70] width 119 height 7
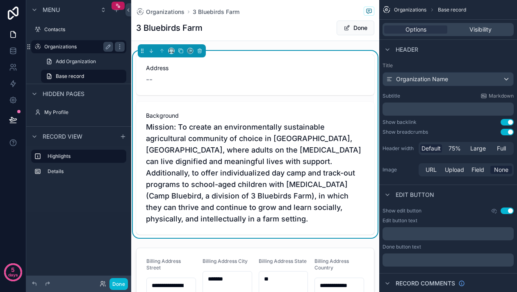
click at [60, 43] on label "Organizations" at bounding box center [77, 46] width 66 height 7
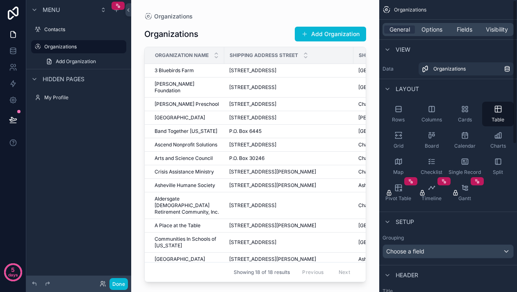
click at [260, 23] on div "Organizations Add Organization Organization Name Shipping Address Street Shippi…" at bounding box center [255, 151] width 222 height 262
click at [460, 31] on span "Fields" at bounding box center [465, 29] width 16 height 8
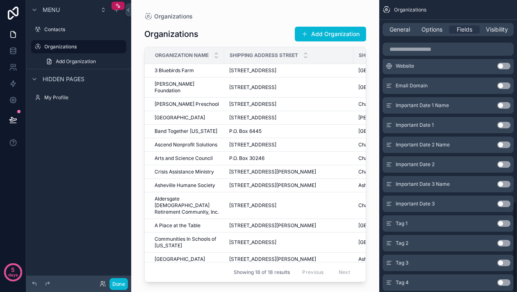
scroll to position [647, 0]
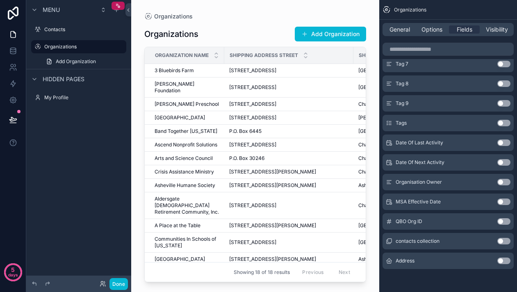
click at [510, 264] on div "Use setting" at bounding box center [503, 260] width 13 height 7
click at [497, 257] on div "Address Use setting" at bounding box center [447, 261] width 131 height 16
click at [500, 259] on button "Use setting" at bounding box center [503, 260] width 13 height 7
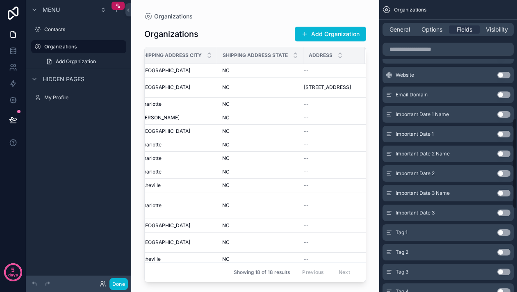
scroll to position [0, 0]
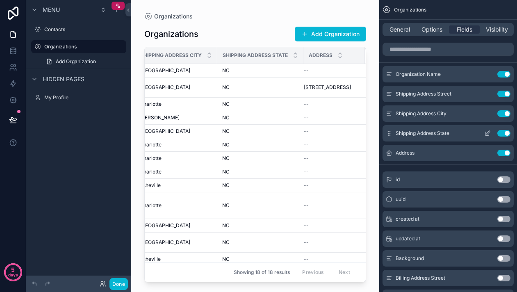
click at [505, 135] on button "Use setting" at bounding box center [503, 133] width 13 height 7
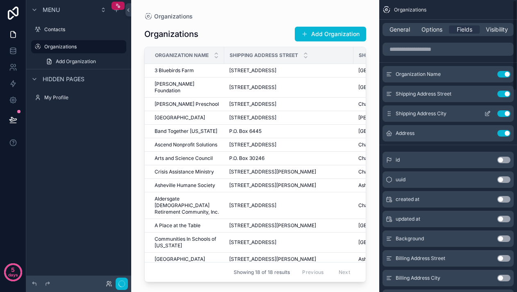
click at [505, 115] on button "Use setting" at bounding box center [503, 113] width 13 height 7
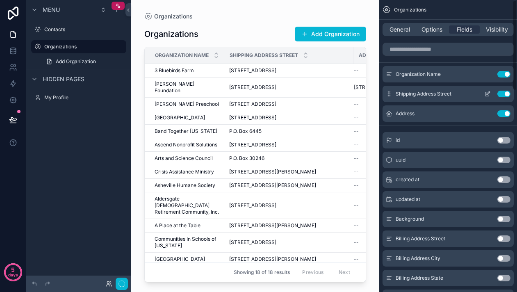
click at [505, 91] on button "Use setting" at bounding box center [503, 94] width 13 height 7
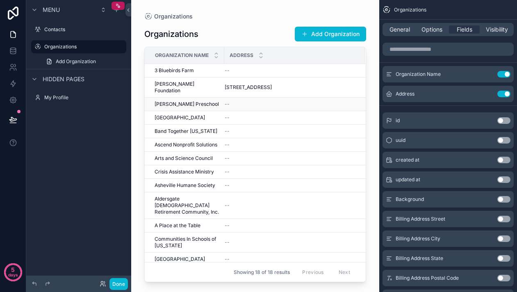
click at [280, 107] on div "--" at bounding box center [290, 104] width 130 height 7
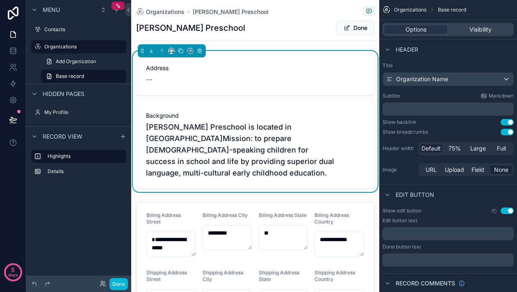
click at [173, 68] on span "Address" at bounding box center [255, 68] width 218 height 8
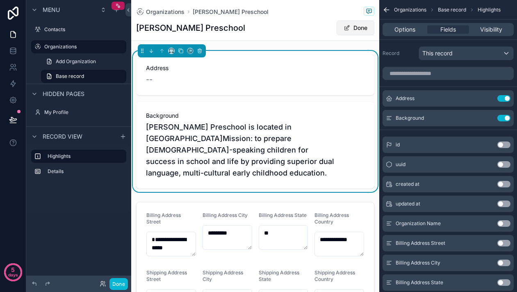
click at [348, 26] on span "scrollable content" at bounding box center [347, 28] width 7 height 7
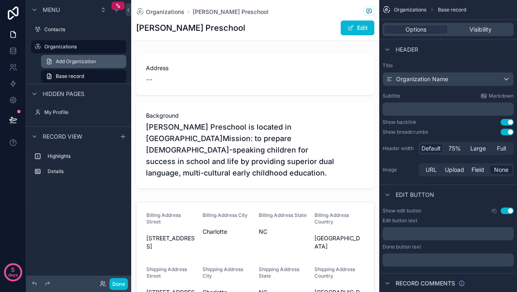
click at [82, 64] on span "Add Organization" at bounding box center [76, 61] width 40 height 7
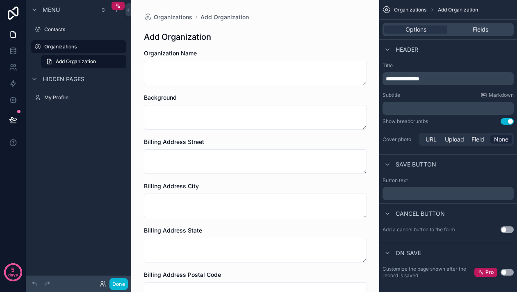
click at [56, 54] on div "Organizations Add Organization" at bounding box center [78, 54] width 105 height 30
click at [58, 51] on div "Organizations" at bounding box center [78, 47] width 69 height 10
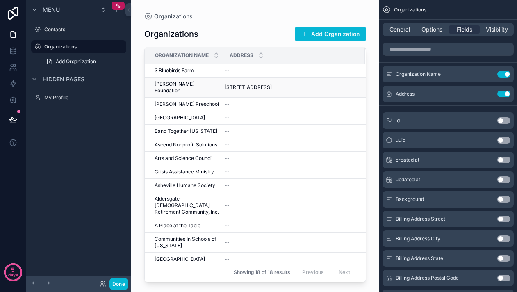
click at [250, 87] on span "909 Glenwood Avenue, Suite 300, Raleigh, NC, 27605, United States" at bounding box center [248, 87] width 47 height 7
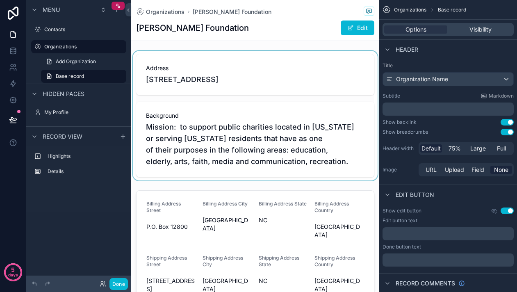
click at [224, 77] on div "scrollable content" at bounding box center [255, 116] width 248 height 130
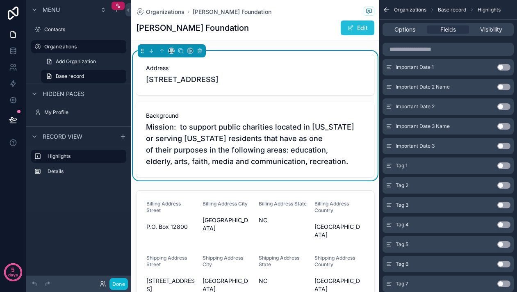
click at [351, 26] on span "scrollable content" at bounding box center [350, 28] width 7 height 7
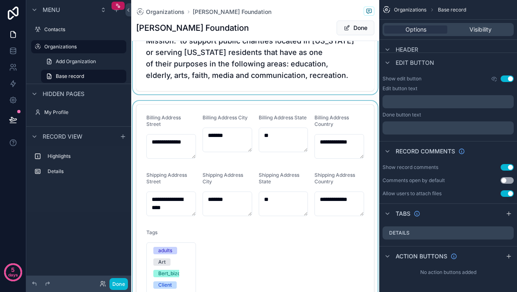
scroll to position [91, 0]
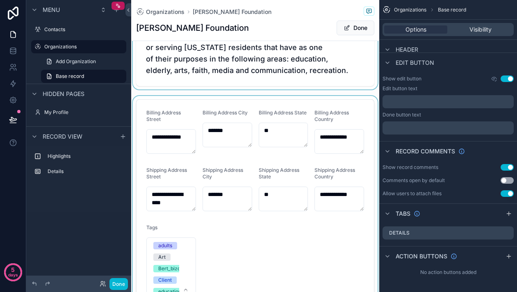
click at [365, 125] on div "scrollable content" at bounding box center [255, 227] width 248 height 262
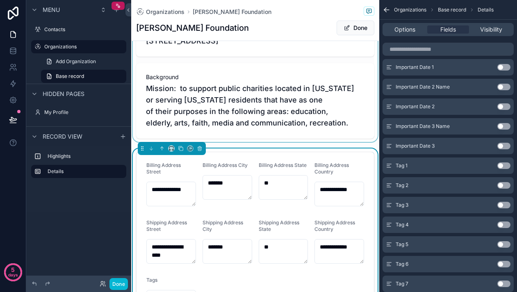
scroll to position [0, 0]
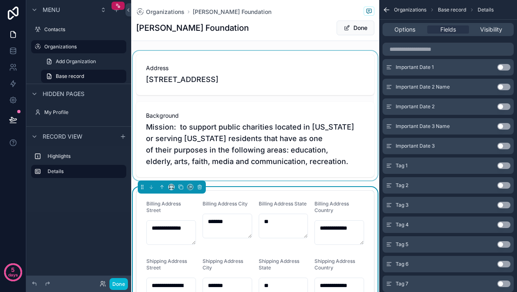
click at [349, 76] on div "scrollable content" at bounding box center [255, 116] width 248 height 130
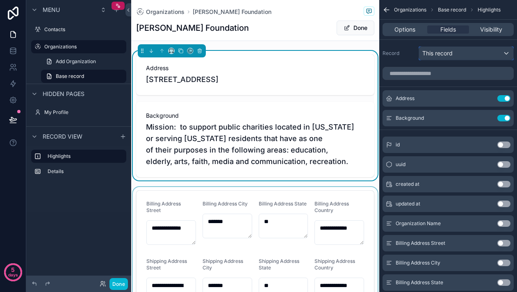
click at [464, 56] on div "This record" at bounding box center [466, 53] width 94 height 13
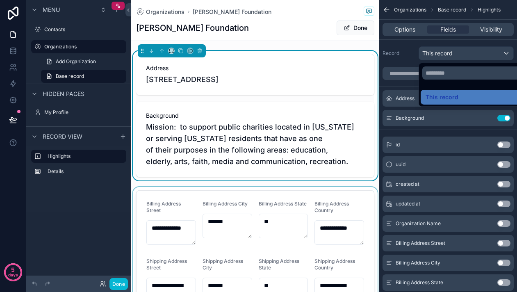
click at [464, 56] on div "scrollable content" at bounding box center [258, 146] width 517 height 292
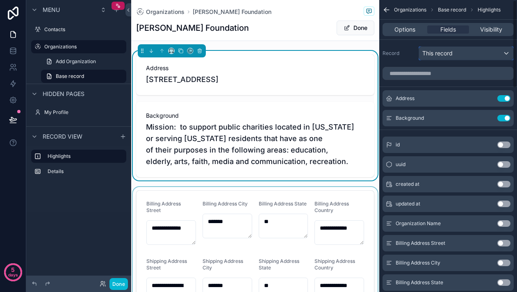
click at [448, 52] on span "This record" at bounding box center [437, 53] width 30 height 8
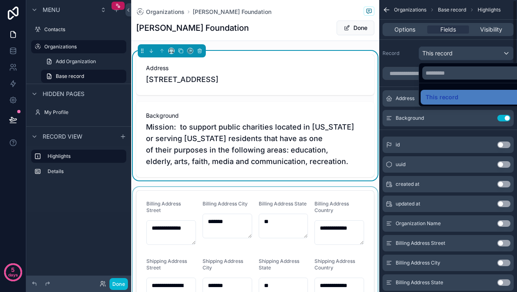
click at [402, 46] on div "scrollable content" at bounding box center [258, 146] width 517 height 292
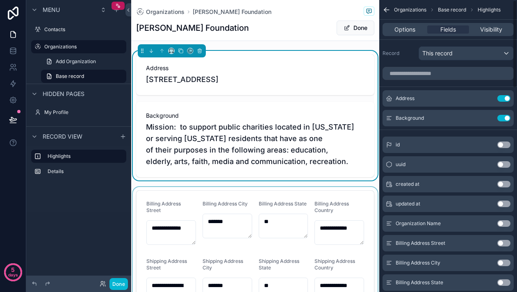
click at [402, 25] on div "Options Fields Visibility" at bounding box center [447, 29] width 131 height 13
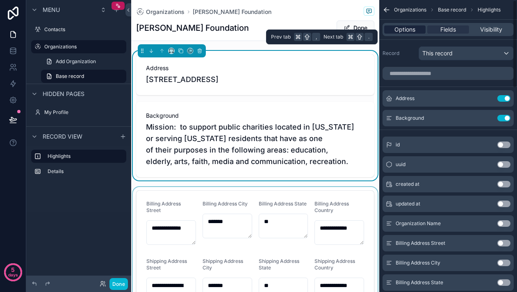
click at [402, 30] on span "Options" at bounding box center [404, 29] width 21 height 8
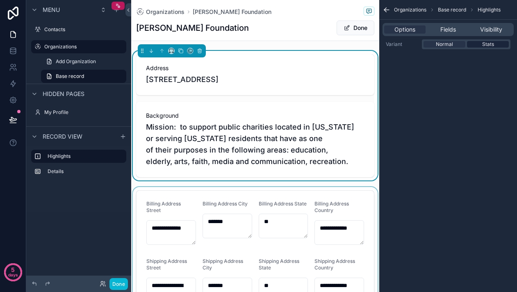
click at [476, 45] on div "Stats" at bounding box center [488, 44] width 42 height 7
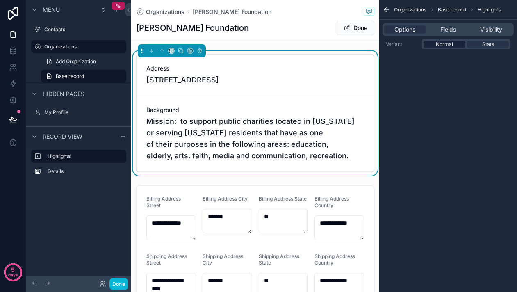
click at [445, 46] on span "Normal" at bounding box center [444, 44] width 17 height 7
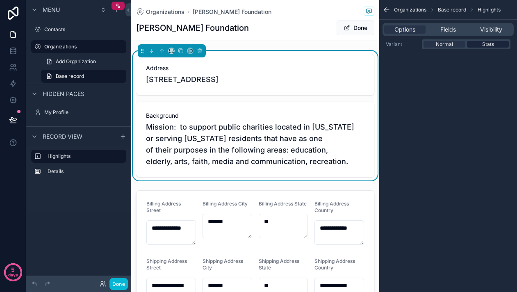
click at [486, 44] on span "Stats" at bounding box center [488, 44] width 12 height 7
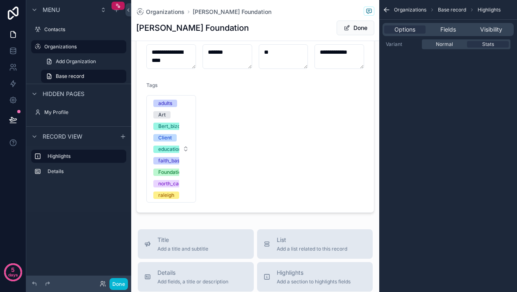
scroll to position [247, 0]
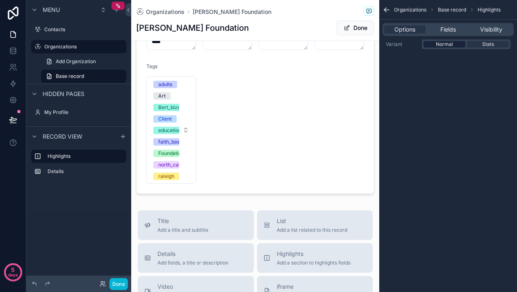
click at [445, 42] on span "Normal" at bounding box center [444, 44] width 17 height 7
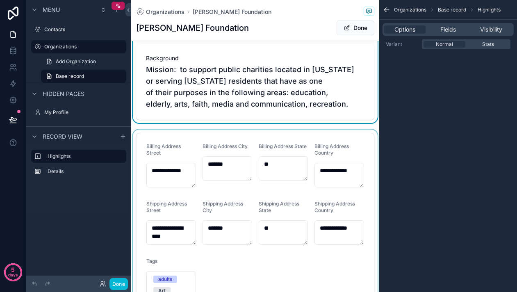
scroll to position [59, 0]
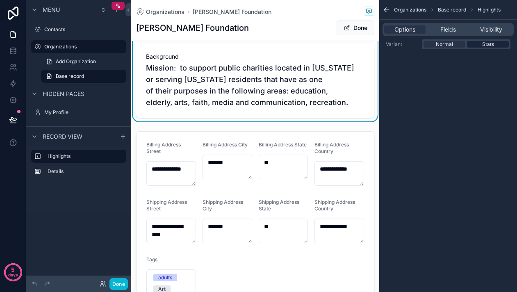
click at [482, 43] on span "Stats" at bounding box center [488, 44] width 12 height 7
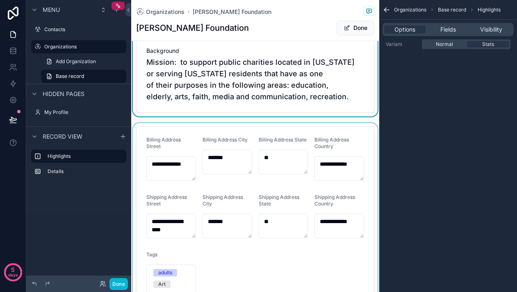
scroll to position [0, 0]
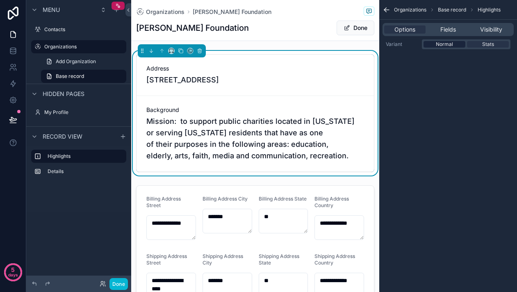
click at [443, 44] on span "Normal" at bounding box center [444, 44] width 17 height 7
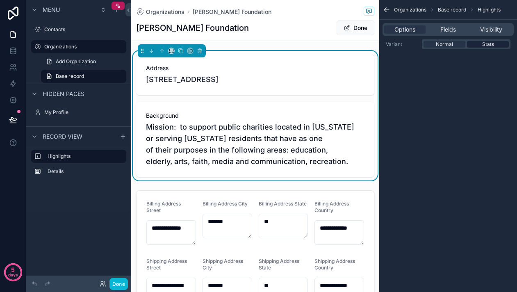
click at [486, 43] on span "Stats" at bounding box center [488, 44] width 12 height 7
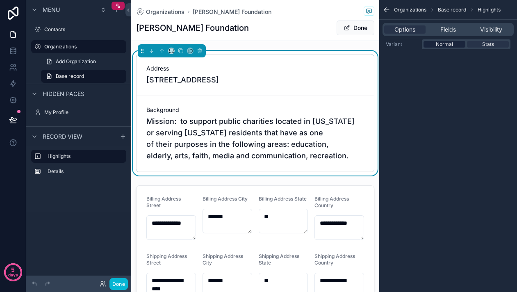
click at [451, 46] on span "Normal" at bounding box center [444, 44] width 17 height 7
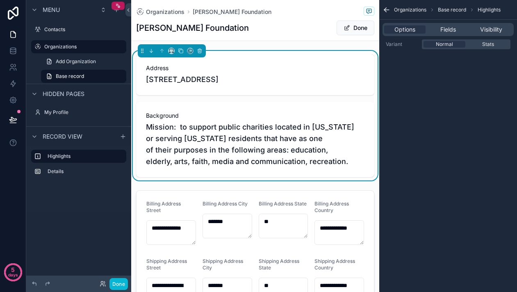
click at [398, 43] on label "Variant" at bounding box center [402, 44] width 33 height 7
click at [71, 60] on span "Add Organization" at bounding box center [76, 61] width 40 height 7
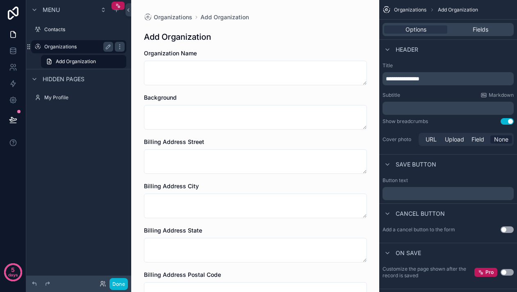
click at [58, 49] on label "Organizations" at bounding box center [77, 46] width 66 height 7
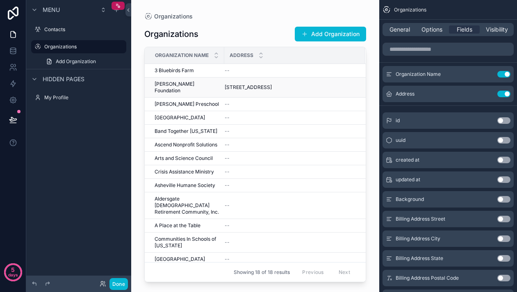
click at [251, 85] on span "909 Glenwood Avenue, Suite 300, Raleigh, NC, 27605, United States" at bounding box center [248, 87] width 47 height 7
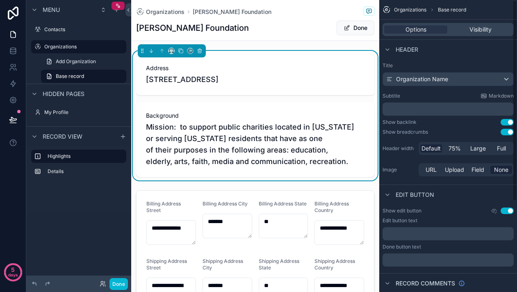
click at [472, 35] on div "Options Visibility" at bounding box center [447, 29] width 131 height 13
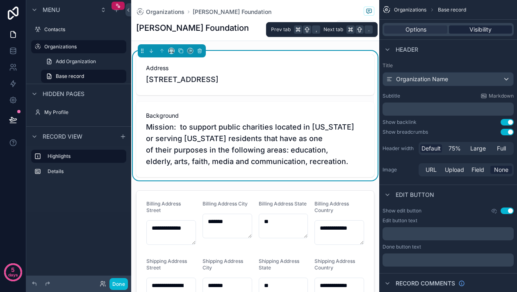
click at [475, 30] on span "Visibility" at bounding box center [480, 29] width 22 height 8
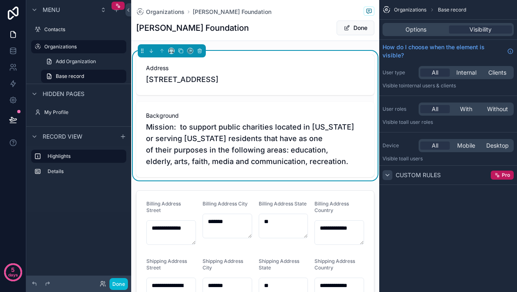
click at [387, 174] on icon "scrollable content" at bounding box center [387, 175] width 7 height 7
click at [387, 174] on icon "scrollable content" at bounding box center [388, 174] width 2 height 3
click at [75, 171] on label "Details" at bounding box center [84, 171] width 72 height 7
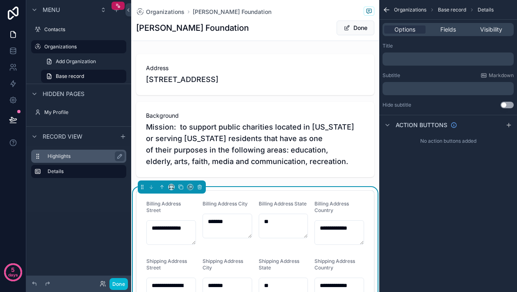
click at [76, 158] on label "Highlights" at bounding box center [84, 156] width 72 height 7
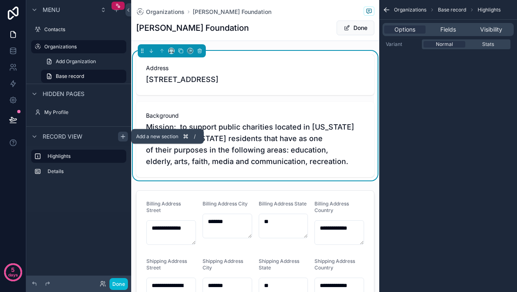
click at [123, 139] on icon "scrollable content" at bounding box center [123, 136] width 7 height 7
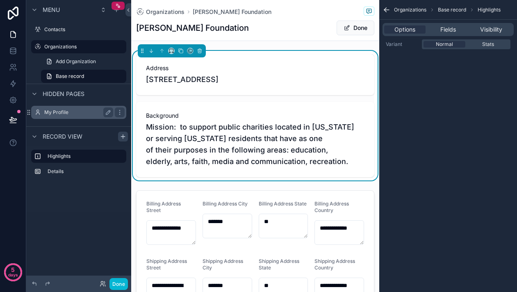
click at [67, 112] on label "My Profile" at bounding box center [77, 112] width 66 height 7
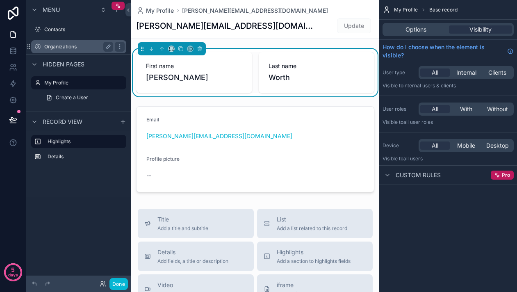
click at [57, 48] on label "Organizations" at bounding box center [77, 46] width 66 height 7
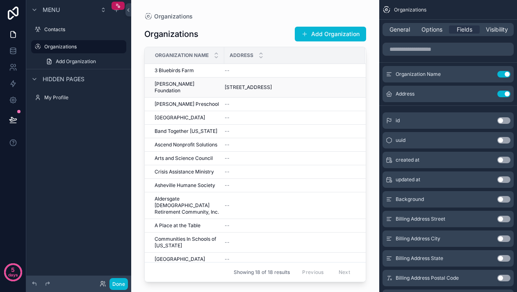
click at [272, 86] on span "909 Glenwood Avenue, Suite 300, Raleigh, NC, 27605, United States" at bounding box center [248, 87] width 47 height 7
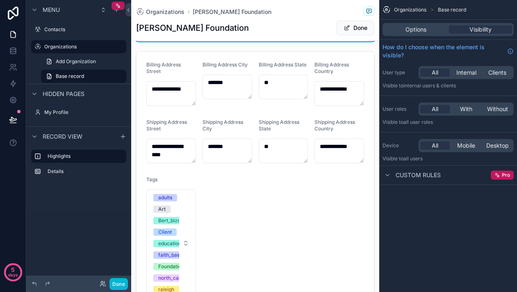
scroll to position [141, 0]
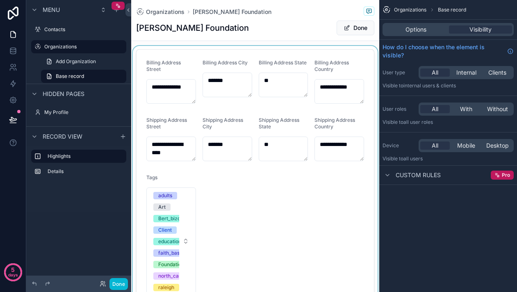
click at [304, 207] on div "scrollable content" at bounding box center [255, 177] width 248 height 262
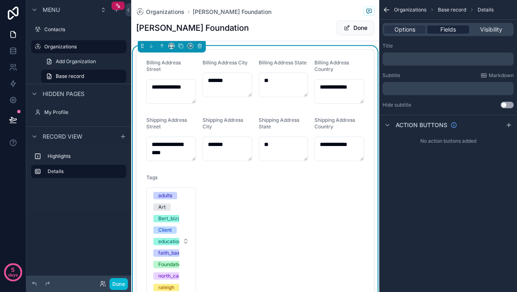
click at [448, 29] on span "Fields" at bounding box center [448, 29] width 16 height 8
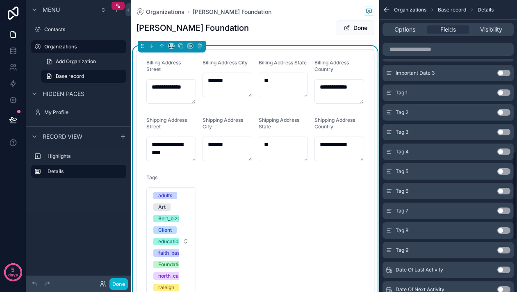
scroll to position [671, 0]
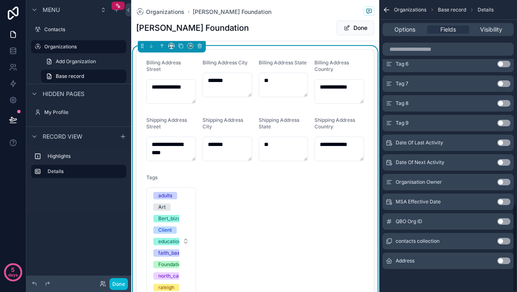
click at [508, 263] on button "Use setting" at bounding box center [503, 260] width 13 height 7
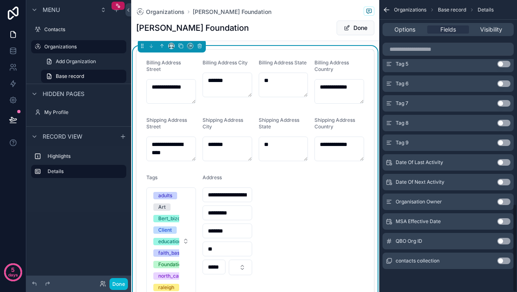
scroll to position [160, 0]
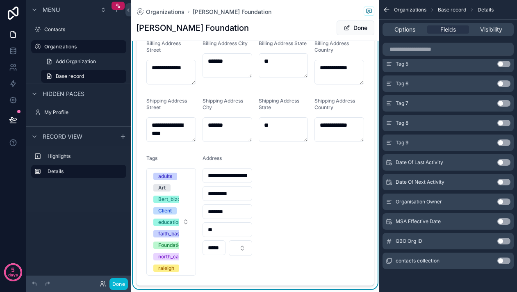
click at [344, 247] on form "**********" at bounding box center [255, 157] width 237 height 255
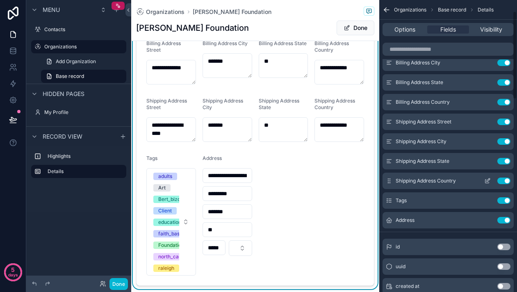
scroll to position [90, 0]
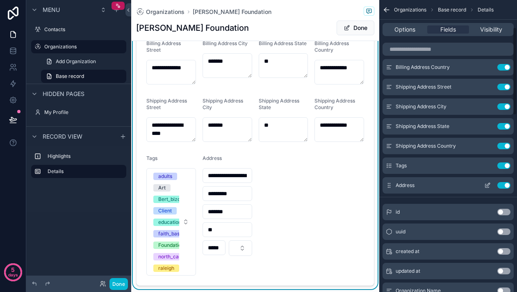
click at [487, 187] on icon "scrollable content" at bounding box center [487, 185] width 7 height 7
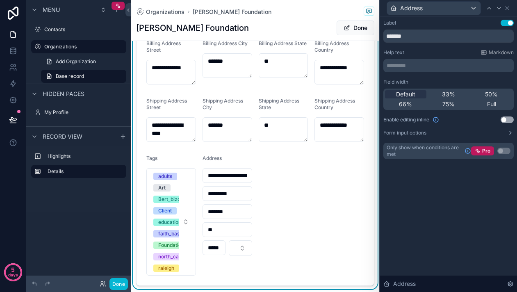
click at [506, 23] on button "Use setting" at bounding box center [507, 23] width 13 height 7
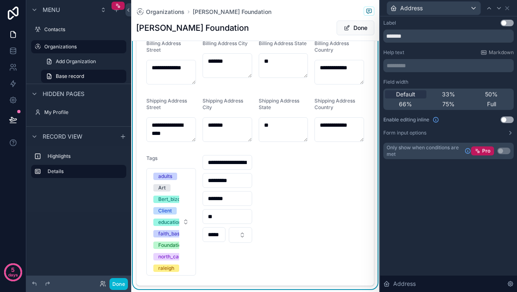
click at [506, 23] on button "Use setting" at bounding box center [507, 23] width 13 height 7
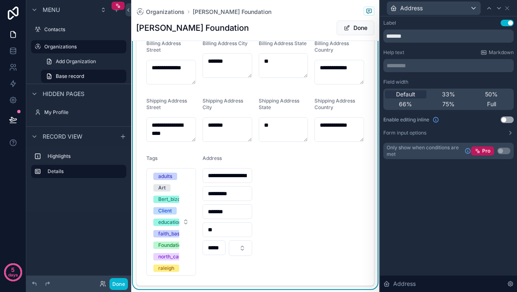
click at [292, 186] on form "**********" at bounding box center [255, 157] width 237 height 255
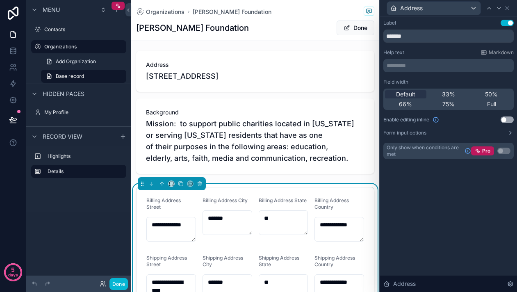
scroll to position [0, 0]
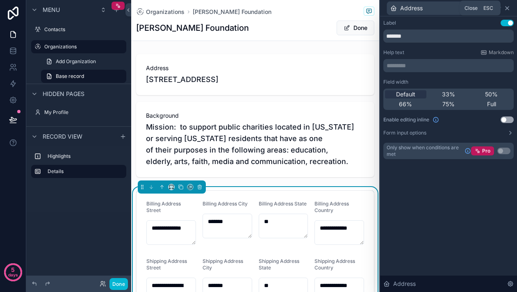
click at [505, 10] on icon at bounding box center [507, 8] width 7 height 7
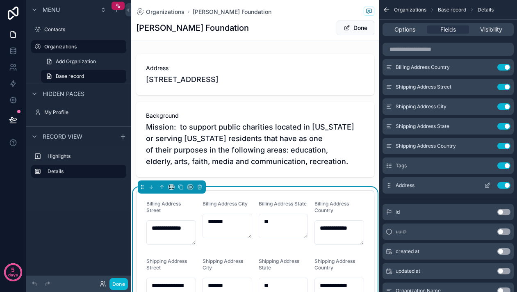
click at [505, 189] on div "Address Use setting" at bounding box center [447, 185] width 131 height 16
click at [505, 185] on button "Use setting" at bounding box center [503, 185] width 13 height 7
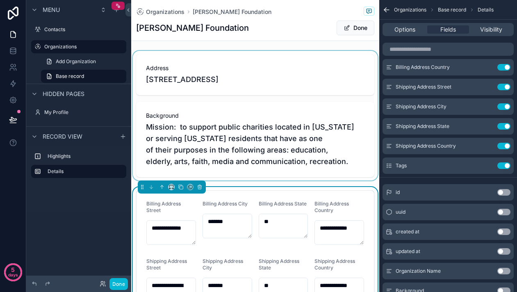
click at [246, 59] on div "scrollable content" at bounding box center [255, 116] width 248 height 130
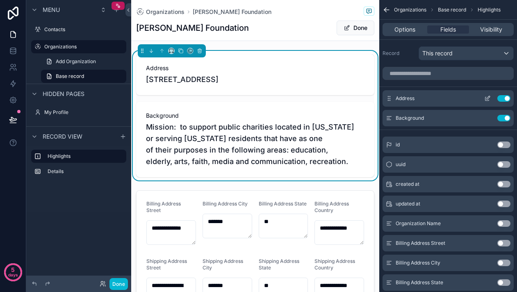
click at [489, 99] on icon "scrollable content" at bounding box center [487, 98] width 7 height 7
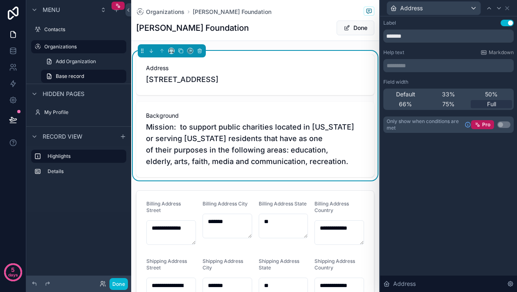
click at [511, 9] on div "Address" at bounding box center [448, 8] width 130 height 16
click at [509, 9] on icon at bounding box center [507, 8] width 7 height 7
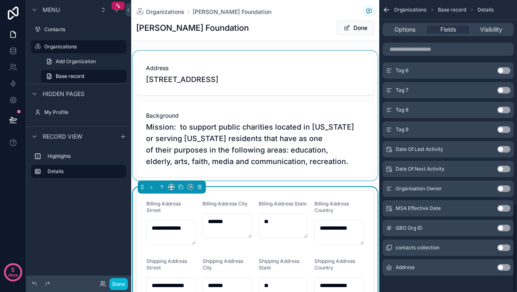
scroll to position [671, 0]
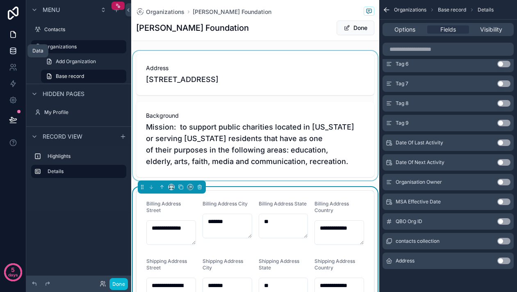
click at [9, 53] on icon at bounding box center [13, 51] width 8 height 8
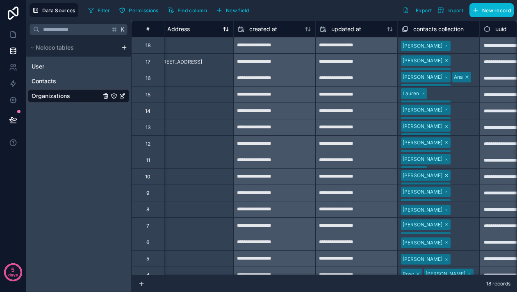
click at [189, 32] on span "Address" at bounding box center [178, 29] width 23 height 8
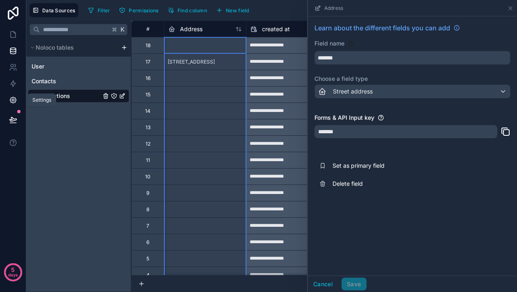
click at [12, 97] on icon at bounding box center [13, 100] width 6 height 6
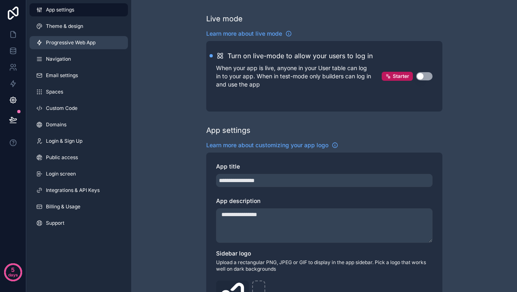
click at [66, 45] on span "Progressive Web App" at bounding box center [71, 42] width 50 height 7
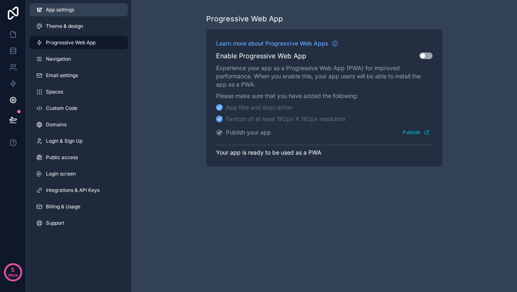
click at [64, 14] on link "App settings" at bounding box center [79, 9] width 98 height 13
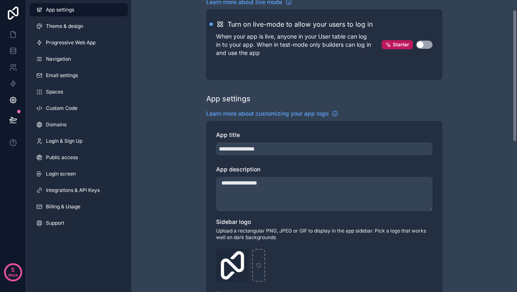
scroll to position [32, 0]
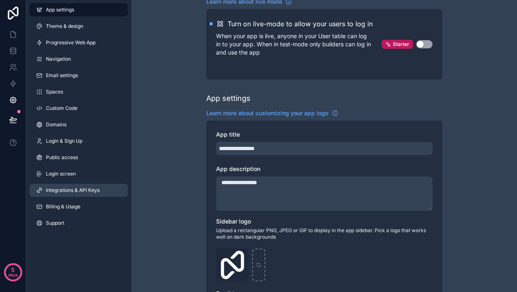
click at [93, 192] on span "Integrations & API Keys" at bounding box center [73, 190] width 54 height 7
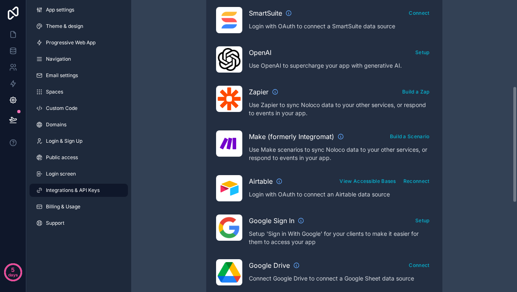
scroll to position [216, 0]
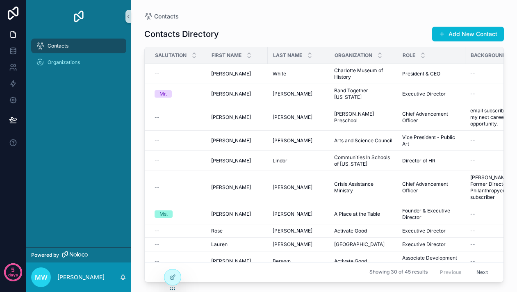
click at [67, 276] on p "[PERSON_NAME]" at bounding box center [80, 277] width 47 height 8
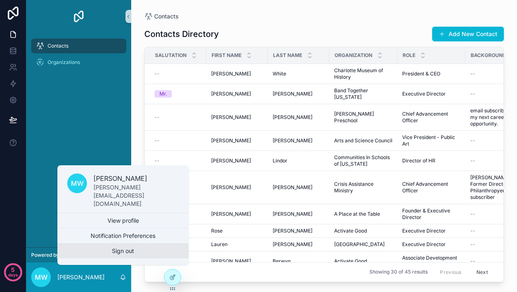
click at [128, 253] on button "Sign out" at bounding box center [122, 250] width 131 height 15
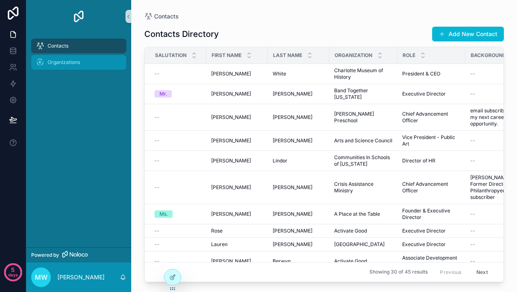
click at [59, 66] on div "Organizations" at bounding box center [78, 62] width 85 height 13
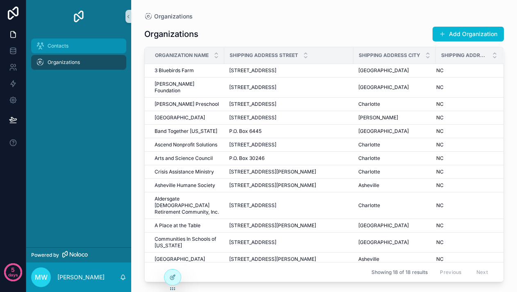
click at [63, 44] on span "Contacts" at bounding box center [58, 46] width 21 height 7
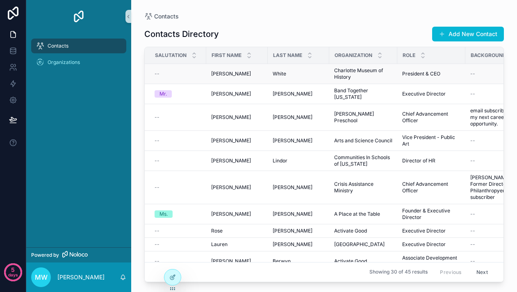
click at [201, 78] on td "--" at bounding box center [175, 74] width 61 height 20
click at [230, 71] on div "Terri Terri" at bounding box center [237, 74] width 52 height 7
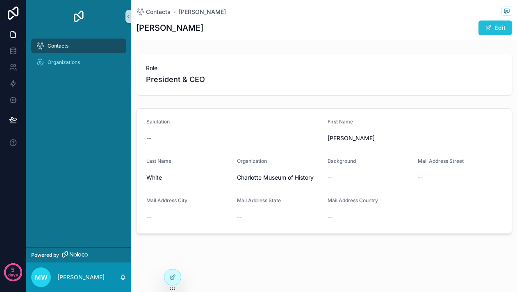
click at [489, 30] on span "scrollable content" at bounding box center [488, 28] width 7 height 7
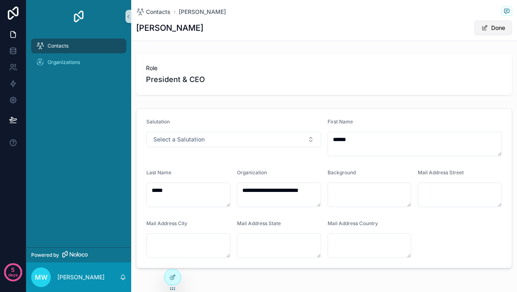
click at [493, 27] on button "Done" at bounding box center [493, 27] width 38 height 15
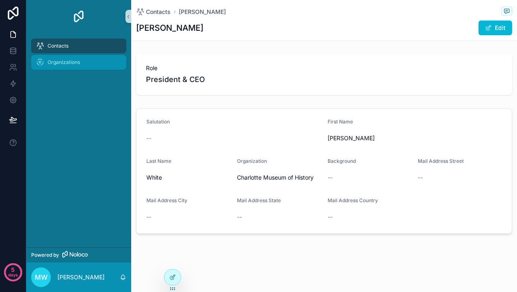
click at [76, 62] on span "Organizations" at bounding box center [64, 62] width 32 height 7
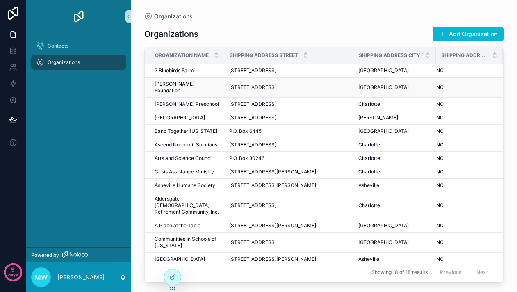
click at [315, 77] on td "909 Glenwood Avenue 909 Glenwood Avenue" at bounding box center [288, 87] width 129 height 20
click at [308, 74] on td "[STREET_ADDRESS] [STREET_ADDRESS]" at bounding box center [288, 71] width 129 height 14
click at [265, 72] on span "[STREET_ADDRESS]" at bounding box center [252, 70] width 47 height 7
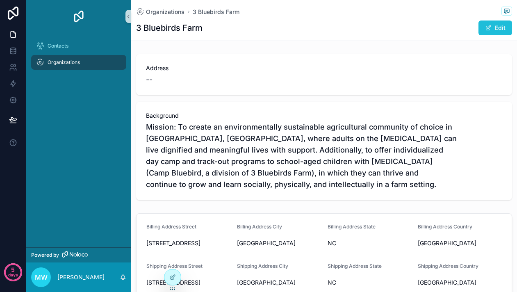
click at [503, 27] on button "Edit" at bounding box center [495, 27] width 34 height 15
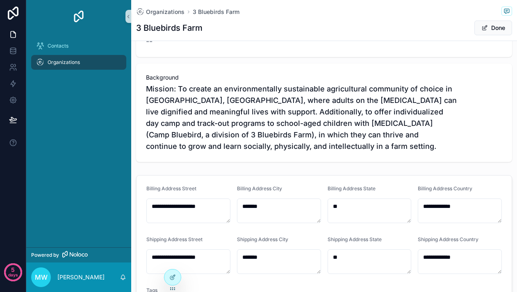
scroll to position [12, 0]
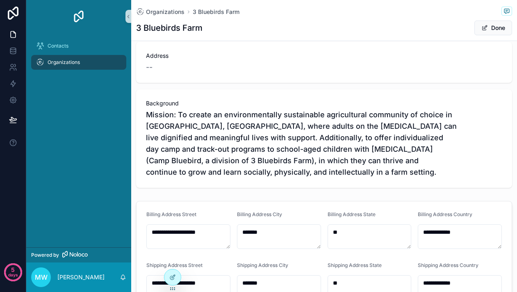
click at [197, 65] on div "--" at bounding box center [324, 66] width 356 height 11
click at [492, 32] on button "Done" at bounding box center [493, 27] width 38 height 15
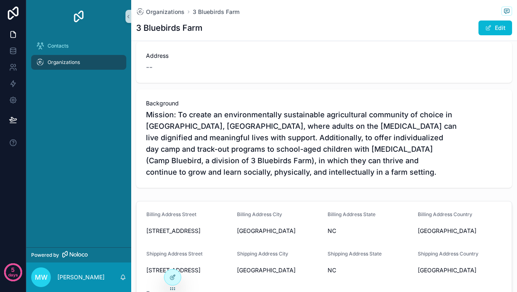
click at [385, 63] on div "--" at bounding box center [324, 66] width 356 height 11
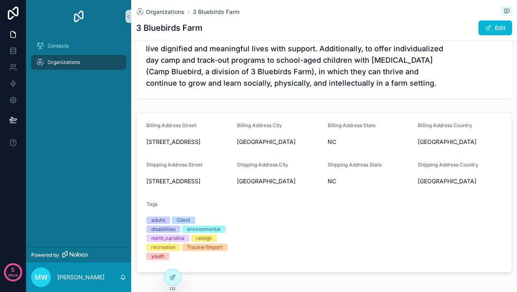
scroll to position [0, 0]
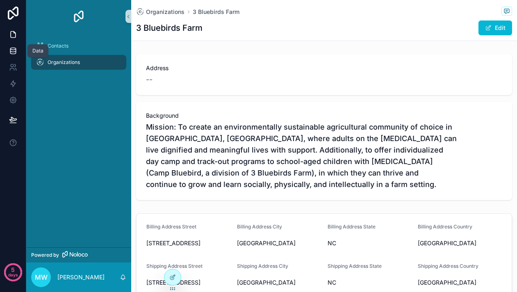
click at [14, 50] on icon at bounding box center [13, 51] width 8 height 8
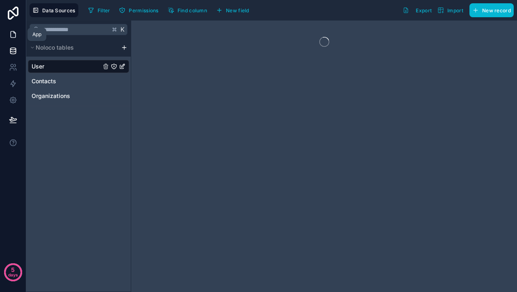
click at [13, 38] on icon at bounding box center [13, 34] width 8 height 8
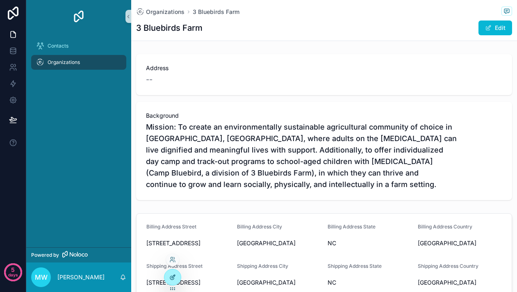
click at [171, 273] on div at bounding box center [172, 277] width 16 height 16
